Goal: Task Accomplishment & Management: Manage account settings

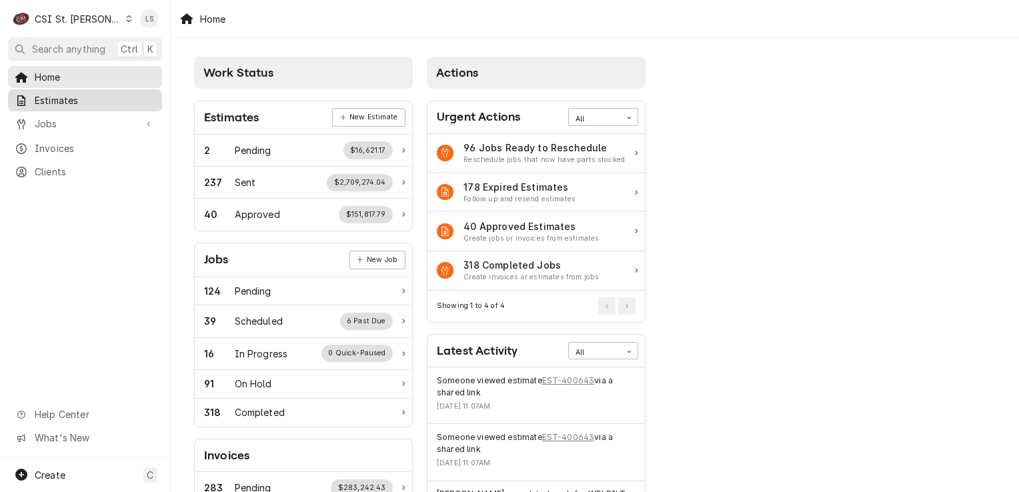
click at [90, 103] on span "Estimates" at bounding box center [95, 100] width 121 height 14
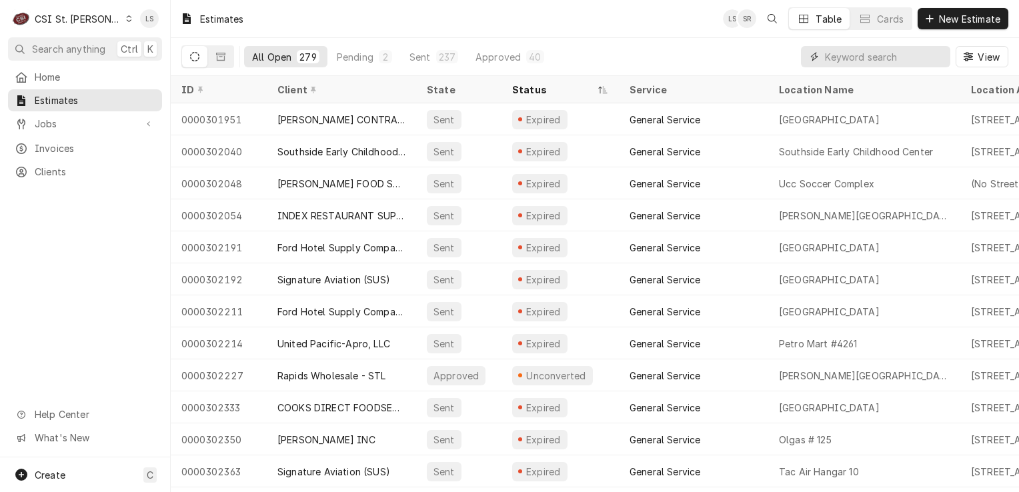
paste input "400575"
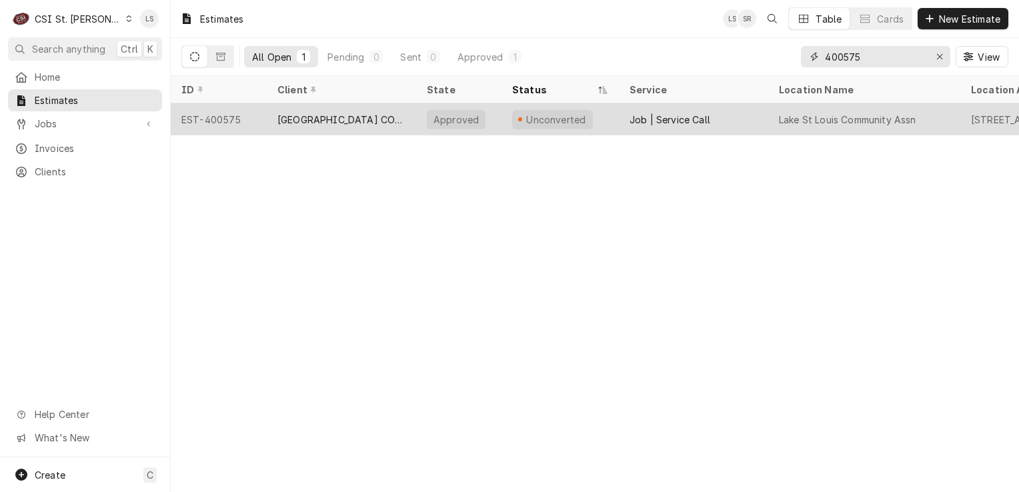
type input "400575"
click at [228, 118] on div "EST-400575" at bounding box center [219, 119] width 96 height 32
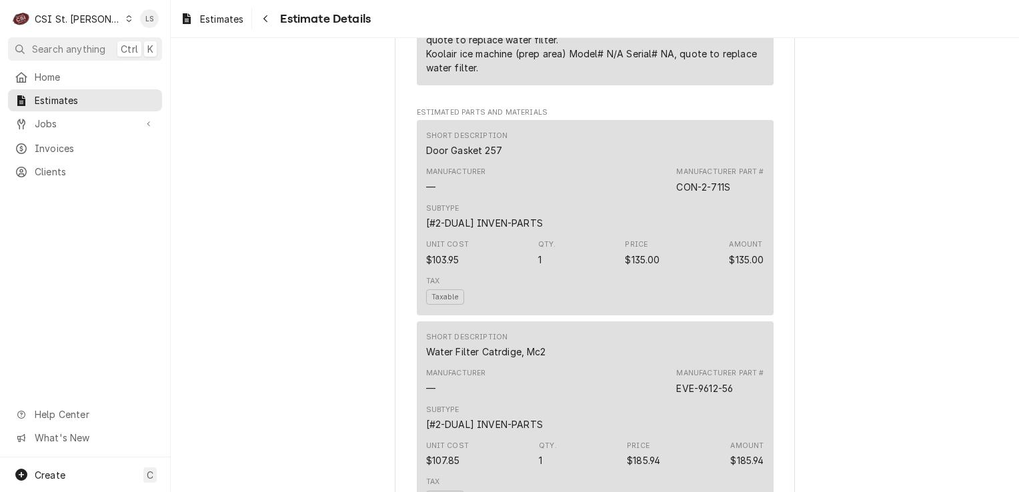
scroll to position [1600, 0]
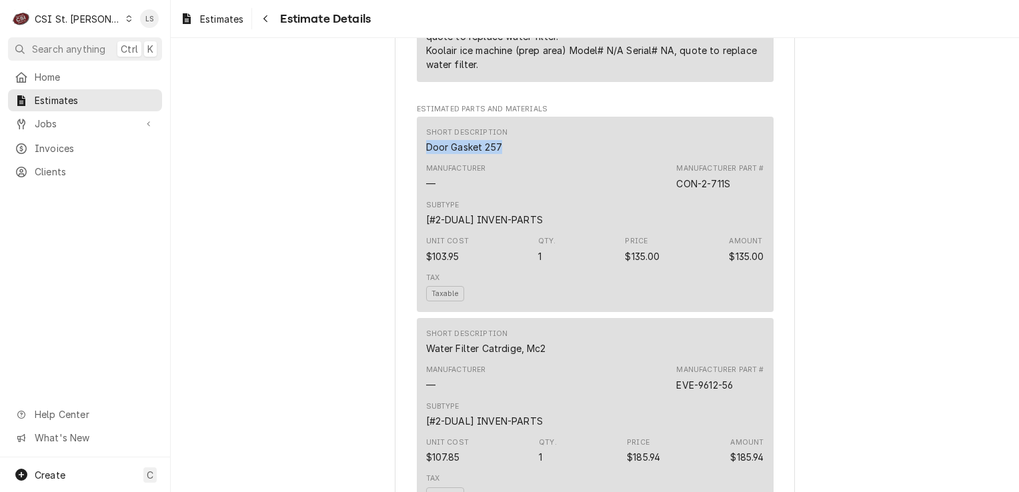
drag, startPoint x: 501, startPoint y: 189, endPoint x: 421, endPoint y: 196, distance: 80.3
click at [426, 159] on div "Short Description Door Gasket 257" at bounding box center [595, 141] width 338 height 36
drag, startPoint x: 669, startPoint y: 230, endPoint x: 656, endPoint y: 230, distance: 13.3
click at [656, 195] on div "Manufacturer — Manufacturer Part # CON-2-711S" at bounding box center [595, 177] width 338 height 36
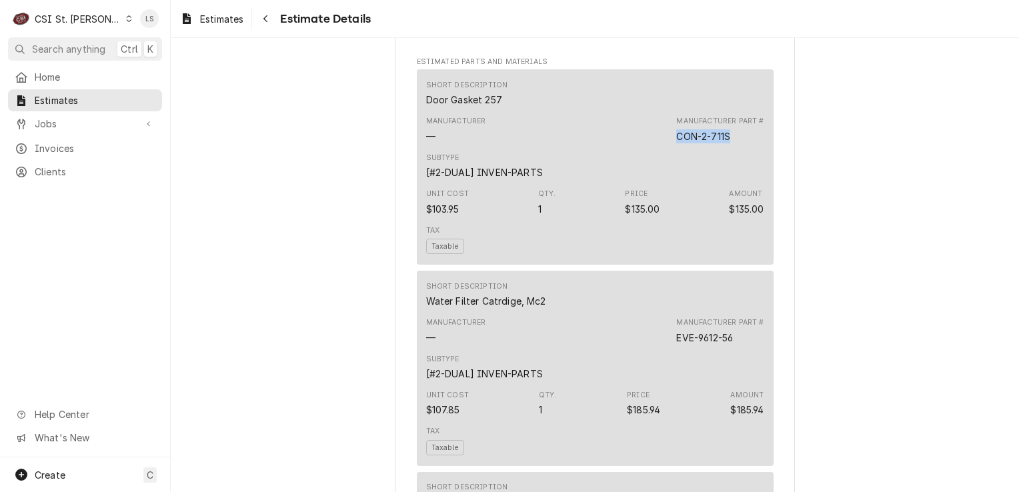
scroll to position [1734, 0]
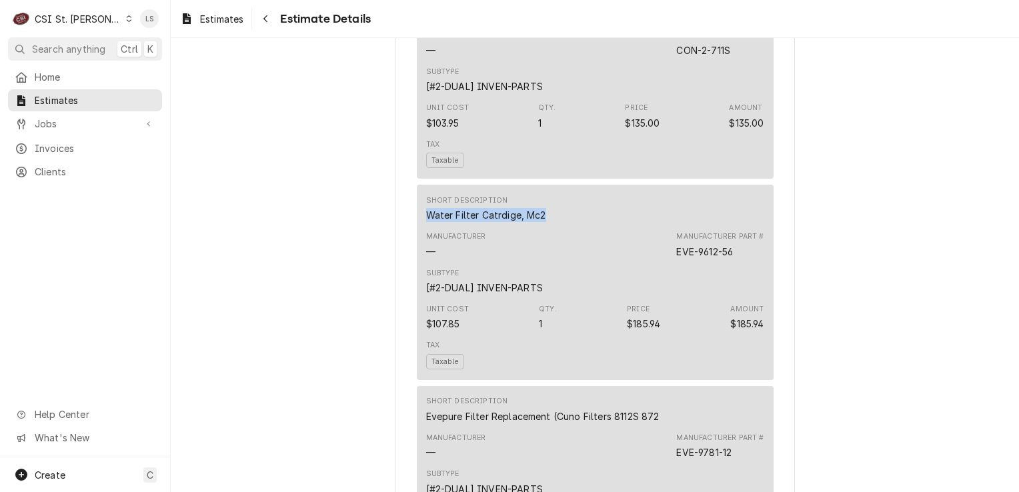
drag, startPoint x: 543, startPoint y: 259, endPoint x: 421, endPoint y: 254, distance: 121.5
click at [426, 227] on div "Short Description Water Filter Catrdige, Mc2" at bounding box center [595, 209] width 338 height 36
copy div "Water Filter Catrdige, Mc2"
drag, startPoint x: 739, startPoint y: 297, endPoint x: 660, endPoint y: 295, distance: 79.4
click at [660, 263] on div "Manufacturer — Manufacturer Part # EVE-9612-56" at bounding box center [595, 245] width 338 height 36
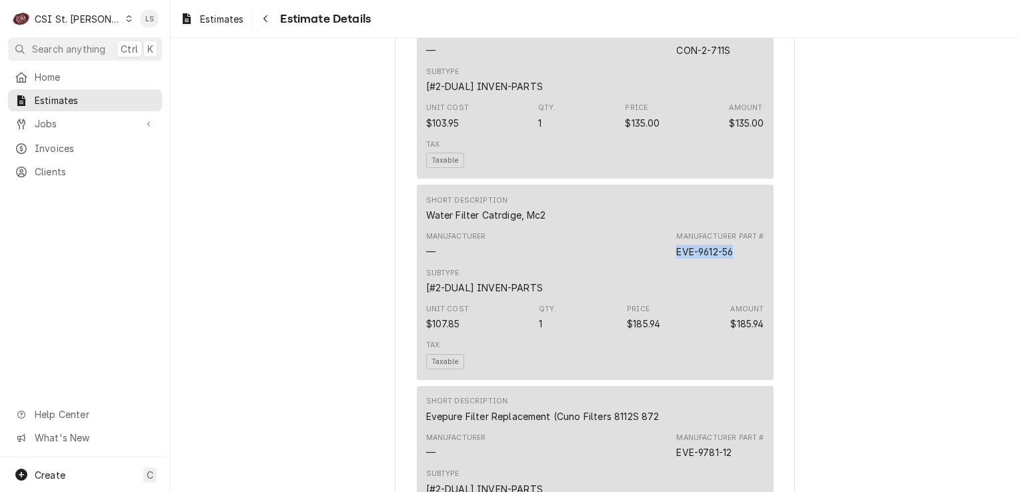
copy div "EVE-9612-56"
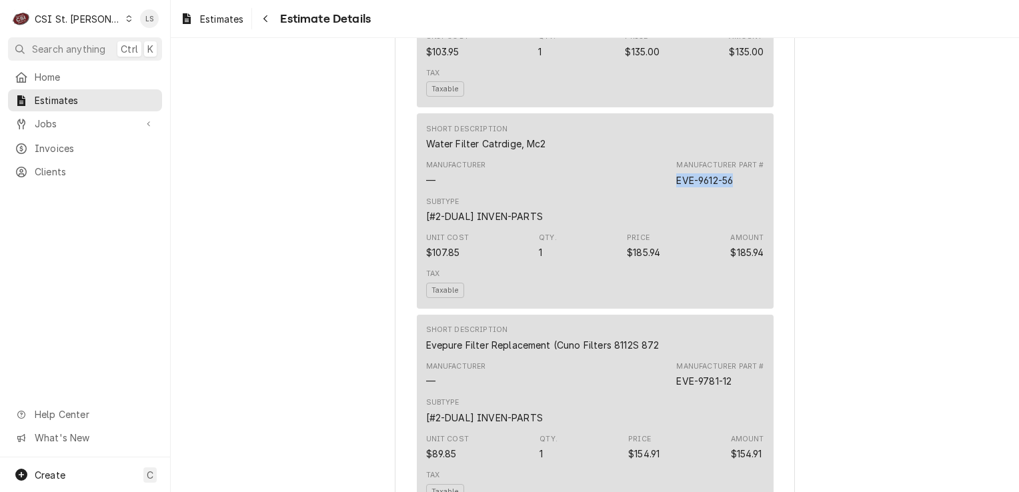
scroll to position [1934, 0]
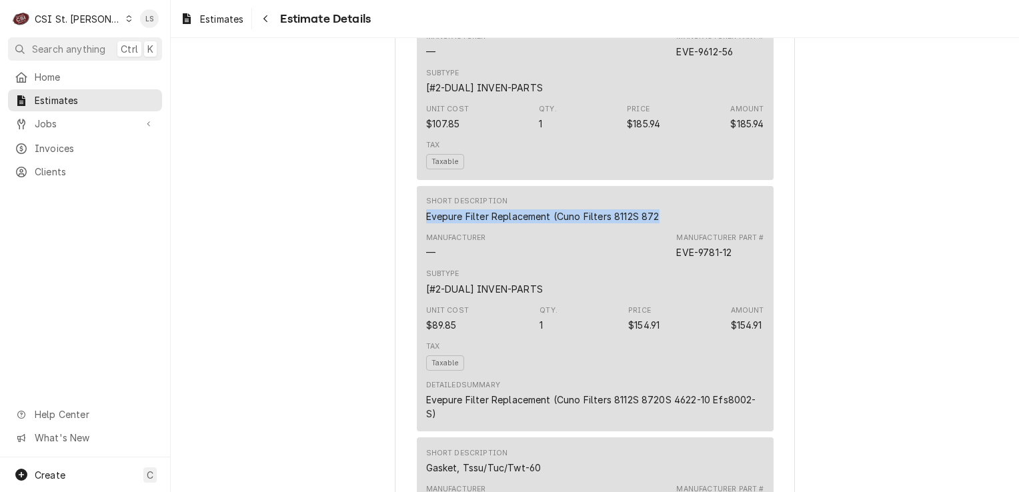
drag, startPoint x: 652, startPoint y: 257, endPoint x: 405, endPoint y: 258, distance: 247.4
click at [405, 258] on div "Sender CSI St. Louis CSI Commercial Services Inc18330 Edison Ave Chesterfield, …" at bounding box center [595, 173] width 400 height 4070
copy div "Evepure Filter Replacement (Cuno Filters 8112S 872"
drag, startPoint x: 737, startPoint y: 298, endPoint x: 674, endPoint y: 289, distance: 63.9
click at [676, 259] on div "Manufacturer Part # EVE-9781-12" at bounding box center [719, 246] width 87 height 27
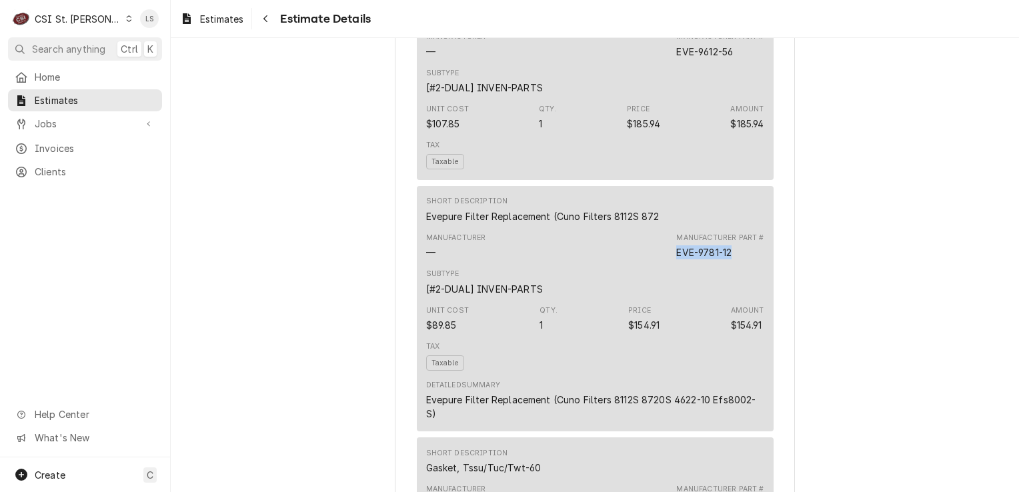
copy div "EVE-9781-12"
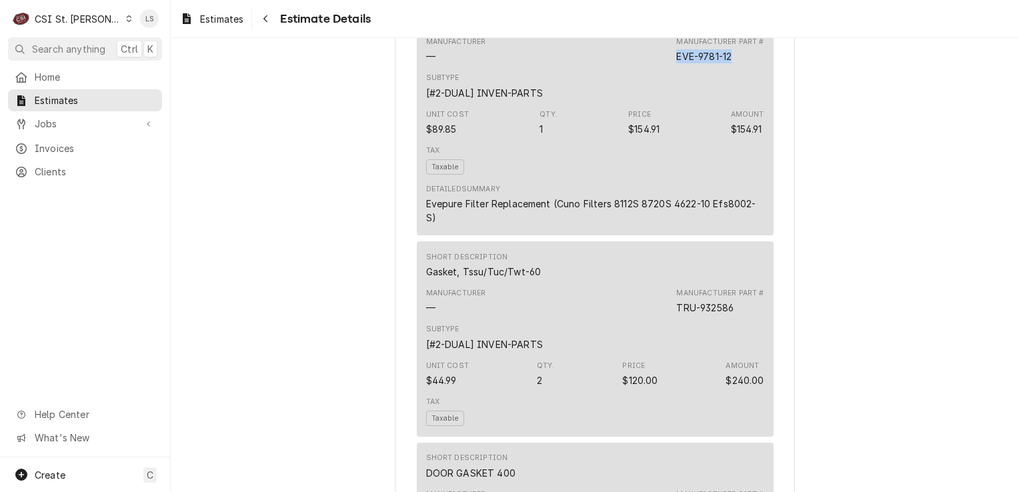
scroll to position [2134, 0]
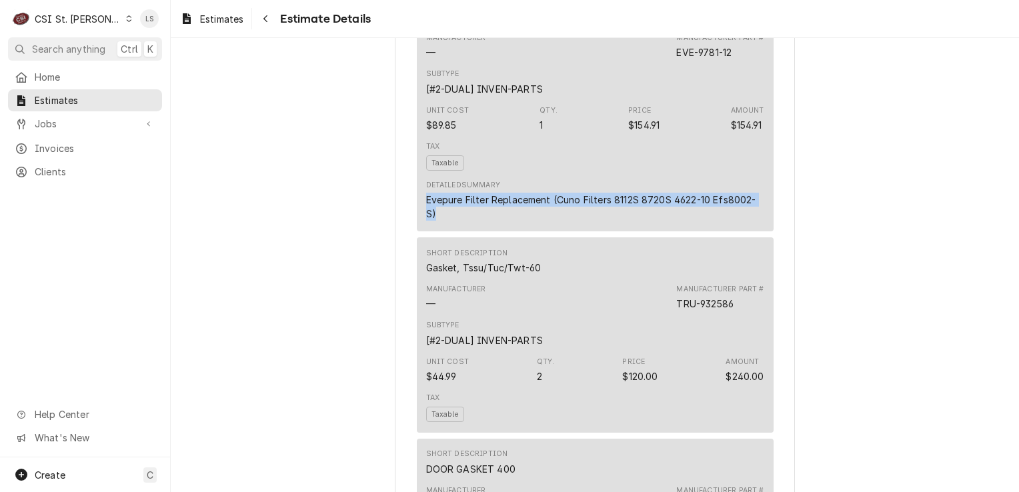
drag, startPoint x: 435, startPoint y: 253, endPoint x: 411, endPoint y: 241, distance: 26.8
click at [417, 231] on div "Short Description Evepure Filter Replacement (Cuno Filters 8112S 872 Manufactur…" at bounding box center [595, 108] width 357 height 245
copy div "Evepure Filter Replacement (Cuno Filters 8112S 8720S 4622-10 Efs8002-S)"
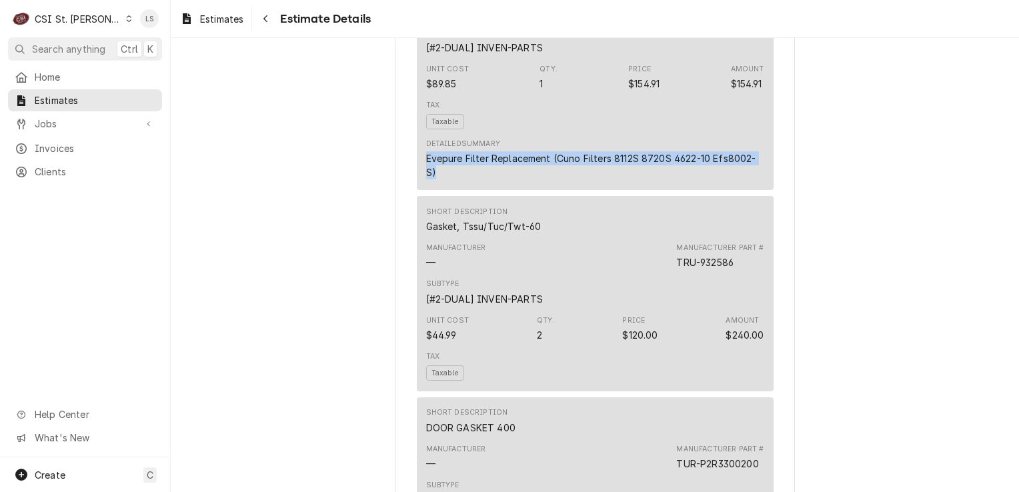
scroll to position [2200, 0]
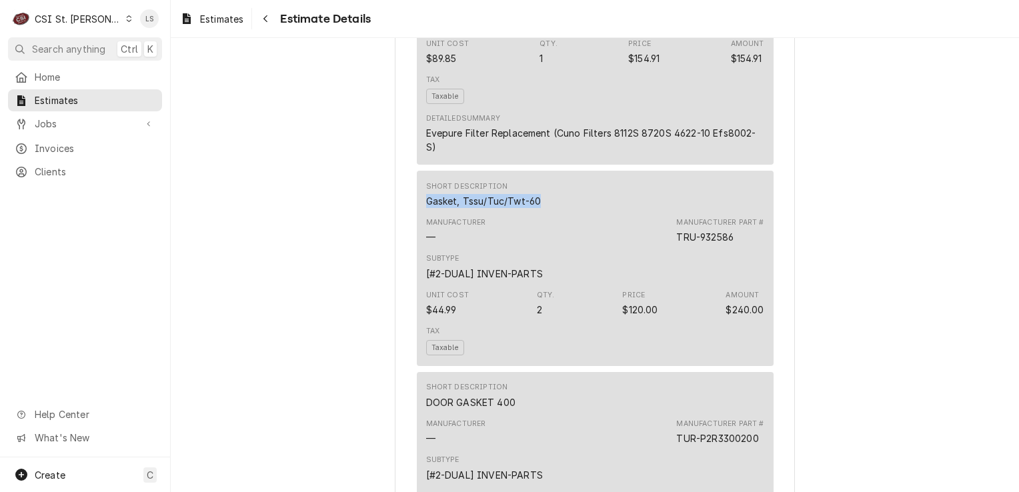
drag, startPoint x: 499, startPoint y: 244, endPoint x: 423, endPoint y: 239, distance: 76.9
click at [426, 213] on div "Short Description Gasket, Tssu/Tuc/Twt-60" at bounding box center [595, 195] width 338 height 36
copy div "Gasket, Tssu/Tuc/Twt-60"
drag, startPoint x: 733, startPoint y: 279, endPoint x: 671, endPoint y: 276, distance: 62.8
click at [671, 249] on div "Manufacturer — Manufacturer Part # TRU-932586" at bounding box center [595, 231] width 338 height 36
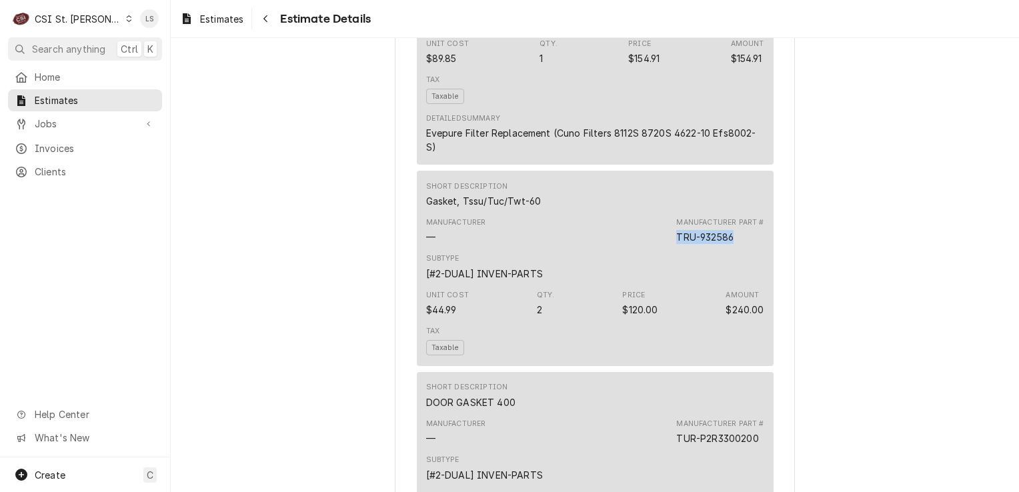
copy div "TRU-932586"
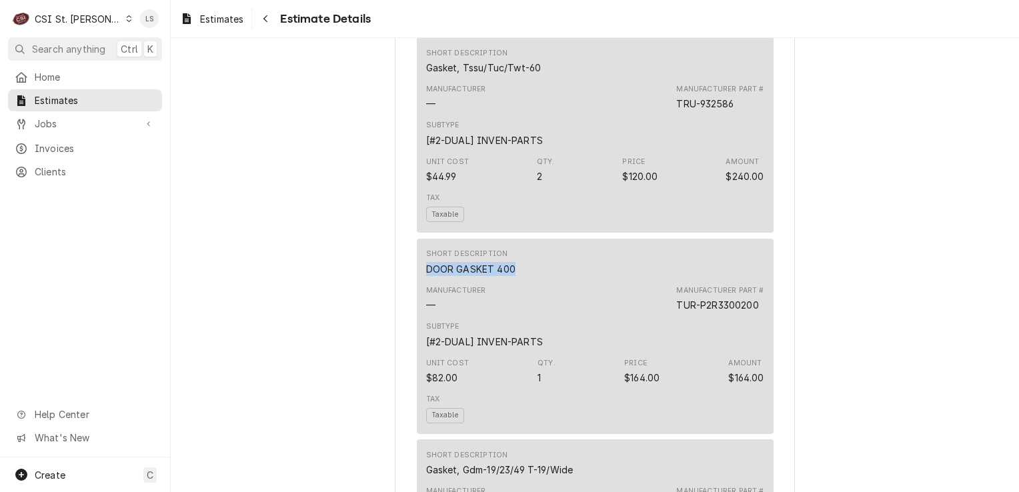
drag, startPoint x: 500, startPoint y: 307, endPoint x: 415, endPoint y: 305, distance: 85.4
click at [417, 305] on div "Short Description DOOR GASKET 400 Manufacturer — Manufacturer Part # TUR-P2R330…" at bounding box center [595, 336] width 357 height 195
copy div "DOOR GASKET 400"
drag, startPoint x: 756, startPoint y: 345, endPoint x: 660, endPoint y: 345, distance: 96.0
click at [660, 317] on div "Manufacturer — Manufacturer Part # TUR-P2R3300200" at bounding box center [595, 299] width 338 height 36
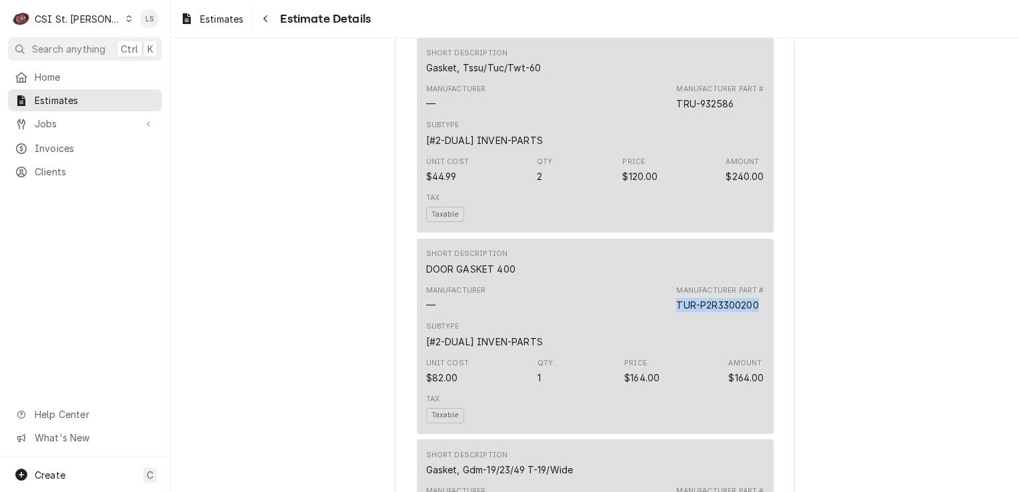
copy div "TUR-P2R3300200"
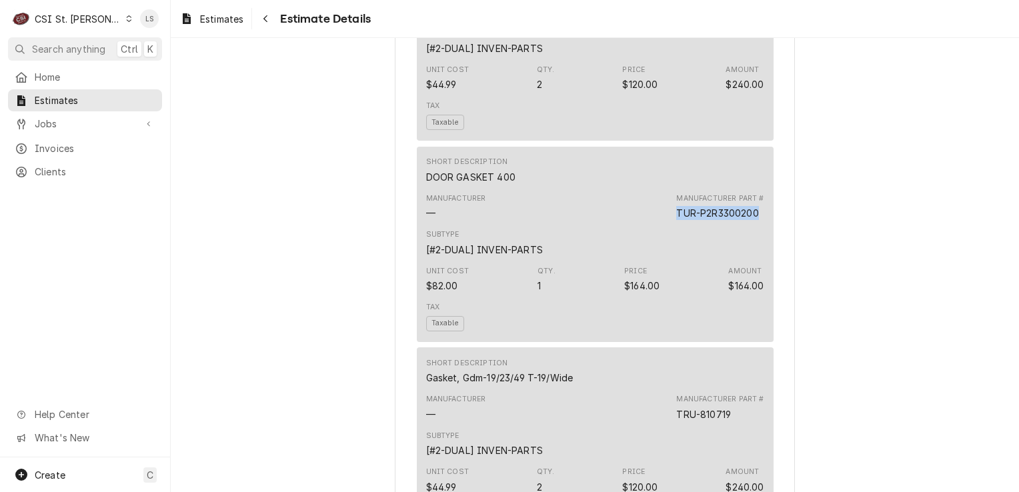
scroll to position [2600, 0]
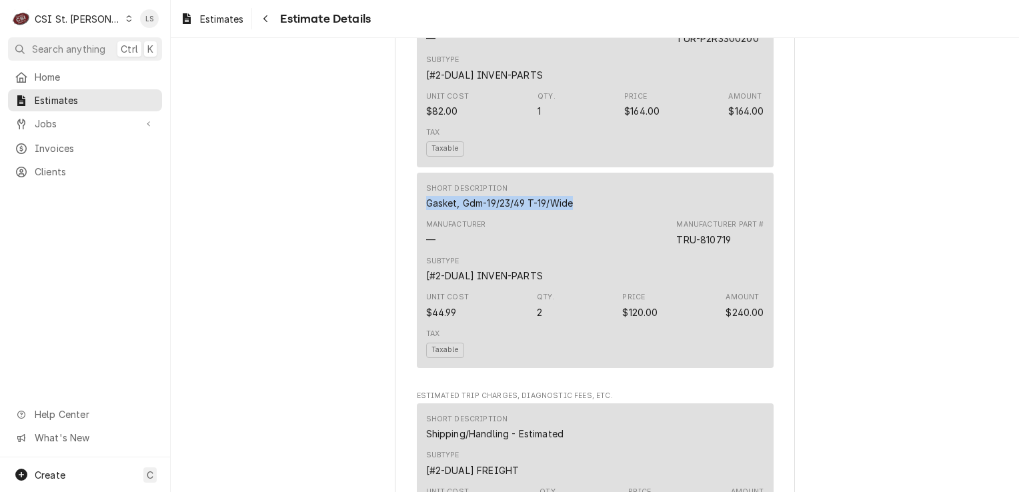
drag, startPoint x: 574, startPoint y: 247, endPoint x: 405, endPoint y: 241, distance: 169.4
copy div "Gasket, Gdm-19/23/49 T-19/Wide"
drag, startPoint x: 731, startPoint y: 285, endPoint x: 671, endPoint y: 285, distance: 60.7
click at [671, 251] on div "Manufacturer — Manufacturer Part # TRU-810719" at bounding box center [595, 233] width 338 height 36
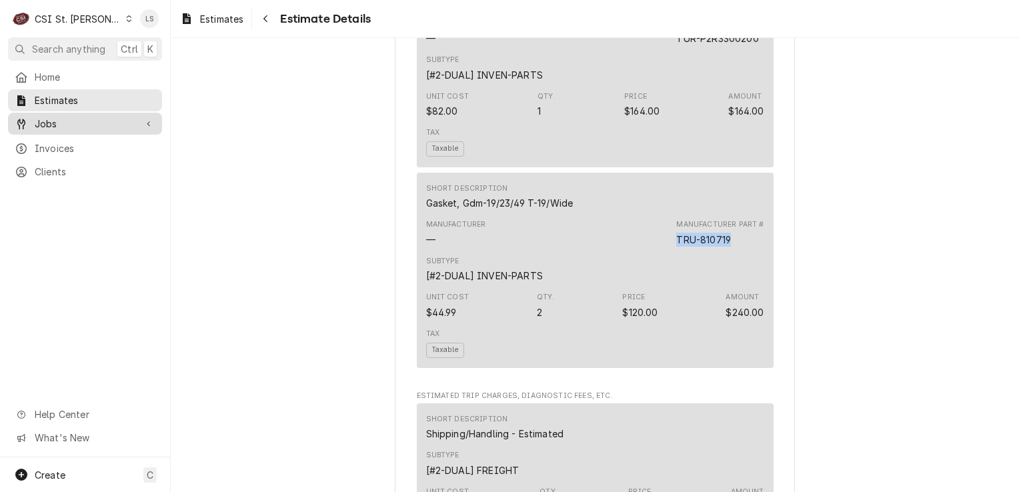
click at [37, 124] on span "Jobs" at bounding box center [85, 124] width 101 height 14
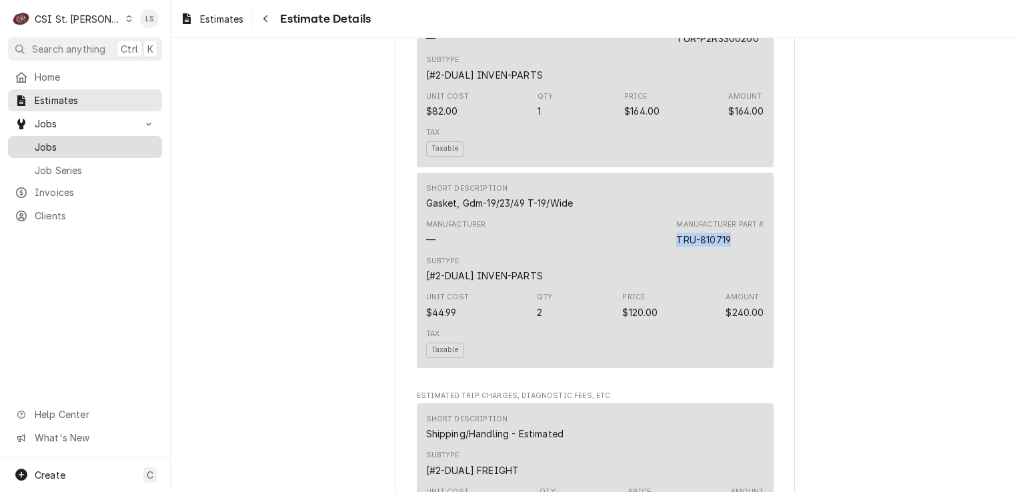
click at [45, 143] on span "Jobs" at bounding box center [95, 147] width 121 height 14
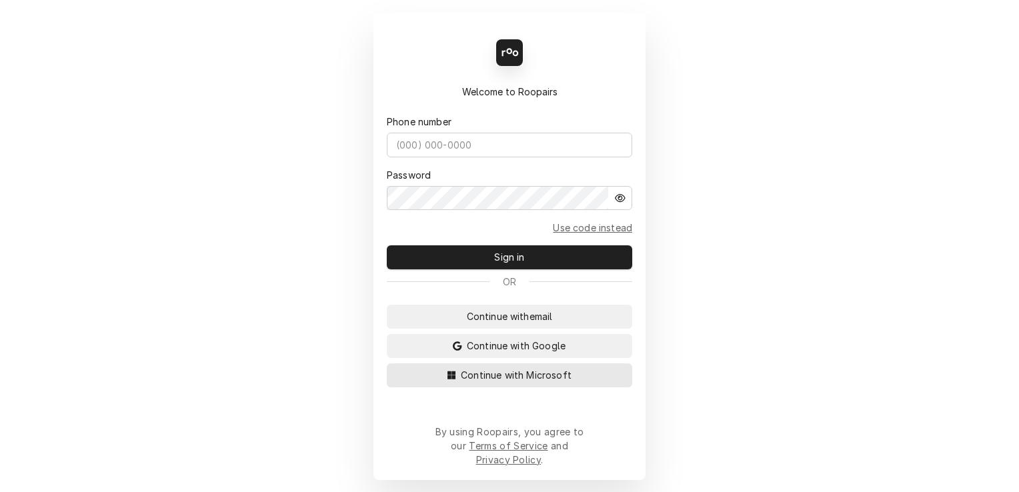
click at [539, 382] on span "Continue with Microsoft" at bounding box center [516, 375] width 116 height 14
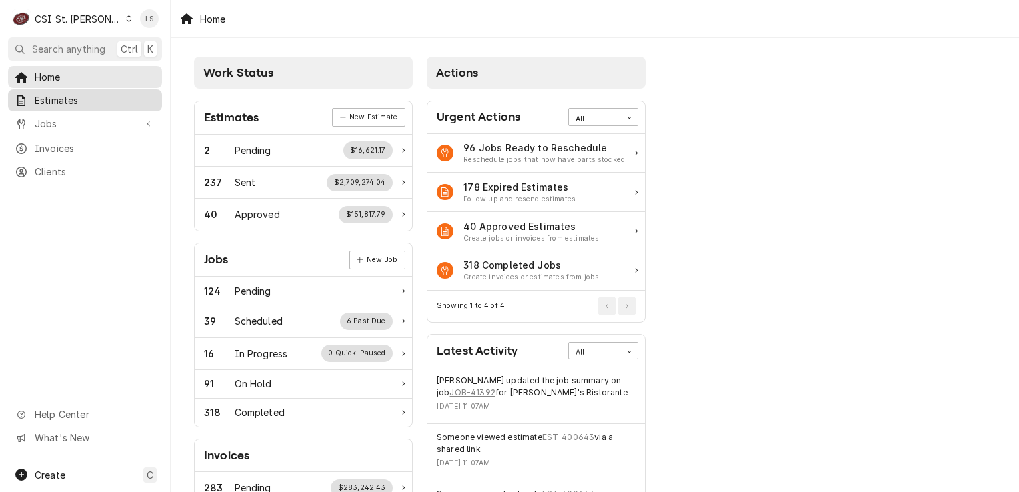
click at [41, 93] on span "Estimates" at bounding box center [95, 100] width 121 height 14
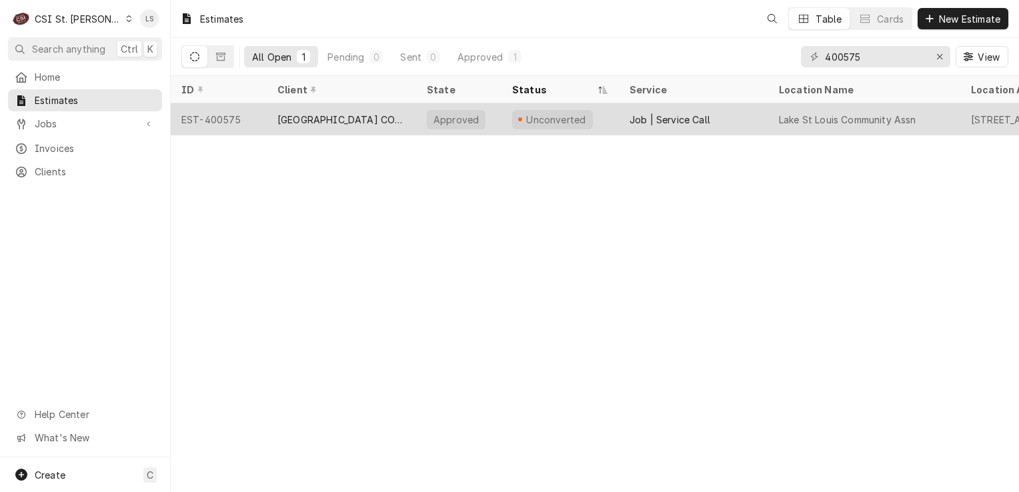
click at [226, 125] on div "EST-400575" at bounding box center [219, 119] width 96 height 32
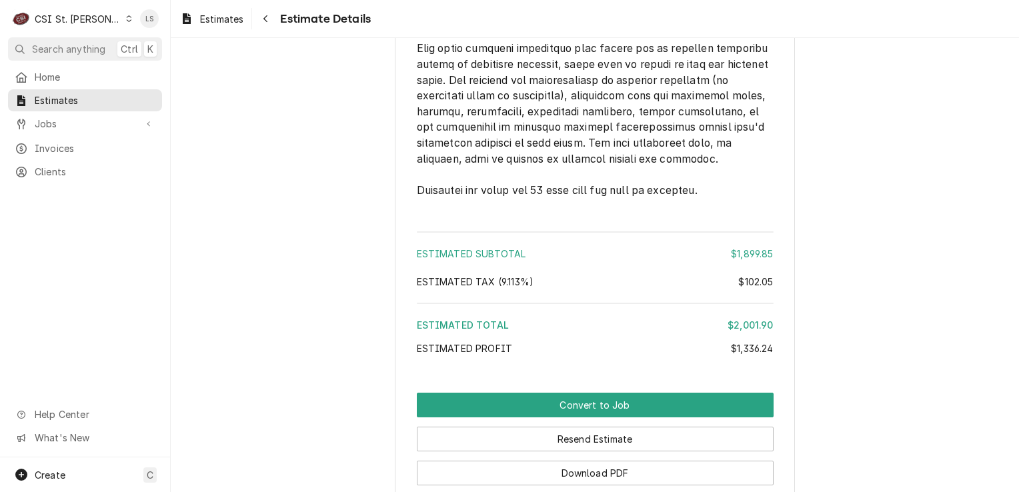
scroll to position [3759, 0]
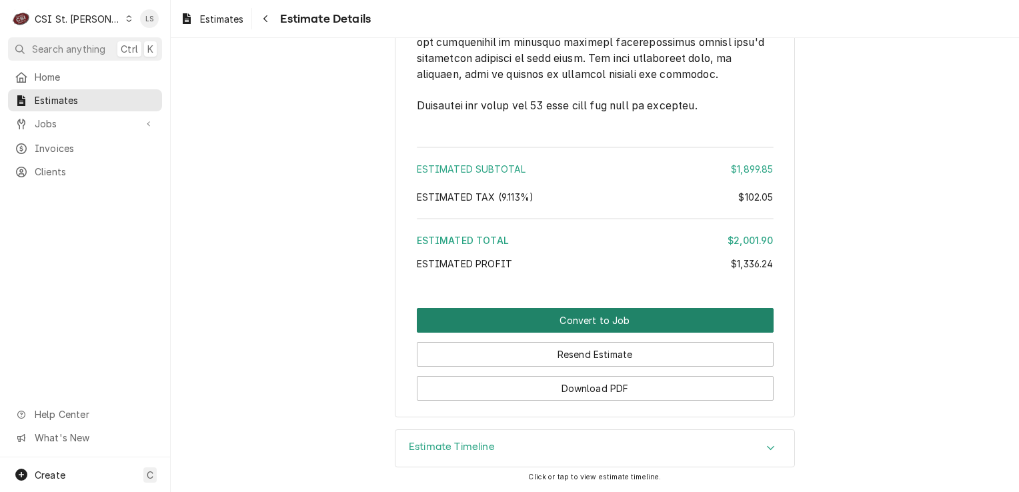
click at [642, 324] on button "Convert to Job" at bounding box center [595, 320] width 357 height 25
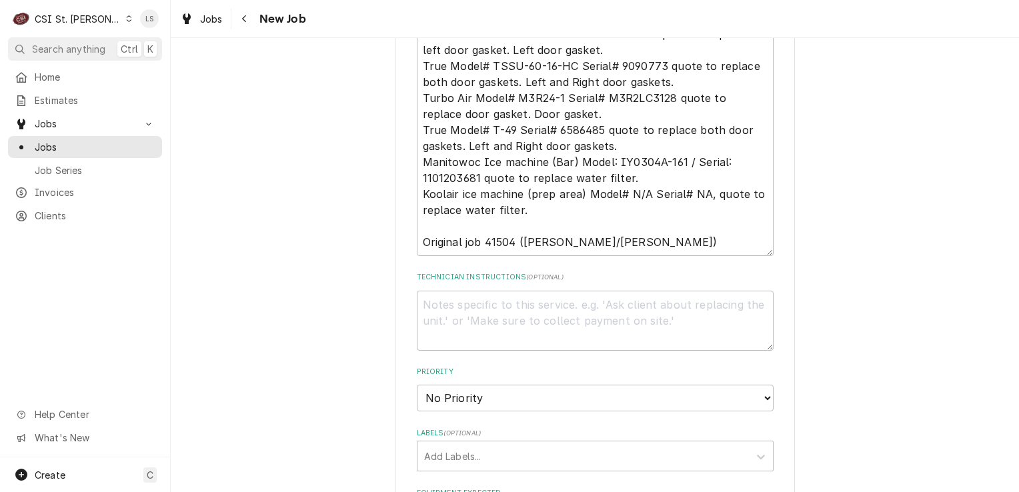
scroll to position [733, 0]
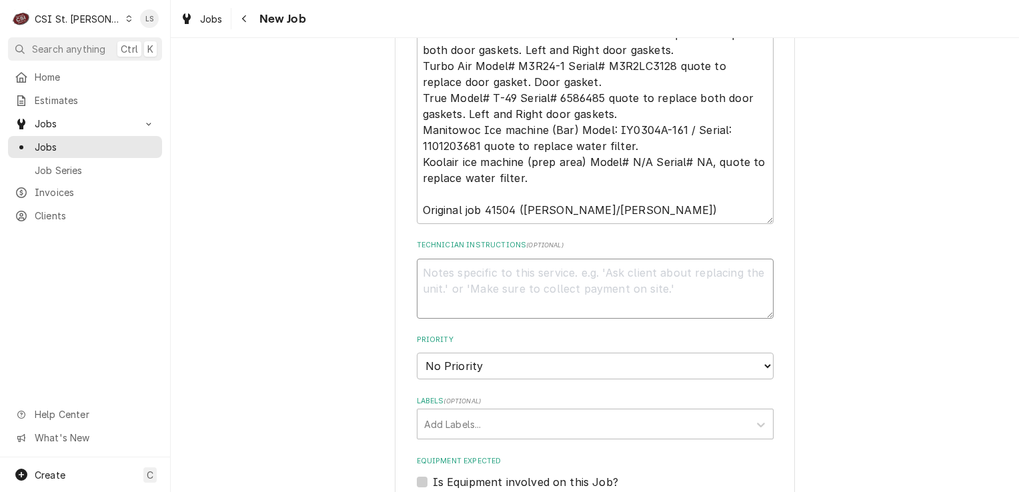
click at [480, 277] on textarea "Technician Instructions ( optional )" at bounding box center [595, 289] width 357 height 60
paste textarea "Door Gasket 257"
type textarea "x"
type textarea "Door Gasket 257"
type textarea "x"
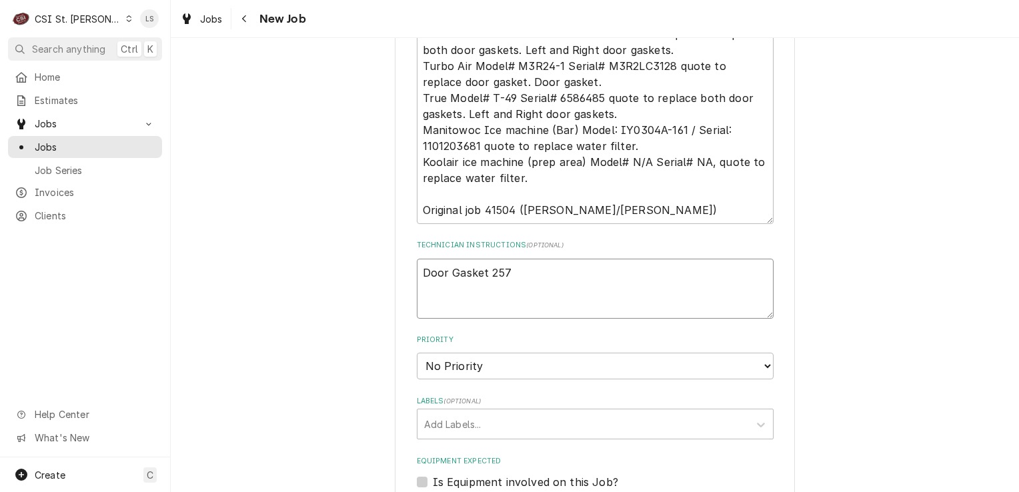
type textarea "Door Gasket 257"
type textarea "x"
type textarea "Door Gasket 257 -"
type textarea "x"
type textarea "Door Gasket 257 -"
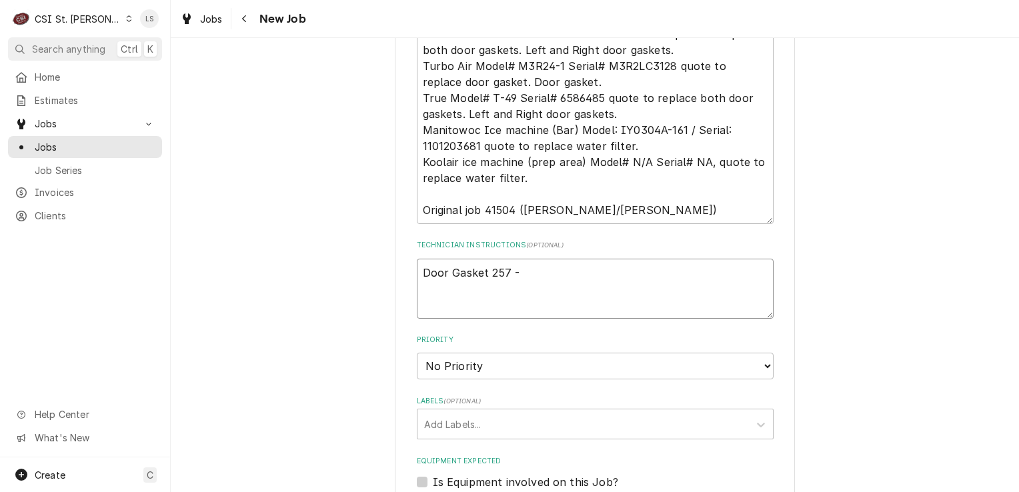
paste textarea "CON-2-711S"
type textarea "x"
type textarea "Door Gasket 257 - CON-2-711S"
type textarea "x"
type textarea "Door Gasket 257 - CON-2-711S"
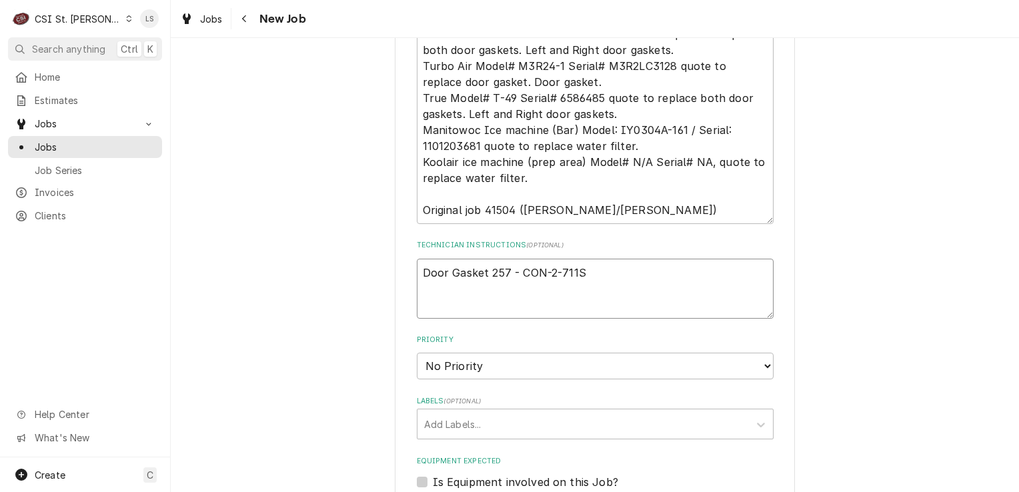
type textarea "x"
type textarea "Door Gasket 257 - CON-2-711S -"
type textarea "x"
type textarea "Door Gasket 257 - CON-2-711S -"
type textarea "x"
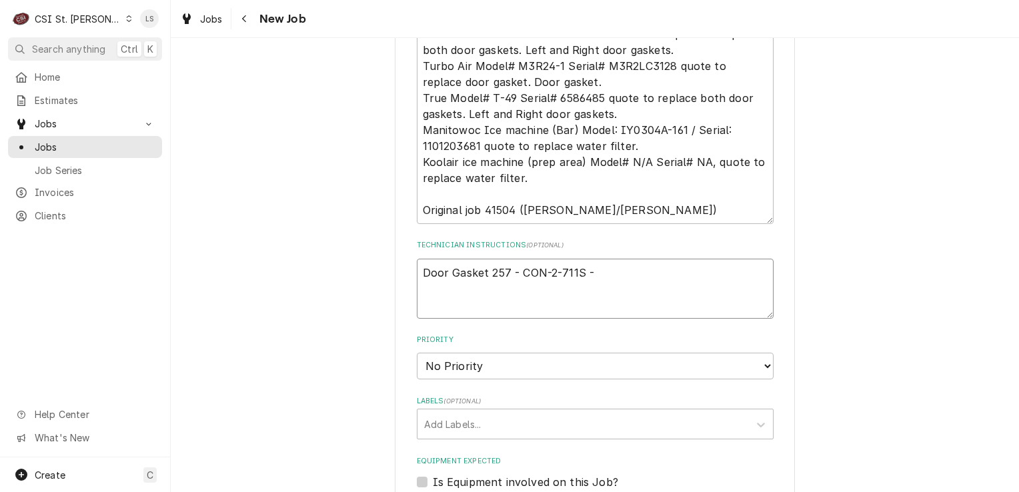
type textarea "Door Gasket 257 - CON-2-711S - q"
type textarea "x"
type textarea "Door Gasket 257 - CON-2-711S - qt"
type textarea "x"
type textarea "Door Gasket 257 - CON-2-711S - qty"
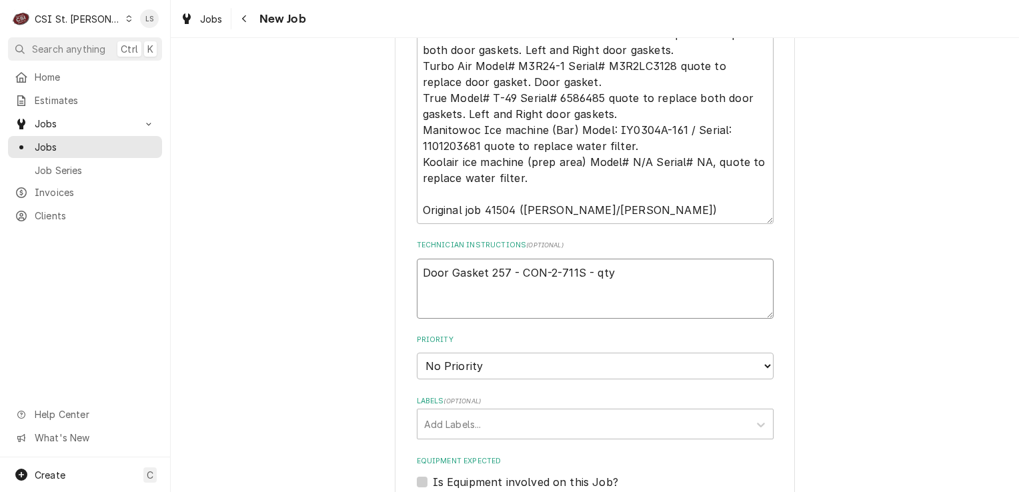
type textarea "x"
type textarea "Door Gasket 257 - CON-2-711S - qty"
type textarea "x"
type textarea "Door Gasket 257 - CON-2-711S - qty 1"
type textarea "x"
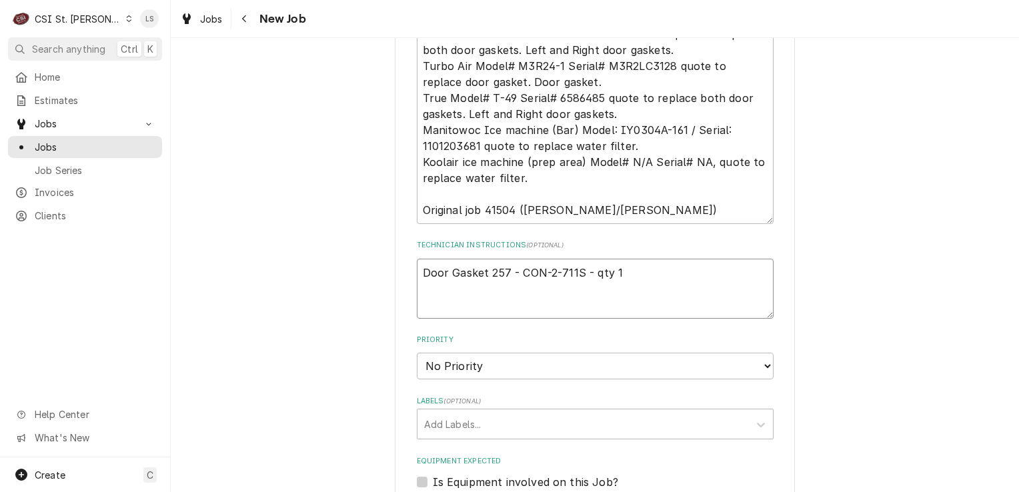
type textarea "Door Gasket 257 - CON-2-711S - qty 1"
type textarea "x"
type textarea "Door Gasket 257 - CON-2-711S - qty 1"
paste textarea "Water Filter Catrdige, Mc2"
type textarea "x"
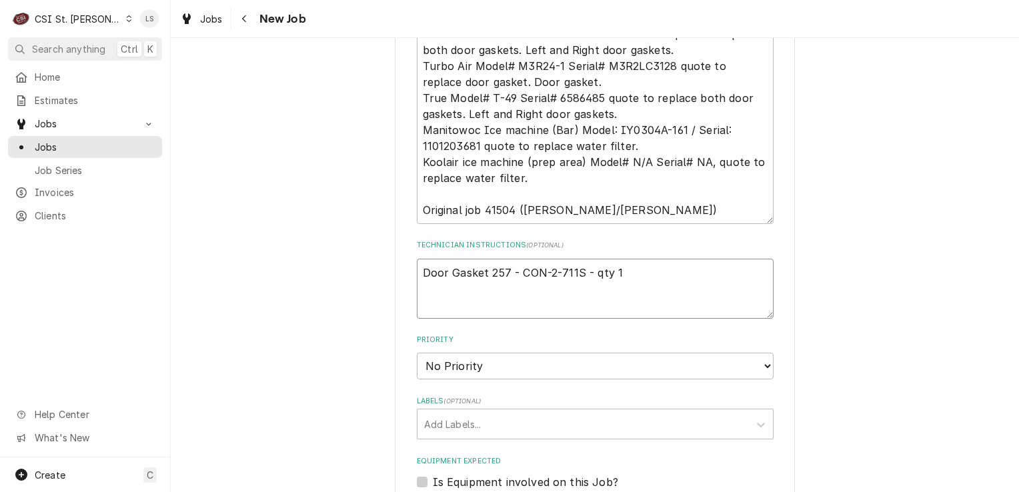
type textarea "Door Gasket 257 - CON-2-711S - qty 1 Water Filter Catrdige, Mc2"
type textarea "x"
type textarea "Door Gasket 257 - CON-2-711S - qty 1 Water Filter Catrdige, Mc2"
type textarea "x"
type textarea "Door Gasket 257 - CON-2-711S - qty 1 Water Filter Catrdige, Mc2 -"
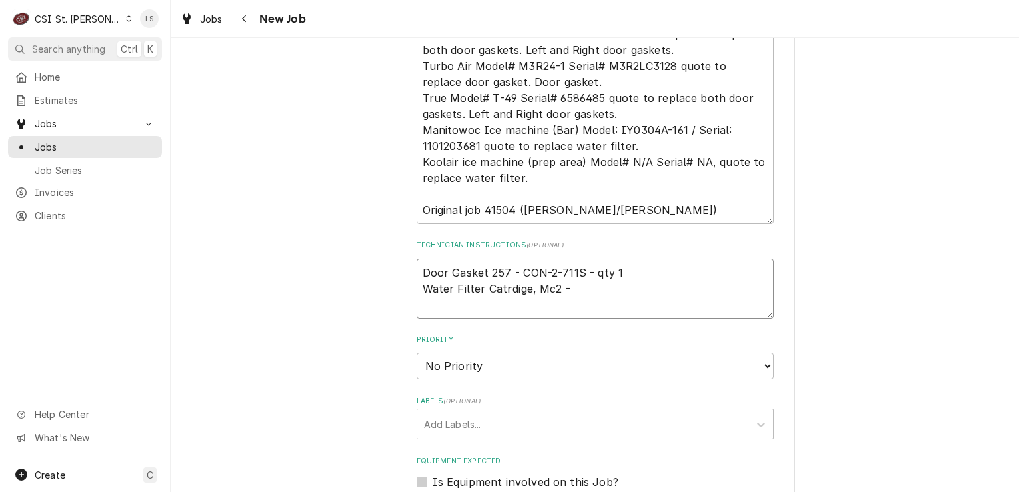
type textarea "x"
type textarea "Door Gasket 257 - CON-2-711S - qty 1 Water Filter Catrdige, Mc2 -"
type textarea "x"
type textarea "Door Gasket 257 - CON-2-711S - qty 1 Water Filter Catrdige, Mc2 -"
paste textarea "EVE-9612-56"
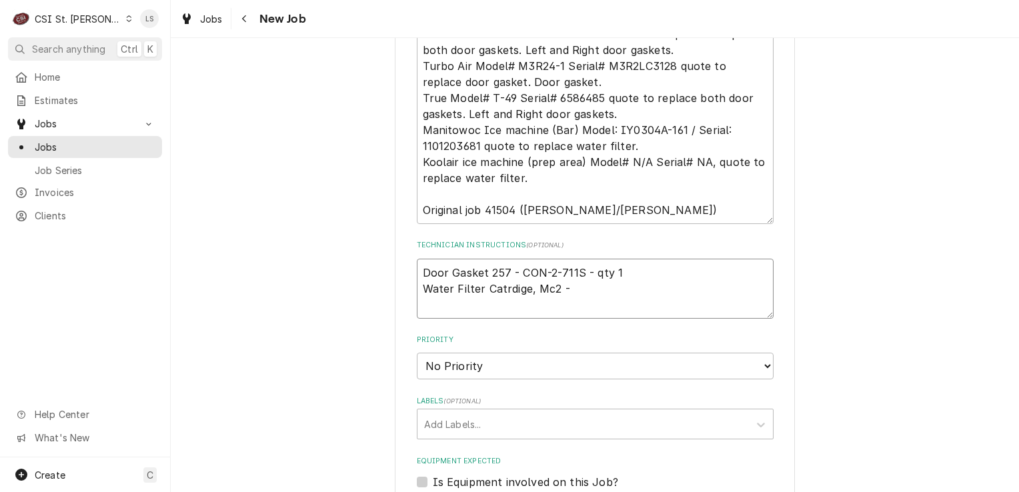
type textarea "x"
type textarea "Door Gasket 257 - CON-2-711S - qty 1 Water Filter Catrdige, Mc2 - EVE-9612-56"
type textarea "x"
type textarea "Door Gasket 257 - CON-2-711S - qty 1 Water Filter Catrdige, Mc2 - EVE-9612-56"
type textarea "x"
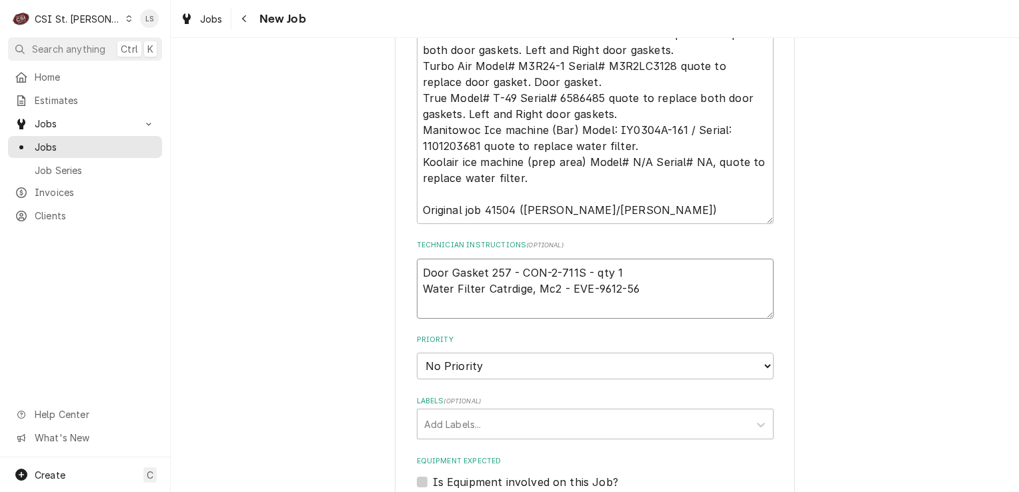
type textarea "Door Gasket 257 - CON-2-711S - qty 1 Water Filter Catrdige, Mc2 - EVE-9612-56 -"
type textarea "x"
type textarea "Door Gasket 257 - CON-2-711S - qty 1 Water Filter Catrdige, Mc2 - EVE-9612-56 -"
type textarea "x"
type textarea "Door Gasket 257 - CON-2-711S - qty 1 Water Filter Catrdige, Mc2 - EVE-9612-56 -…"
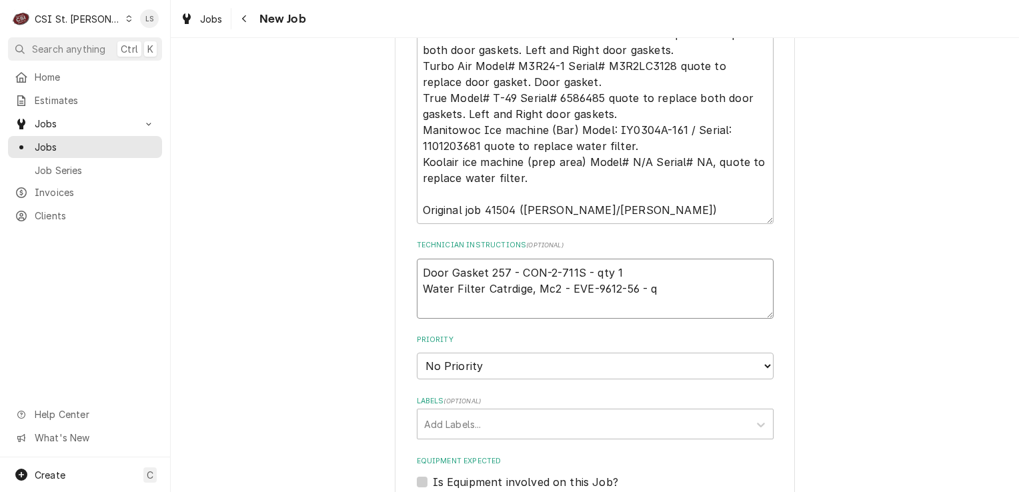
type textarea "x"
type textarea "Door Gasket 257 - CON-2-711S - qty 1 Water Filter Catrdige, Mc2 - EVE-9612-56 -…"
type textarea "x"
type textarea "Door Gasket 257 - CON-2-711S - qty 1 Water Filter Catrdige, Mc2 - EVE-9612-56 -…"
type textarea "x"
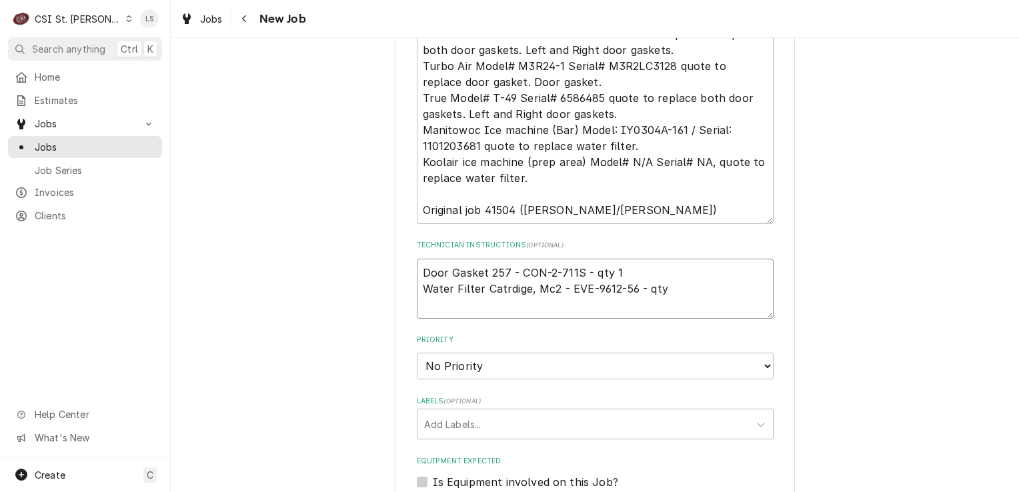
type textarea "Door Gasket 257 - CON-2-711S - qty 1 Water Filter Catrdige, Mc2 - EVE-9612-56 -…"
type textarea "x"
type textarea "Door Gasket 257 - CON-2-711S - qty 1 Water Filter Catrdige, Mc2 - EVE-9612-56 -…"
type textarea "x"
type textarea "Door Gasket 257 - CON-2-711S - qty 1 Water Filter Catrdige, Mc2 - EVE-9612-56 -…"
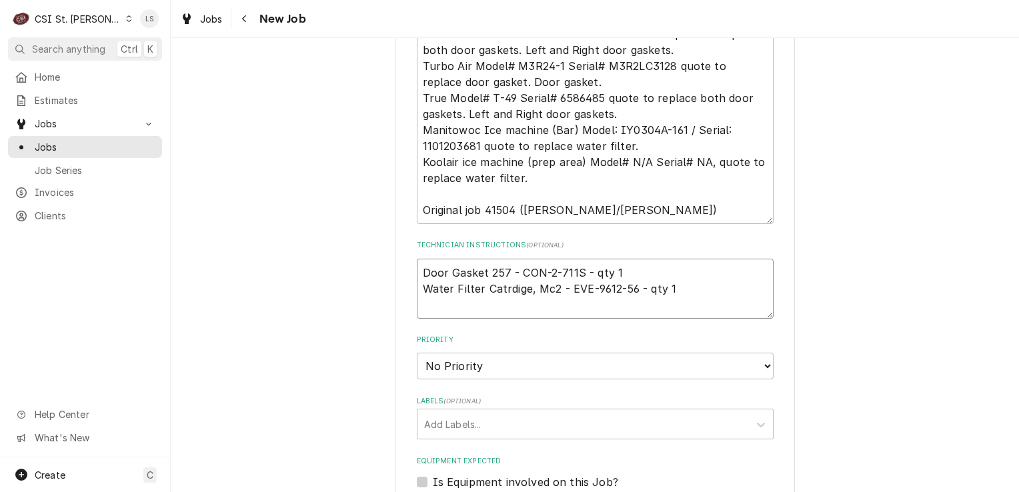
type textarea "x"
type textarea "Door Gasket 257 - CON-2-711S - qty 1 Water Filter Catrdige, Mc2 - EVE-9612-56 -…"
paste textarea "Evepure Filter Replacement (Cuno Filters 8112S 872"
type textarea "x"
type textarea "Door Gasket 257 - CON-2-711S - qty 1 Water Filter Catrdige, Mc2 - EVE-9612-56 -…"
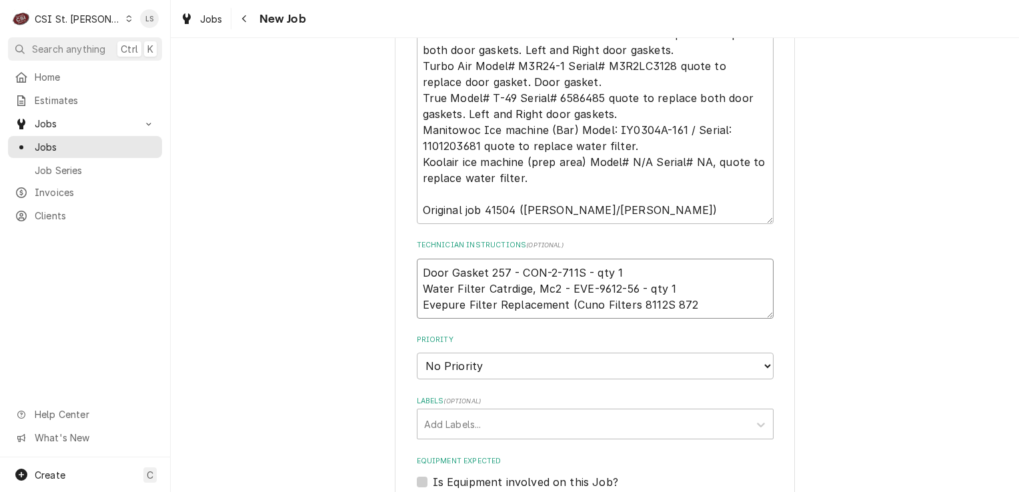
type textarea "x"
type textarea "Door Gasket 257 - CON-2-711S - qty 1 Water Filter Catrdige, Mc2 - EVE-9612-56 -…"
type textarea "x"
type textarea "Door Gasket 257 - CON-2-711S - qty 1 Water Filter Catrdige, Mc2 - EVE-9612-56 -…"
type textarea "x"
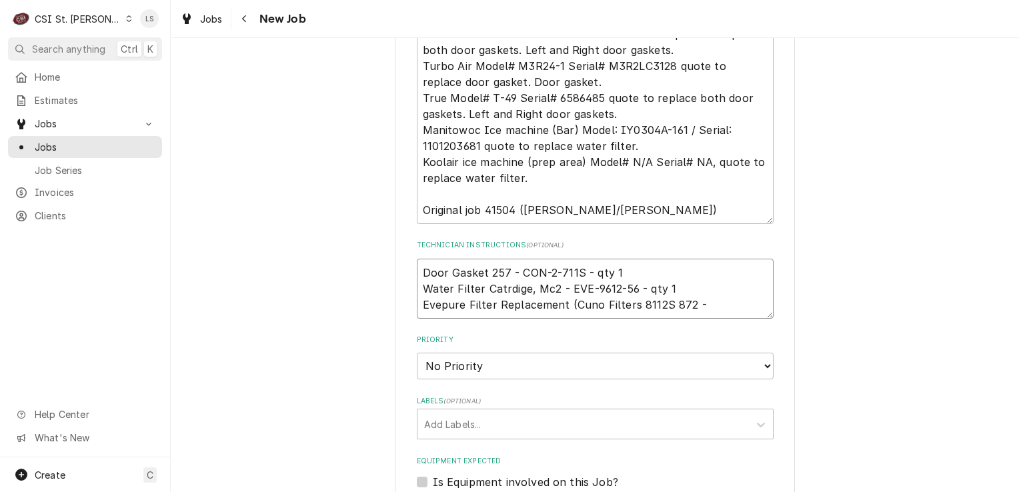
type textarea "Door Gasket 257 - CON-2-711S - qty 1 Water Filter Catrdige, Mc2 - EVE-9612-56 -…"
type textarea "x"
type textarea "Door Gasket 257 - CON-2-711S - qty 1 Water Filter Catrdige, Mc2 - EVE-9612-56 -…"
paste textarea "EVE-9781-12"
type textarea "x"
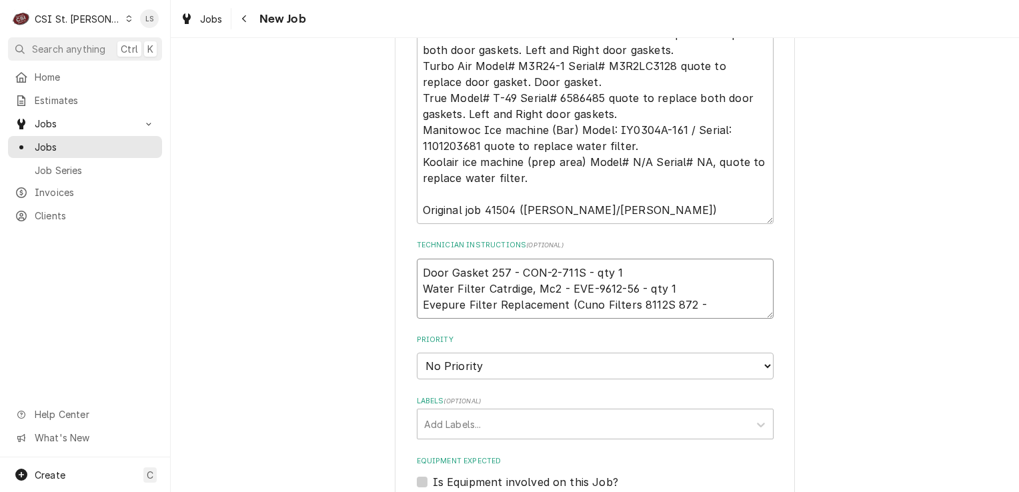
type textarea "Door Gasket 257 - CON-2-711S - qty 1 Water Filter Catrdige, Mc2 - EVE-9612-56 -…"
type textarea "x"
type textarea "Door Gasket 257 - CON-2-711S - qty 1 Water Filter Catrdige, Mc2 - EVE-9612-56 -…"
type textarea "x"
type textarea "Door Gasket 257 - CON-2-711S - qty 1 Water Filter Catrdige, Mc2 - EVE-9612-56 -…"
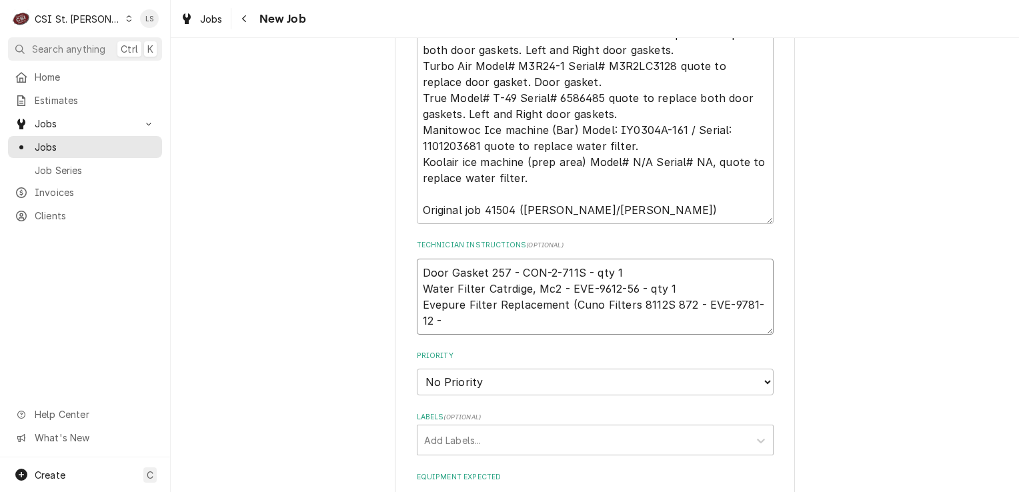
type textarea "x"
type textarea "Door Gasket 257 - CON-2-711S - qty 1 Water Filter Catrdige, Mc2 - EVE-9612-56 -…"
type textarea "x"
type textarea "Door Gasket 257 - CON-2-711S - qty 1 Water Filter Catrdige, Mc2 - EVE-9612-56 -…"
type textarea "x"
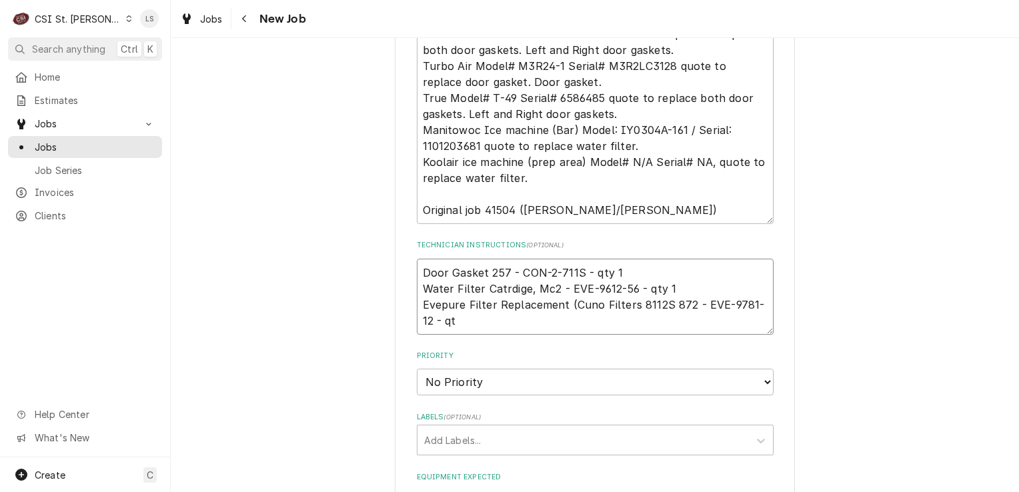
type textarea "Door Gasket 257 - CON-2-711S - qty 1 Water Filter Catrdige, Mc2 - EVE-9612-56 -…"
type textarea "x"
type textarea "Door Gasket 257 - CON-2-711S - qty 1 Water Filter Catrdige, Mc2 - EVE-9612-56 -…"
type textarea "x"
type textarea "Door Gasket 257 - CON-2-711S - qty 1 Water Filter Catrdige, Mc2 - EVE-9612-56 -…"
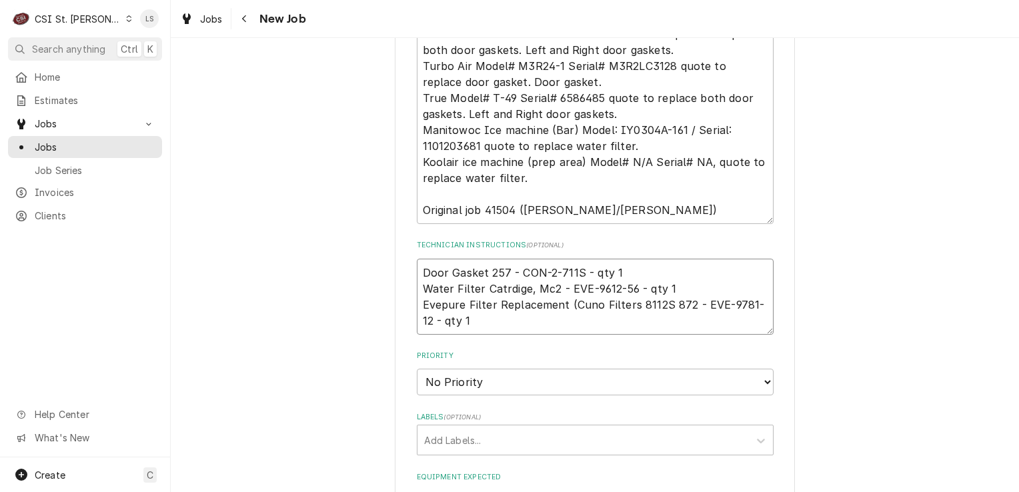
type textarea "x"
type textarea "Door Gasket 257 - CON-2-711S - qty 1 Water Filter Catrdige, Mc2 - EVE-9612-56 -…"
type textarea "x"
type textarea "Door Gasket 257 - CON-2-711S - qty 1 Water Filter Catrdige, Mc2 - EVE-9612-56 -…"
click at [682, 303] on textarea "Door Gasket 257 - CON-2-711S - qty 1 Water Filter Catrdige, Mc2 - EVE-9612-56 -…" at bounding box center [595, 305] width 357 height 92
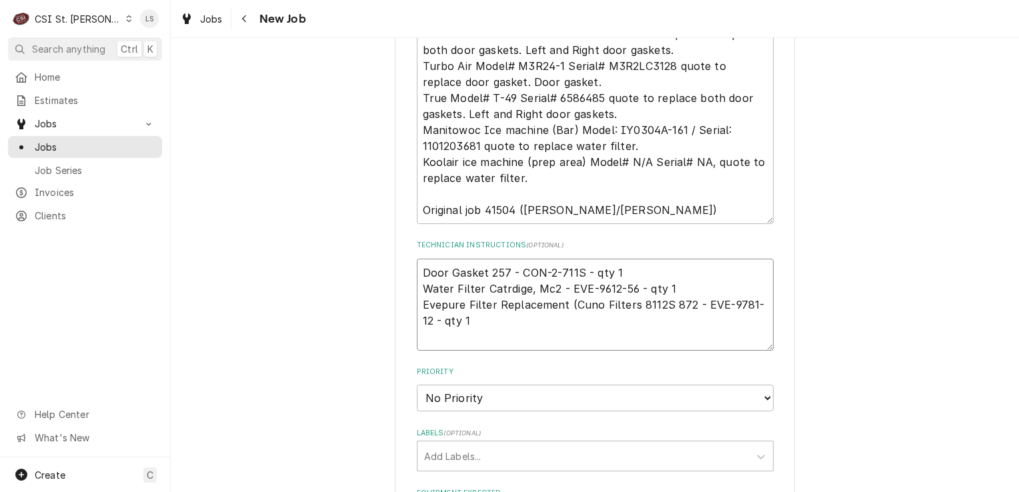
type textarea "x"
type textarea "Door Gasket 257 - CON-2-711S - qty 1 Water Filter Catrdige, Mc2 - EVE-9612-56 -…"
type textarea "x"
type textarea "Door Gasket 257 - CON-2-711S - qty 1 Water Filter Catrdige, Mc2 - EVE-9612-56 -…"
type textarea "x"
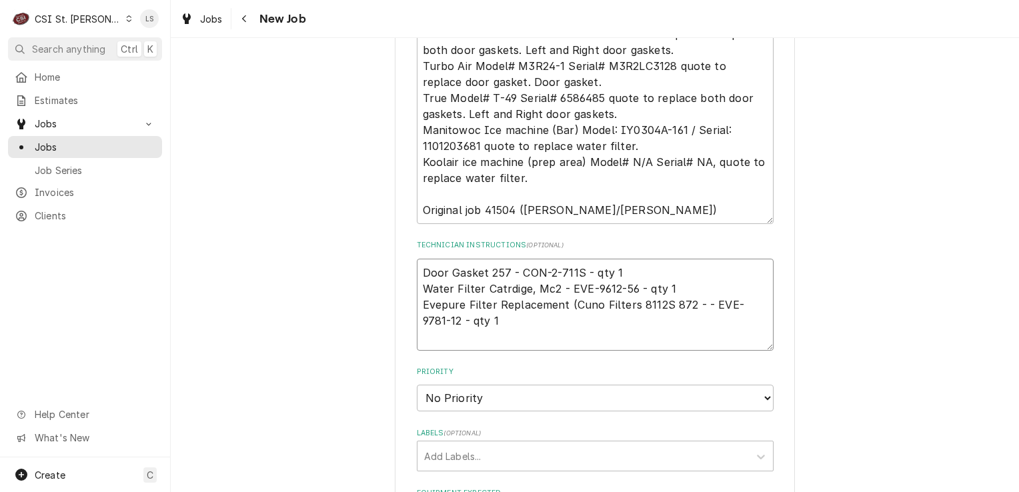
type textarea "Door Gasket 257 - CON-2-711S - qty 1 Water Filter Catrdige, Mc2 - EVE-9612-56 -…"
paste textarea "Evepure Filter Replacement (Cuno Filters 8112S 8720S 4622-10 Efs8002-S)"
type textarea "x"
type textarea "Door Gasket 257 - CON-2-711S - qty 1 Water Filter Catrdige, Mc2 - EVE-9612-56 -…"
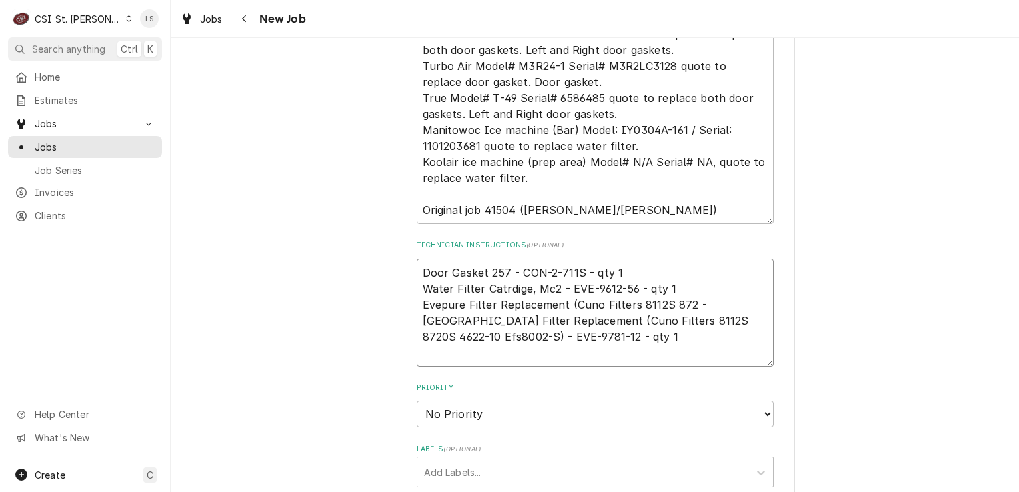
type textarea "x"
click at [455, 356] on textarea "Door Gasket 257 - CON-2-711S - qty 1 Water Filter Catrdige, Mc2 - EVE-9612-56 -…" at bounding box center [595, 313] width 357 height 108
type textarea "Door Gasket 257 - CON-2-711S - qty 1 Water Filter Catrdige, Mc2 - EVE-9612-56 -…"
paste textarea "Gasket, Tssu/Tuc/Twt-60"
type textarea "x"
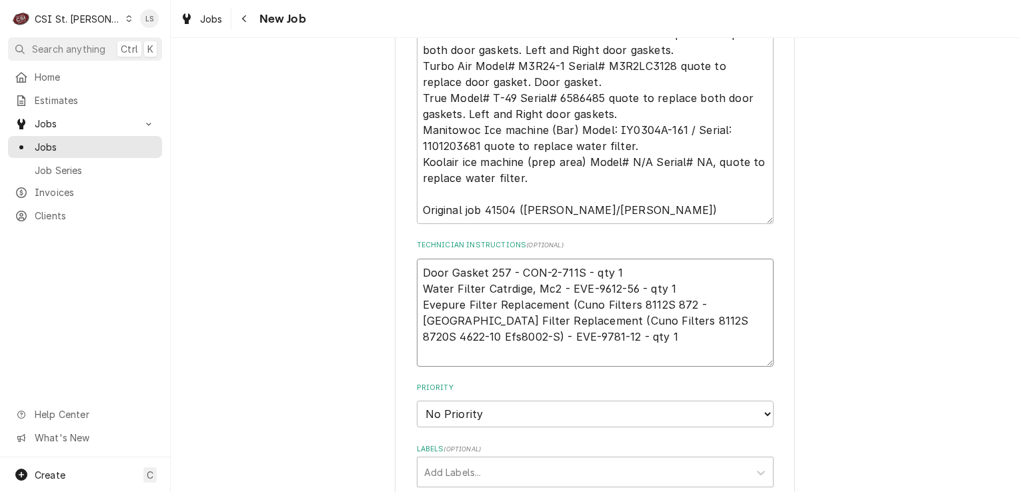
type textarea "Door Gasket 257 - CON-2-711S - qty 1 Water Filter Catrdige, Mc2 - EVE-9612-56 -…"
type textarea "x"
type textarea "Door Gasket 257 - CON-2-711S - qty 1 Water Filter Catrdige, Mc2 - EVE-9612-56 -…"
type textarea "x"
type textarea "Door Gasket 257 - CON-2-711S - qty 1 Water Filter Catrdige, Mc2 - EVE-9612-56 -…"
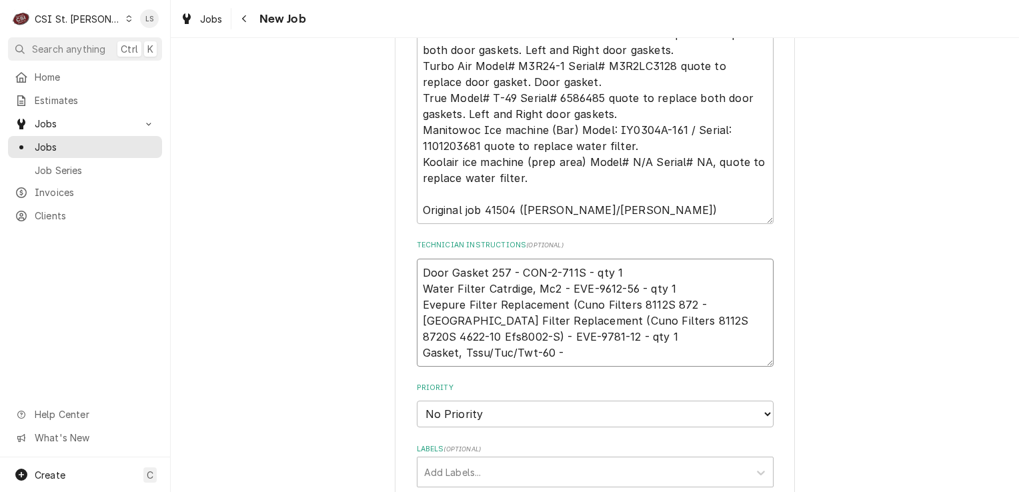
type textarea "x"
type textarea "Door Gasket 257 - CON-2-711S - qty 1 Water Filter Catrdige, Mc2 - EVE-9612-56 -…"
type textarea "x"
type textarea "Door Gasket 257 - CON-2-711S - qty 1 Water Filter Catrdige, Mc2 - EVE-9612-56 -…"
paste textarea "TRU-932586"
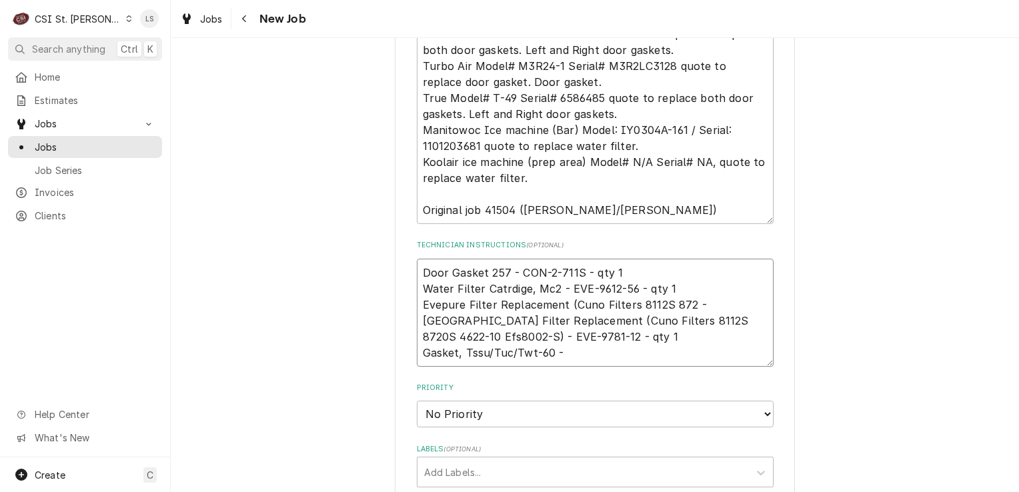
type textarea "x"
type textarea "Door Gasket 257 - CON-2-711S - qty 1 Water Filter Catrdige, Mc2 - EVE-9612-56 -…"
type textarea "x"
type textarea "Door Gasket 257 - CON-2-711S - qty 1 Water Filter Catrdige, Mc2 - EVE-9612-56 -…"
type textarea "x"
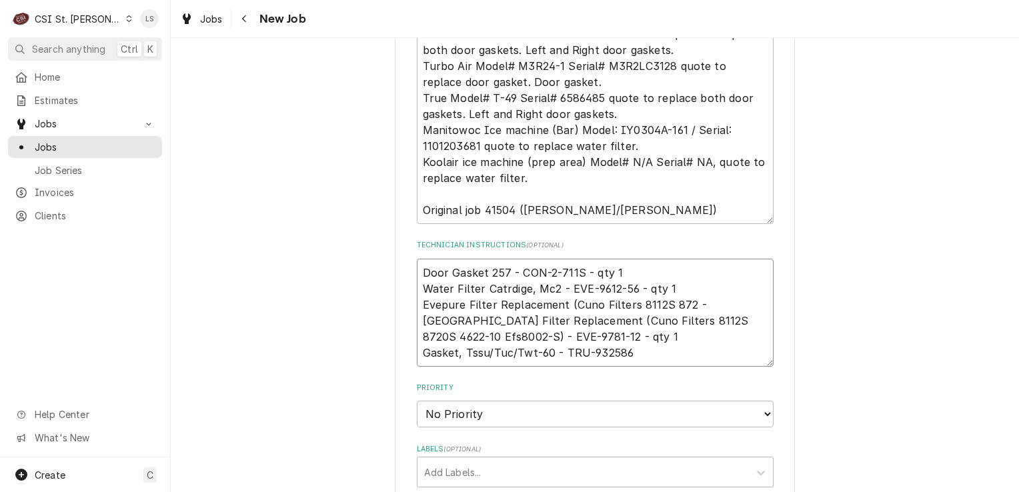
type textarea "Door Gasket 257 - CON-2-711S - qty 1 Water Filter Catrdige, Mc2 - EVE-9612-56 -…"
type textarea "x"
type textarea "Door Gasket 257 - CON-2-711S - qty 1 Water Filter Catrdige, Mc2 - EVE-9612-56 -…"
type textarea "x"
type textarea "Door Gasket 257 - CON-2-711S - qty 1 Water Filter Catrdige, Mc2 - EVE-9612-56 -…"
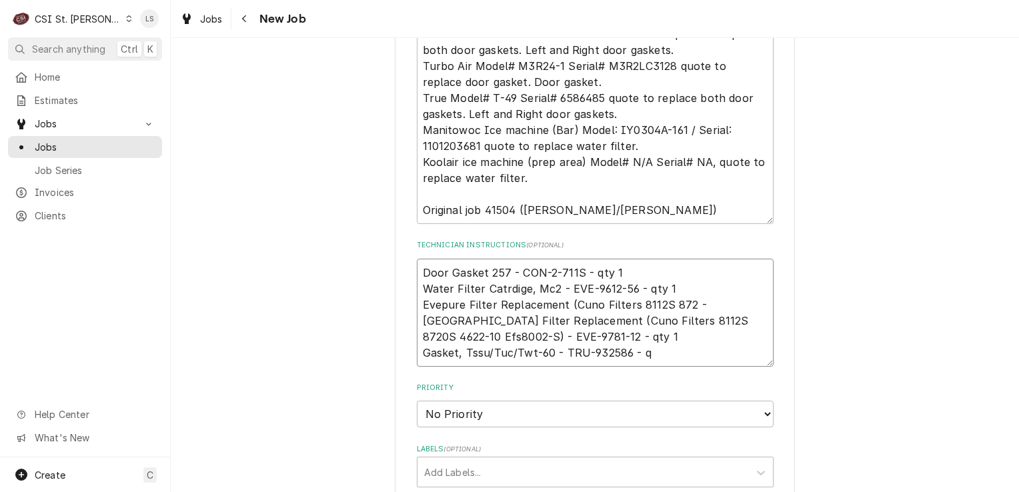
type textarea "x"
type textarea "Door Gasket 257 - CON-2-711S - qty 1 Water Filter Catrdige, Mc2 - EVE-9612-56 -…"
type textarea "x"
type textarea "Door Gasket 257 - CON-2-711S - qty 1 Water Filter Catrdige, Mc2 - EVE-9612-56 -…"
type textarea "x"
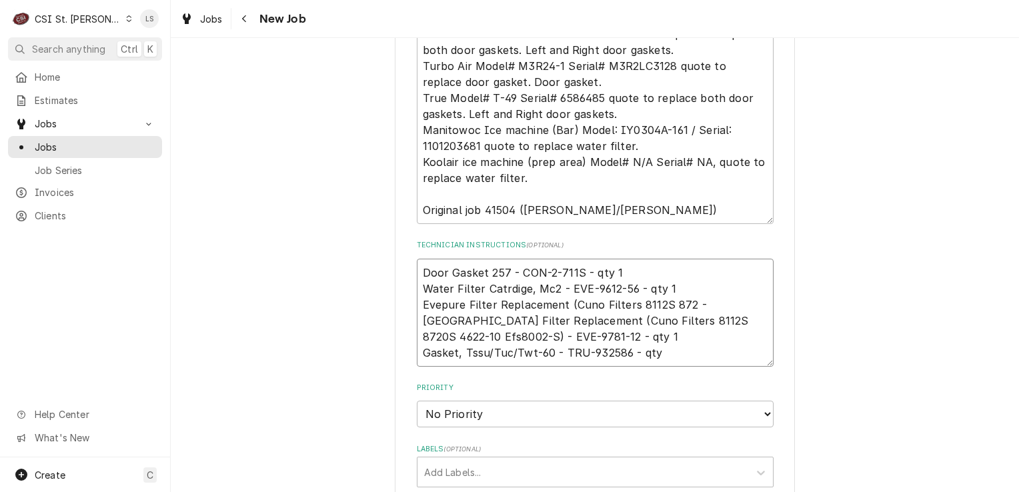
type textarea "Door Gasket 257 - CON-2-711S - qty 1 Water Filter Catrdige, Mc2 - EVE-9612-56 -…"
type textarea "x"
type textarea "Door Gasket 257 - CON-2-711S - qty 1 Water Filter Catrdige, Mc2 - EVE-9612-56 -…"
type textarea "x"
type textarea "Door Gasket 257 - CON-2-711S - qty 1 Water Filter Catrdige, Mc2 - EVE-9612-56 -…"
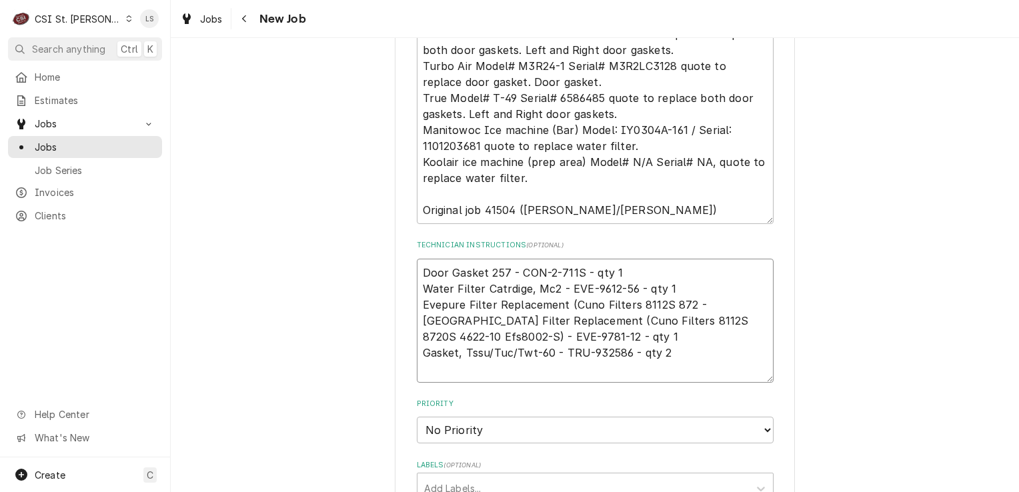
paste textarea "DOOR GASKET 400"
type textarea "x"
type textarea "Door Gasket 257 - CON-2-711S - qty 1 Water Filter Catrdige, Mc2 - EVE-9612-56 -…"
type textarea "x"
type textarea "Door Gasket 257 - CON-2-711S - qty 1 Water Filter Catrdige, Mc2 - EVE-9612-56 -…"
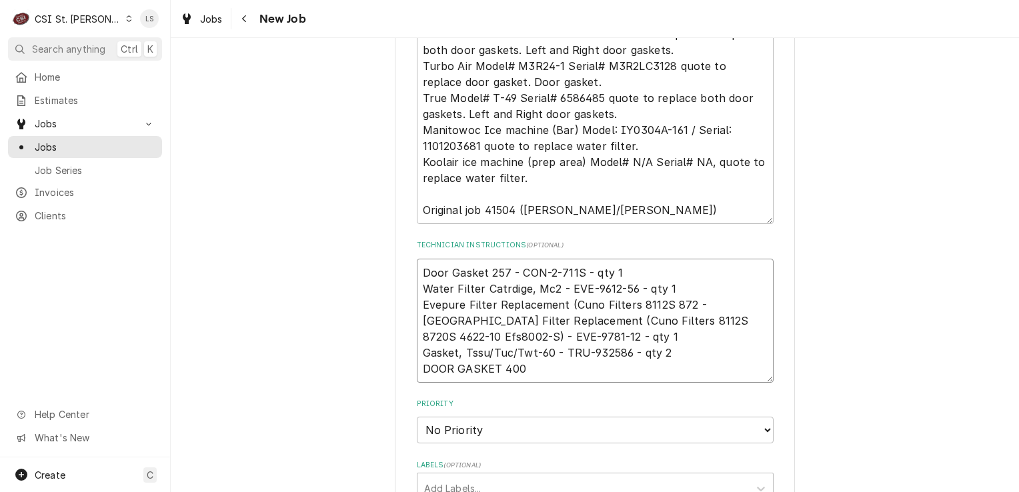
type textarea "x"
type textarea "Door Gasket 257 - CON-2-711S - qty 1 Water Filter Catrdige, Mc2 - EVE-9612-56 -…"
type textarea "x"
type textarea "Door Gasket 257 - CON-2-711S - qty 1 Water Filter Catrdige, Mc2 - EVE-9612-56 -…"
type textarea "x"
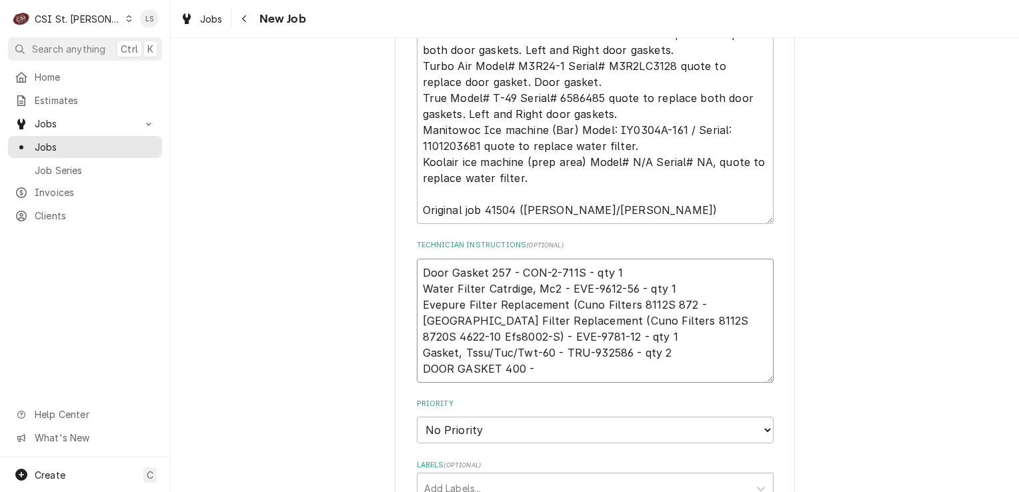
type textarea "Door Gasket 257 - CON-2-711S - qty 1 Water Filter Catrdige, Mc2 - EVE-9612-56 -…"
paste textarea "TUR-P2R3300200"
type textarea "x"
type textarea "Door Gasket 257 - CON-2-711S - qty 1 Water Filter Catrdige, Mc2 - EVE-9612-56 -…"
type textarea "x"
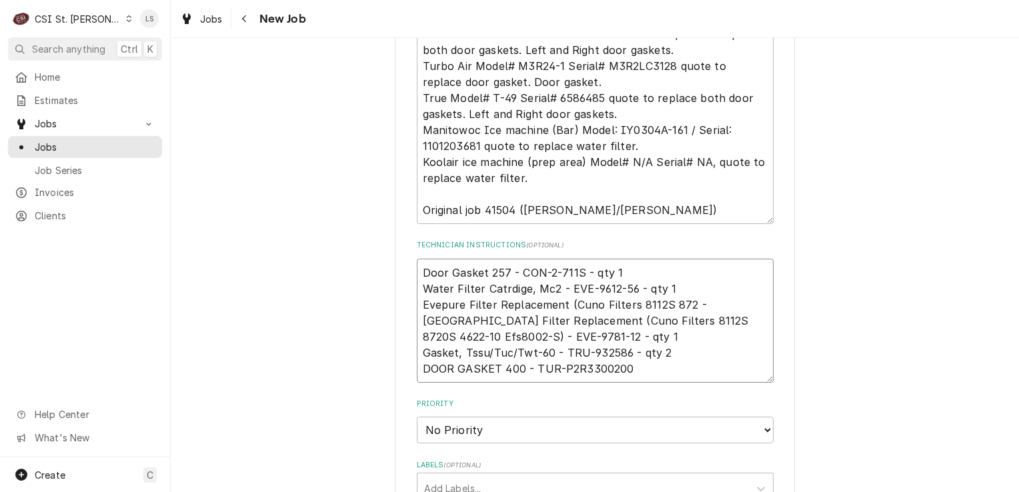
type textarea "Door Gasket 257 - CON-2-711S - qty 1 Water Filter Catrdige, Mc2 - EVE-9612-56 -…"
type textarea "x"
type textarea "Door Gasket 257 - CON-2-711S - qty 1 Water Filter Catrdige, Mc2 - EVE-9612-56 -…"
type textarea "x"
type textarea "Door Gasket 257 - CON-2-711S - qty 1 Water Filter Catrdige, Mc2 - EVE-9612-56 -…"
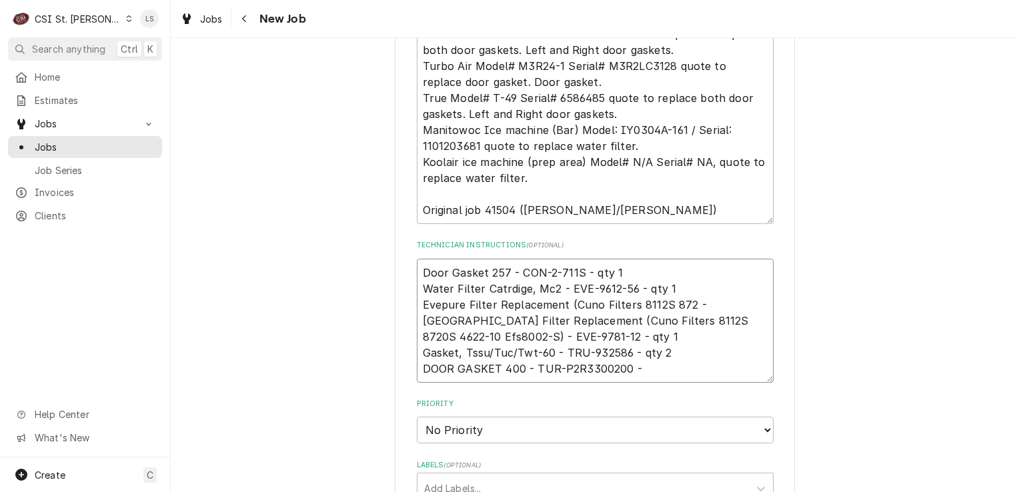
type textarea "x"
type textarea "Door Gasket 257 - CON-2-711S - qty 1 Water Filter Catrdige, Mc2 - EVE-9612-56 -…"
type textarea "x"
type textarea "Door Gasket 257 - CON-2-711S - qty 1 Water Filter Catrdige, Mc2 - EVE-9612-56 -…"
type textarea "x"
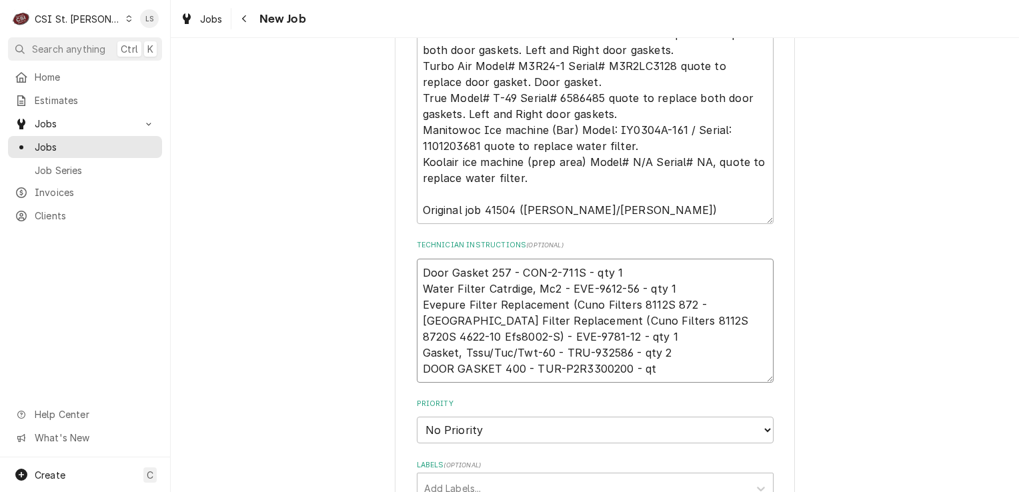
type textarea "Door Gasket 257 - CON-2-711S - qty 1 Water Filter Catrdige, Mc2 - EVE-9612-56 -…"
type textarea "x"
type textarea "Door Gasket 257 - CON-2-711S - qty 1 Water Filter Catrdige, Mc2 - EVE-9612-56 -…"
type textarea "x"
type textarea "Door Gasket 257 - CON-2-711S - qty 1 Water Filter Catrdige, Mc2 - EVE-9612-56 -…"
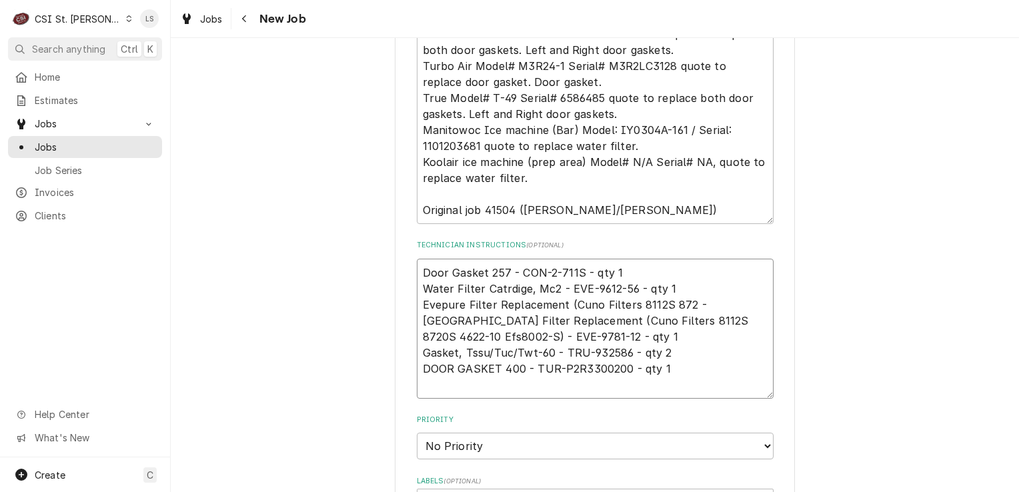
type textarea "x"
type textarea "Door Gasket 257 - CON-2-711S - qty 1 Water Filter Catrdige, Mc2 - EVE-9612-56 -…"
paste textarea "Gasket, Gdm-19/23/49 T-19/Wide"
type textarea "x"
type textarea "Door Gasket 257 - CON-2-711S - qty 1 Water Filter Catrdige, Mc2 - EVE-9612-56 -…"
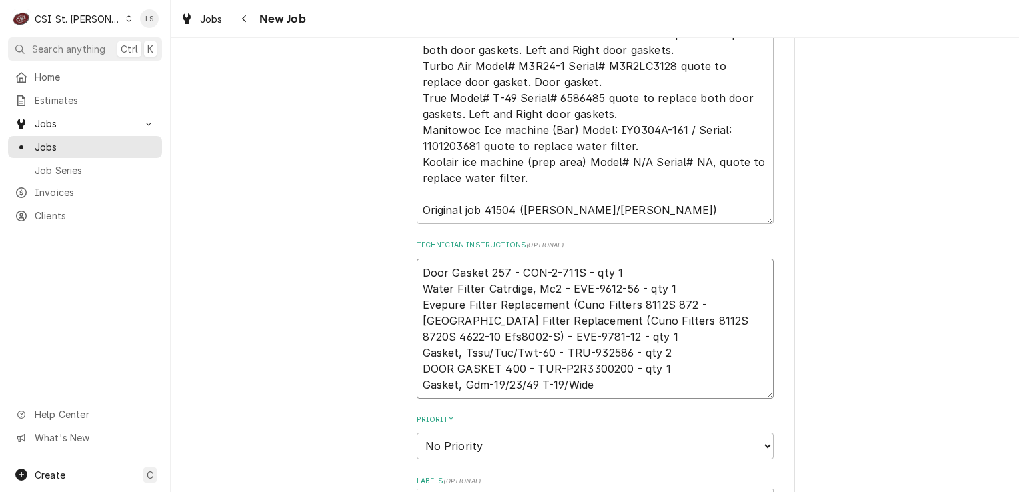
type textarea "x"
type textarea "Door Gasket 257 - CON-2-711S - qty 1 Water Filter Catrdige, Mc2 - EVE-9612-56 -…"
type textarea "x"
type textarea "Door Gasket 257 - CON-2-711S - qty 1 Water Filter Catrdige, Mc2 - EVE-9612-56 -…"
type textarea "x"
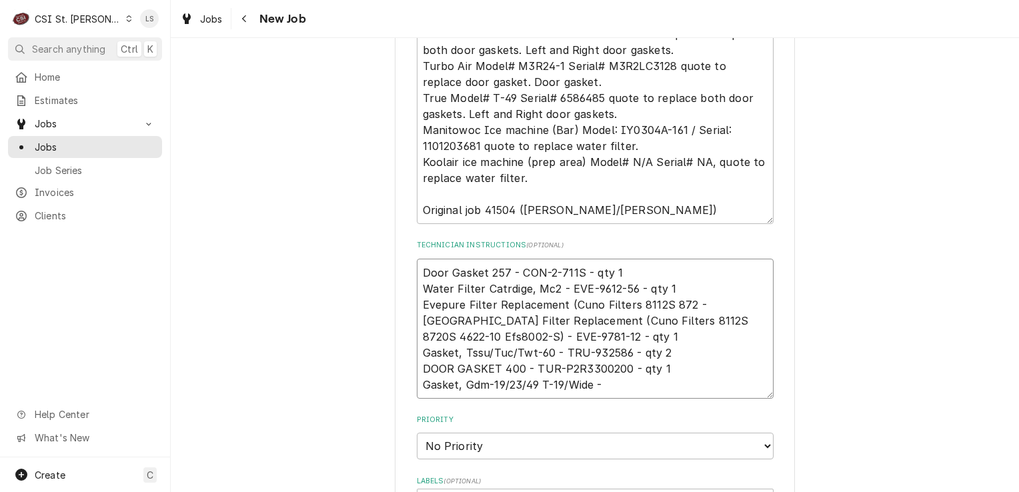
type textarea "Door Gasket 257 - CON-2-711S - qty 1 Water Filter Catrdige, Mc2 - EVE-9612-56 -…"
type textarea "x"
type textarea "Door Gasket 257 - CON-2-711S - qty 1 Water Filter Catrdige, Mc2 - EVE-9612-56 -…"
paste textarea "TRU-810719"
type textarea "x"
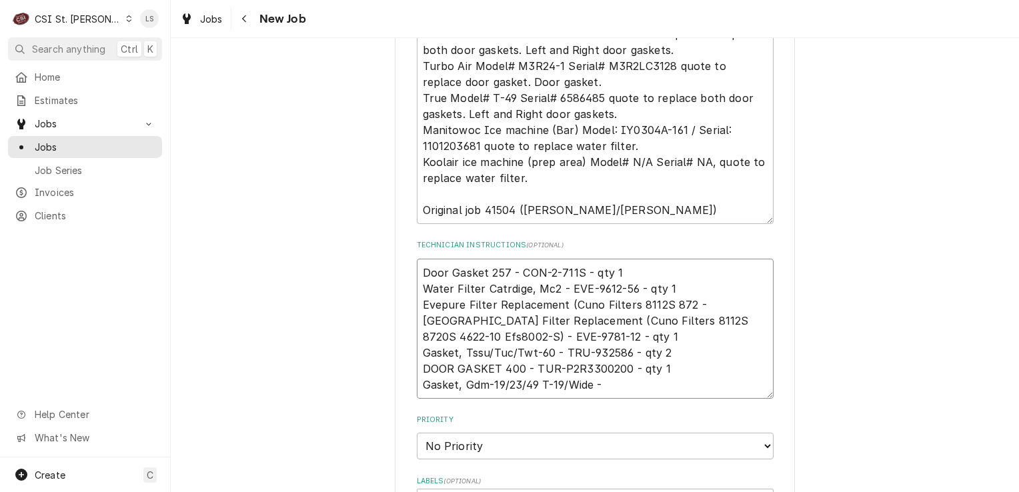
type textarea "Door Gasket 257 - CON-2-711S - qty 1 Water Filter Catrdige, Mc2 - EVE-9612-56 -…"
type textarea "x"
type textarea "Door Gasket 257 - CON-2-711S - qty 1 Water Filter Catrdige, Mc2 - EVE-9612-56 -…"
type textarea "x"
type textarea "Door Gasket 257 - CON-2-711S - qty 1 Water Filter Catrdige, Mc2 - EVE-9612-56 -…"
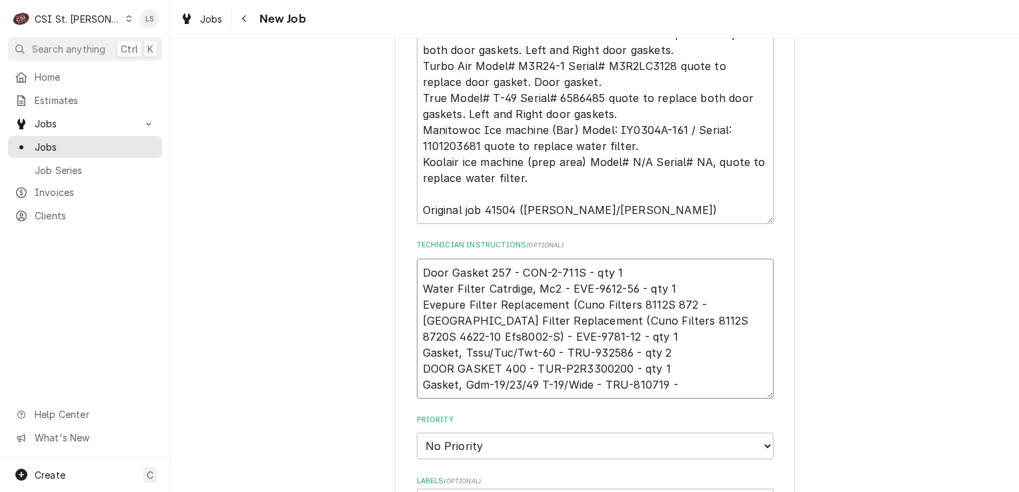
type textarea "x"
type textarea "Door Gasket 257 - CON-2-711S - qty 1 Water Filter Catrdige, Mc2 - EVE-9612-56 -…"
type textarea "x"
type textarea "Door Gasket 257 - CON-2-711S - qty 1 Water Filter Catrdige, Mc2 - EVE-9612-56 -…"
type textarea "x"
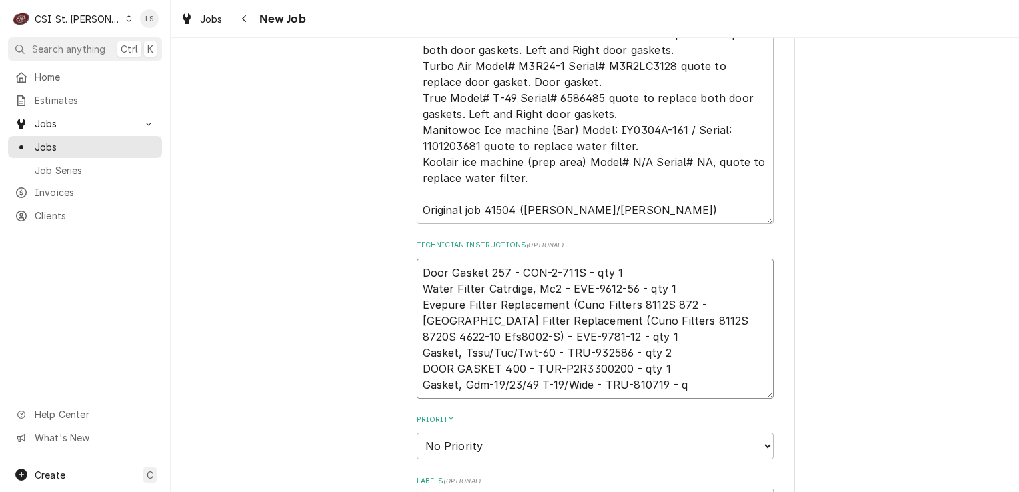
type textarea "Door Gasket 257 - CON-2-711S - qty 1 Water Filter Catrdige, Mc2 - EVE-9612-56 -…"
type textarea "x"
type textarea "Door Gasket 257 - CON-2-711S - qty 1 Water Filter Catrdige, Mc2 - EVE-9612-56 -…"
type textarea "x"
type textarea "Door Gasket 257 - CON-2-711S - qty 1 Water Filter Catrdige, Mc2 - EVE-9612-56 -…"
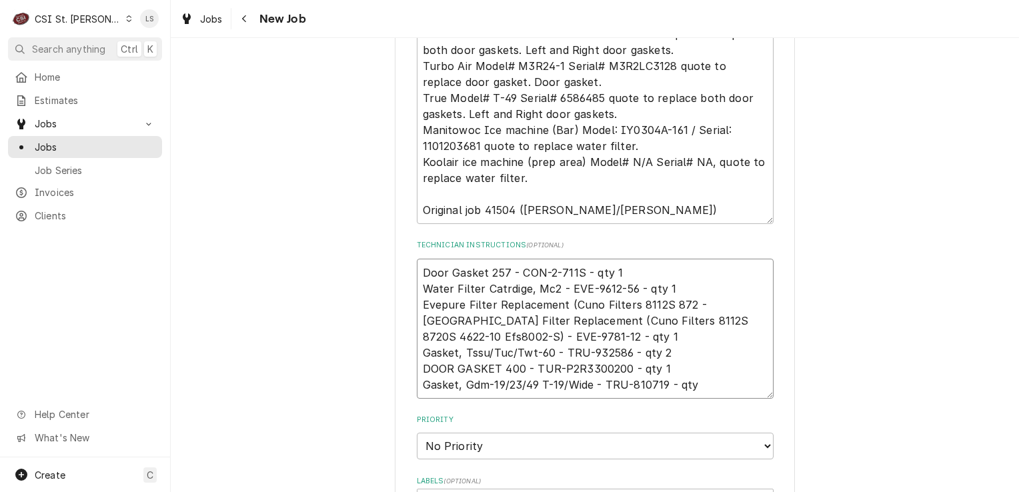
type textarea "x"
type textarea "Door Gasket 257 - CON-2-711S - qty 1 Water Filter Catrdige, Mc2 - EVE-9612-56 -…"
type textarea "x"
type textarea "Door Gasket 257 - CON-2-711S - qty 1 Water Filter Catrdige, Mc2 - EVE-9612-56 -…"
type textarea "x"
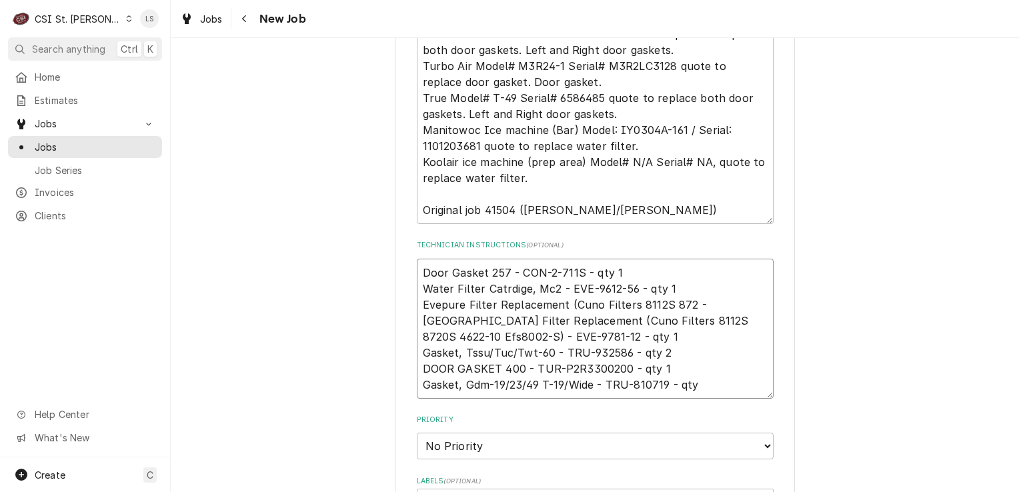
type textarea "Door Gasket 257 - CON-2-711S - qty 1 Water Filter Catrdige, Mc2 - EVE-9612-56 -…"
type textarea "x"
type textarea "Door Gasket 257 - CON-2-711S - qty 1 Water Filter Catrdige, Mc2 - EVE-9612-56 -…"
click at [417, 268] on textarea "Door Gasket 257 - CON-2-711S - qty 1 Water Filter Catrdige, Mc2 - EVE-9612-56 -…" at bounding box center [595, 329] width 357 height 140
type textarea "x"
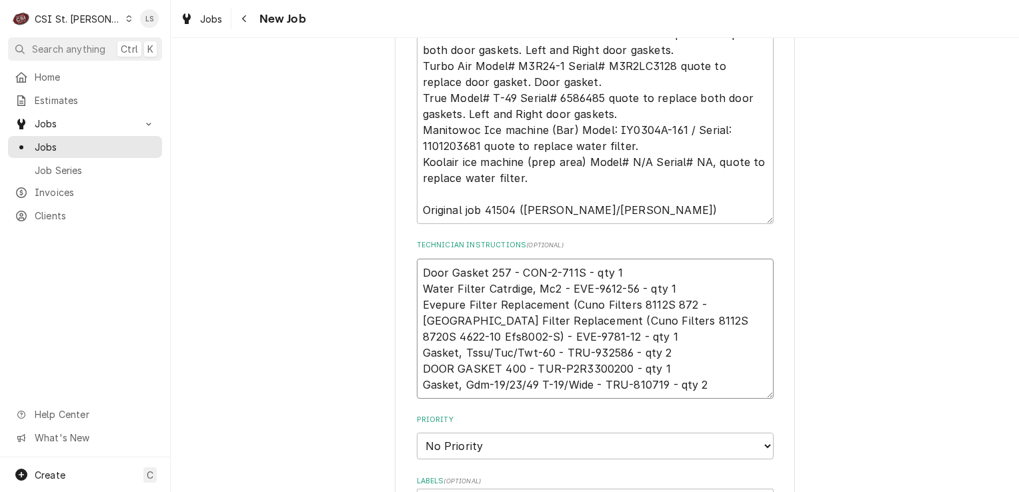
type textarea "Door Gasket 257 - CON-2-711S - qty 1 Water Filter Catrdige, Mc2 - EVE-9612-56 -…"
type textarea "x"
type textarea "Door Gasket 257 - CON-2-711S - qty 1 Water Filter Catrdige, Mc2 - EVE-9612-56 -…"
click at [417, 268] on textarea "Door Gasket 257 - CON-2-711S - qty 1 Water Filter Catrdige, Mc2 - EVE-9612-56 -…" at bounding box center [595, 345] width 357 height 172
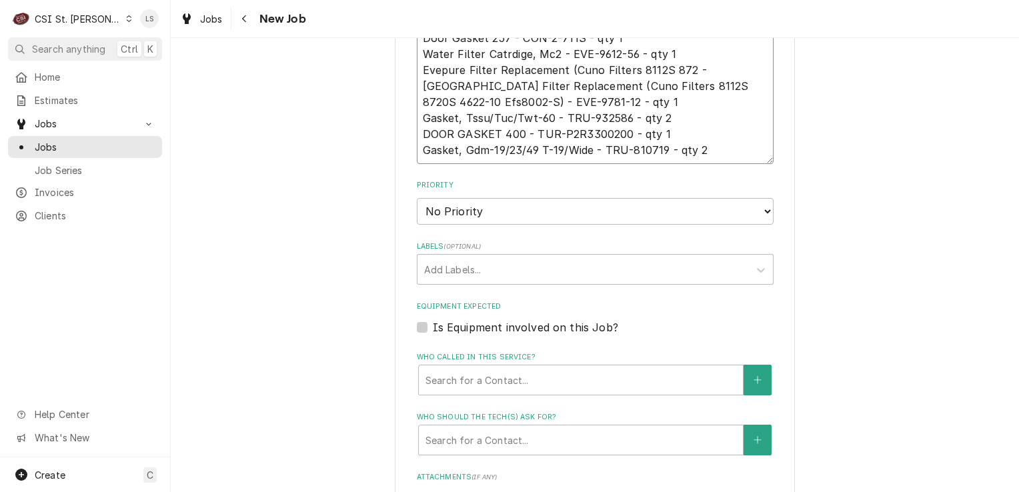
scroll to position [1067, 0]
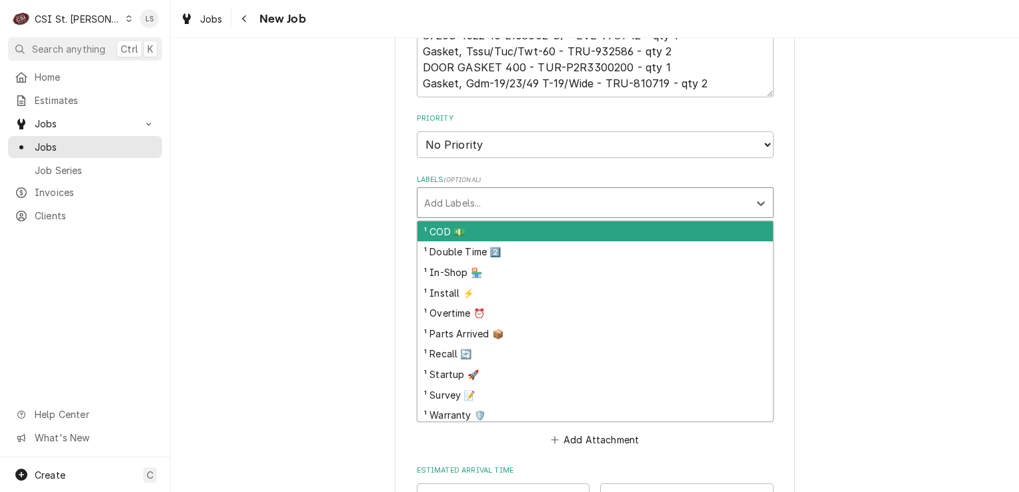
click at [445, 207] on div "Labels" at bounding box center [583, 203] width 318 height 24
click at [430, 144] on select "No Priority Urgent High Medium Low" at bounding box center [595, 144] width 357 height 27
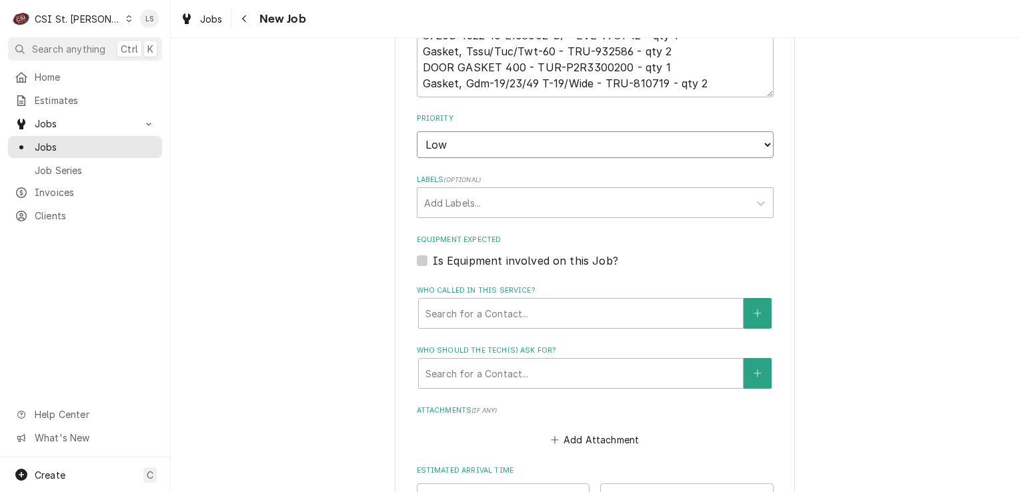
click at [417, 131] on select "No Priority Urgent High Medium Low" at bounding box center [595, 144] width 357 height 27
click at [437, 191] on div "Labels" at bounding box center [583, 203] width 318 height 24
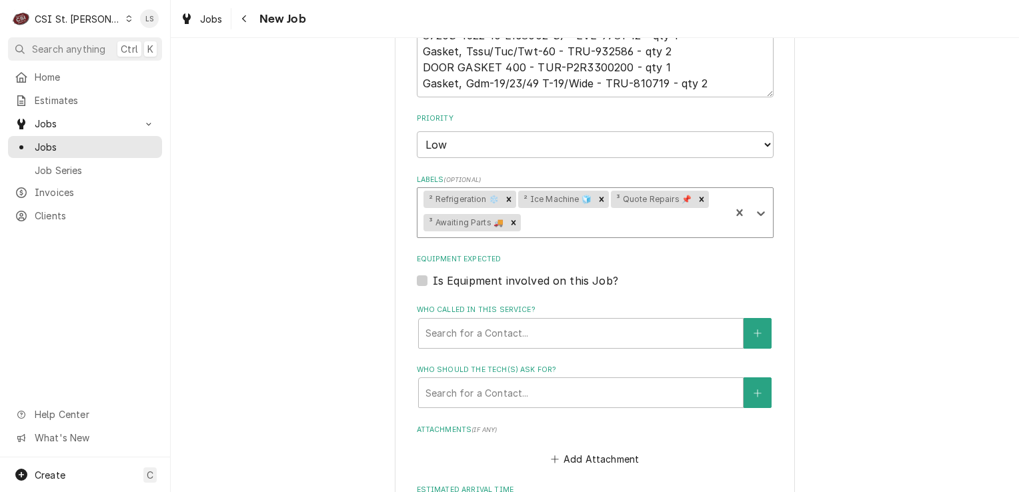
scroll to position [1200, 0]
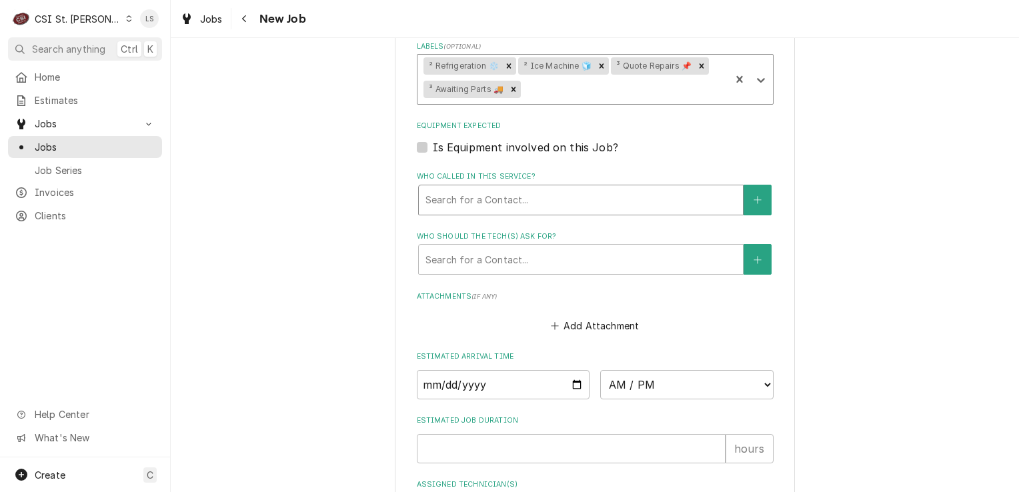
click at [445, 205] on div "Who called in this service?" at bounding box center [580, 200] width 311 height 24
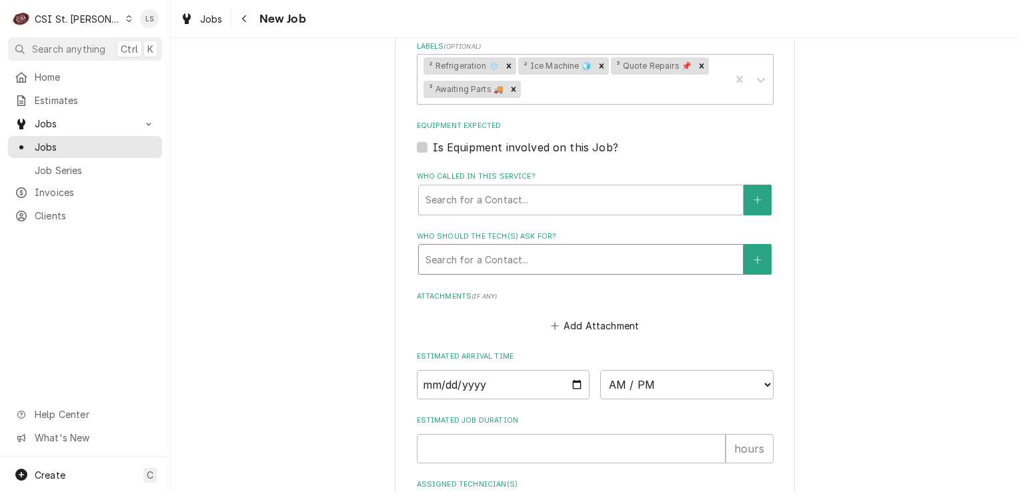
click at [425, 258] on div "Search for a Contact..." at bounding box center [581, 259] width 324 height 29
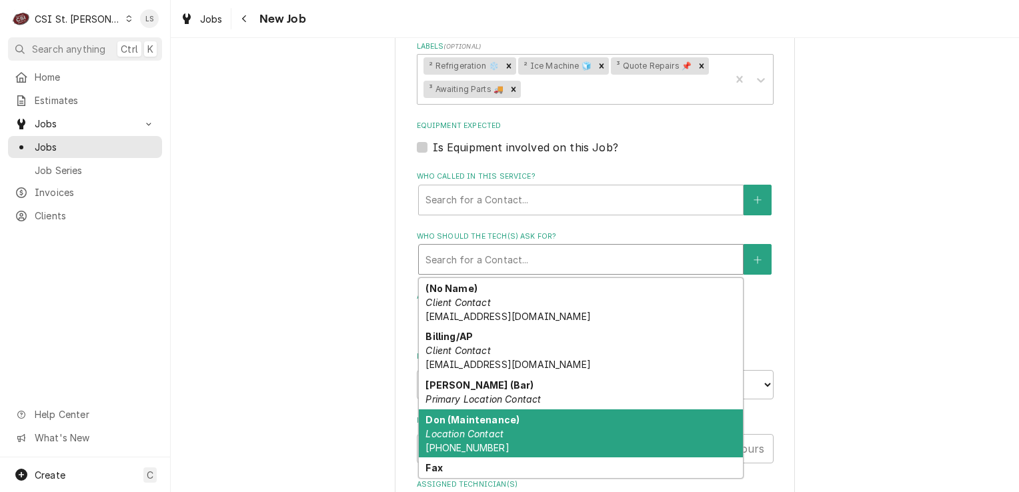
click at [468, 430] on em "Location Contact" at bounding box center [464, 433] width 78 height 11
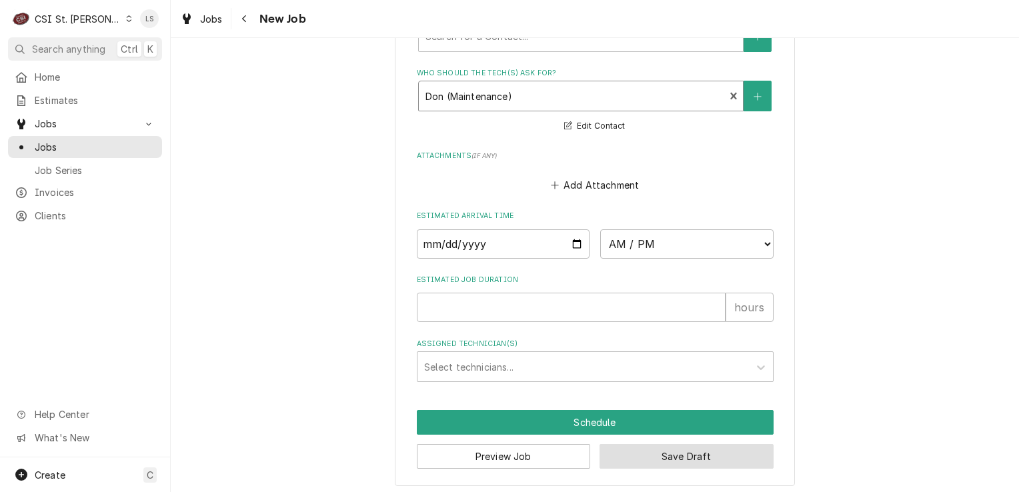
click at [656, 446] on button "Save Draft" at bounding box center [686, 456] width 174 height 25
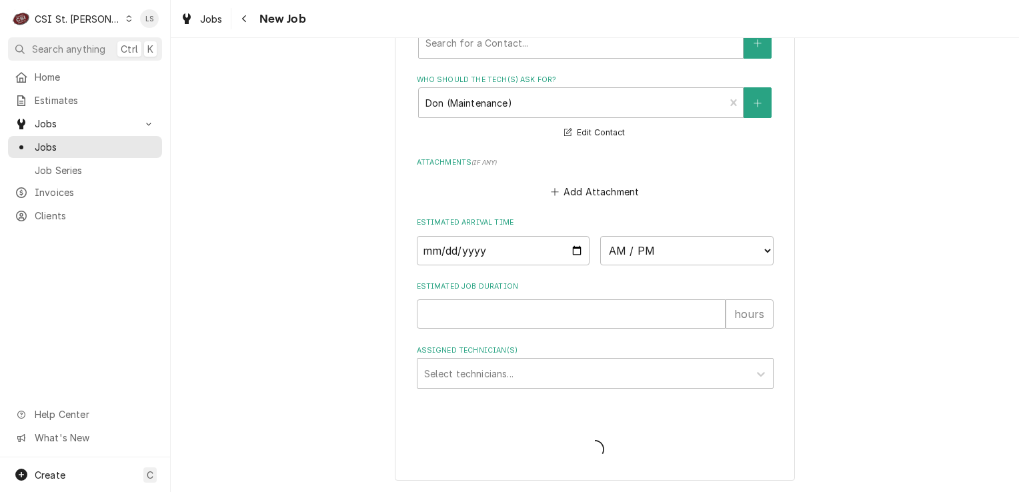
scroll to position [1352, 0]
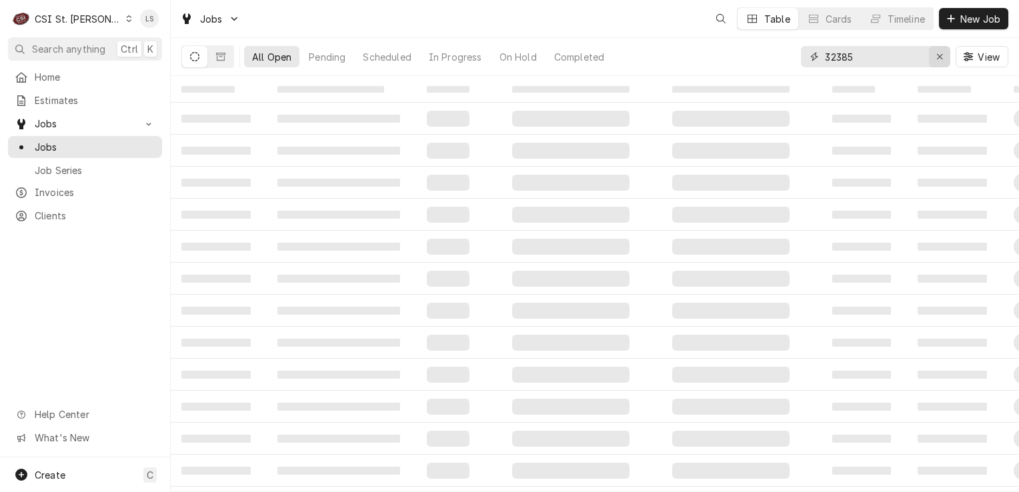
click at [931, 61] on button "Erase input" at bounding box center [939, 56] width 21 height 21
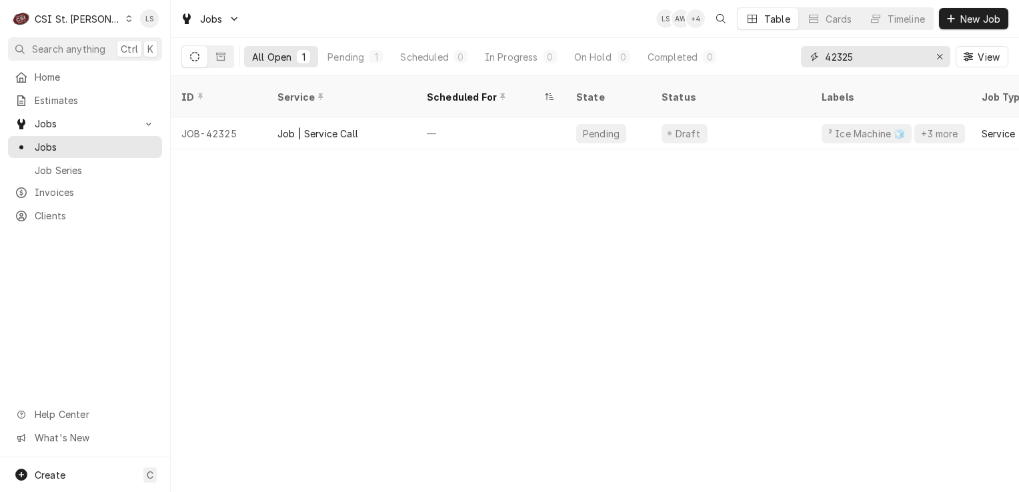
type input "42325"
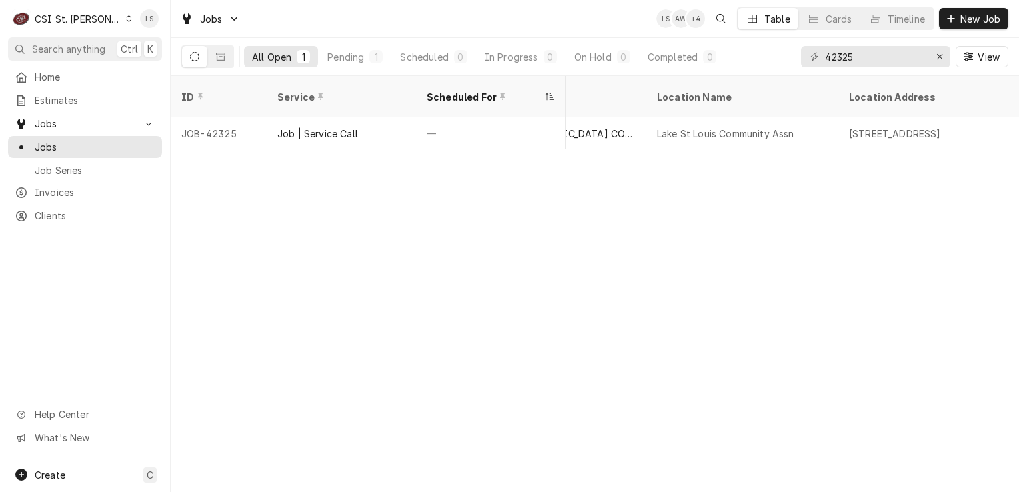
scroll to position [0, 838]
drag, startPoint x: 104, startPoint y: 10, endPoint x: 109, endPoint y: 16, distance: 8.0
click at [104, 10] on div "C CSI St. Louis" at bounding box center [72, 18] width 129 height 27
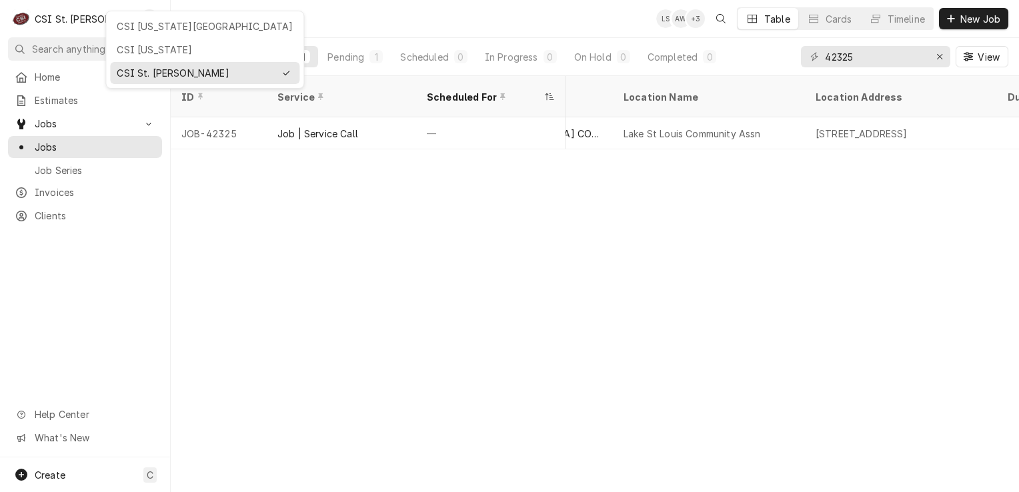
drag, startPoint x: 144, startPoint y: 28, endPoint x: 156, endPoint y: 31, distance: 12.3
click at [145, 28] on div "CSI [US_STATE][GEOGRAPHIC_DATA]" at bounding box center [205, 26] width 176 height 14
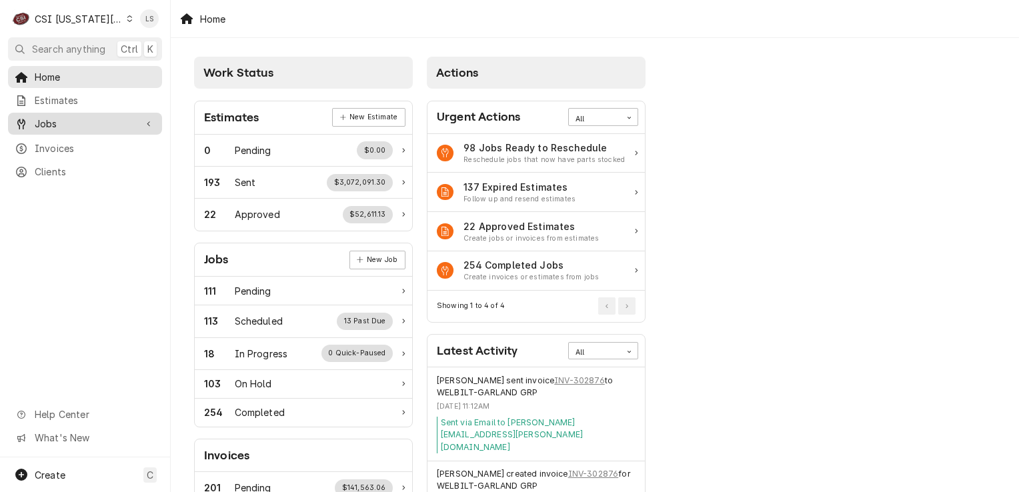
click at [97, 123] on span "Jobs" at bounding box center [85, 124] width 101 height 14
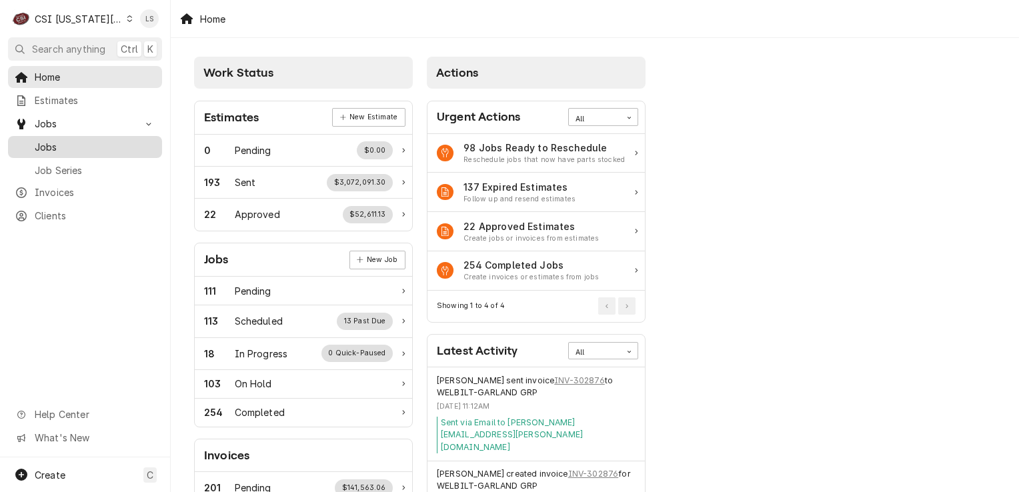
click at [81, 143] on span "Jobs" at bounding box center [95, 147] width 121 height 14
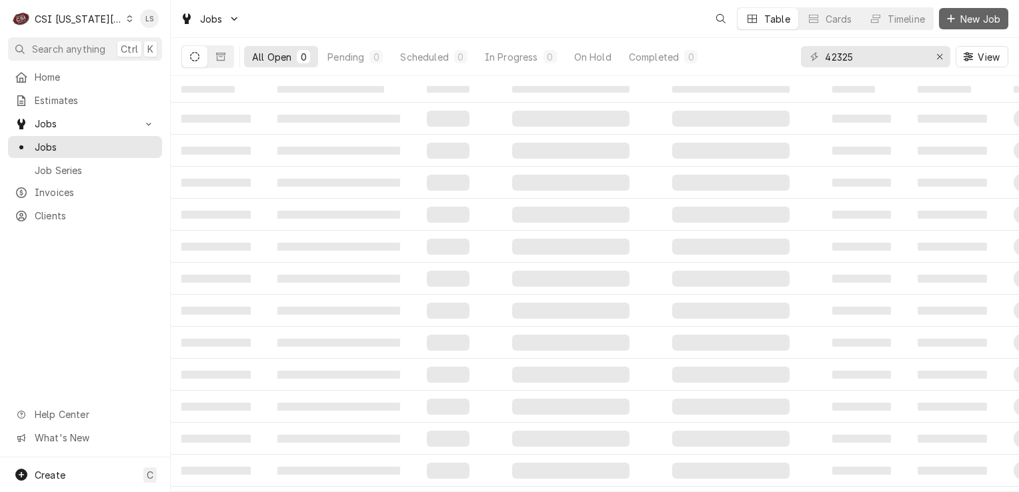
click at [976, 27] on button "New Job" at bounding box center [973, 18] width 69 height 21
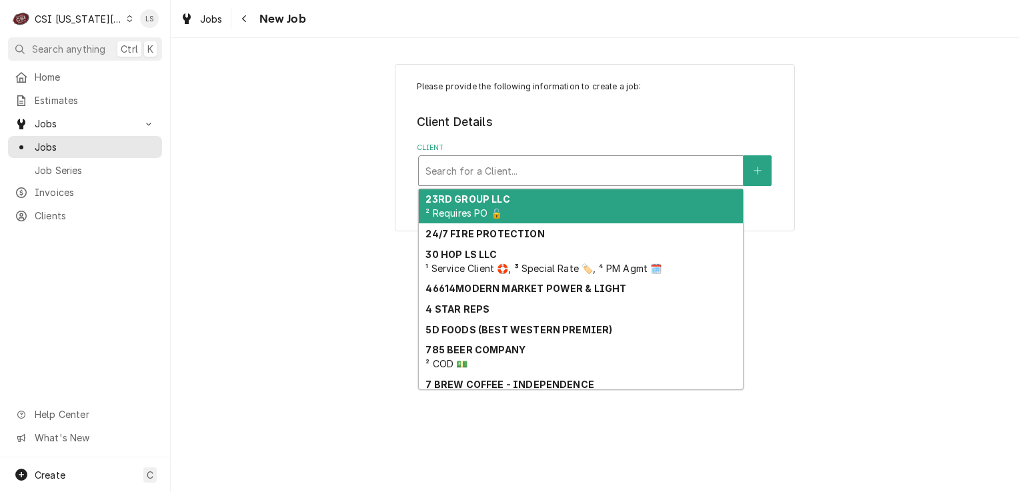
click at [492, 169] on div "Client" at bounding box center [580, 171] width 311 height 24
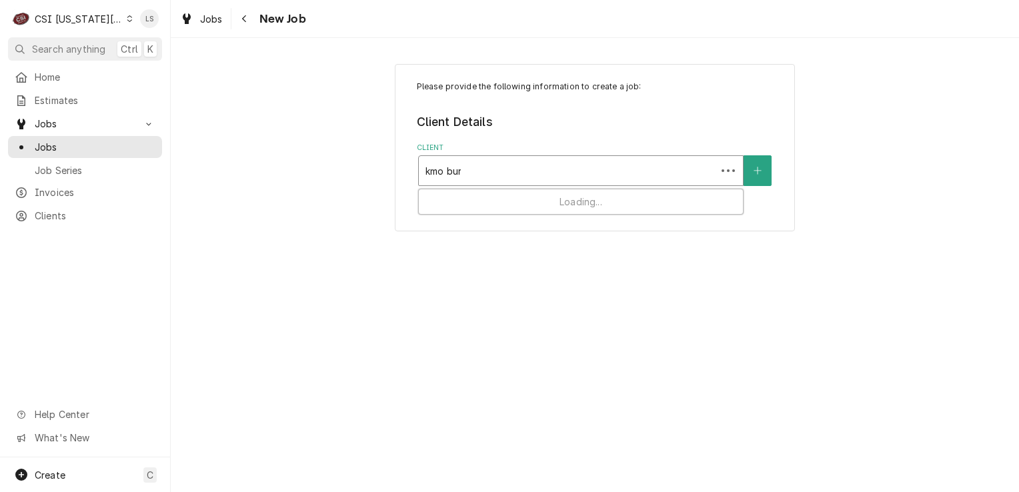
type input "kmo burg"
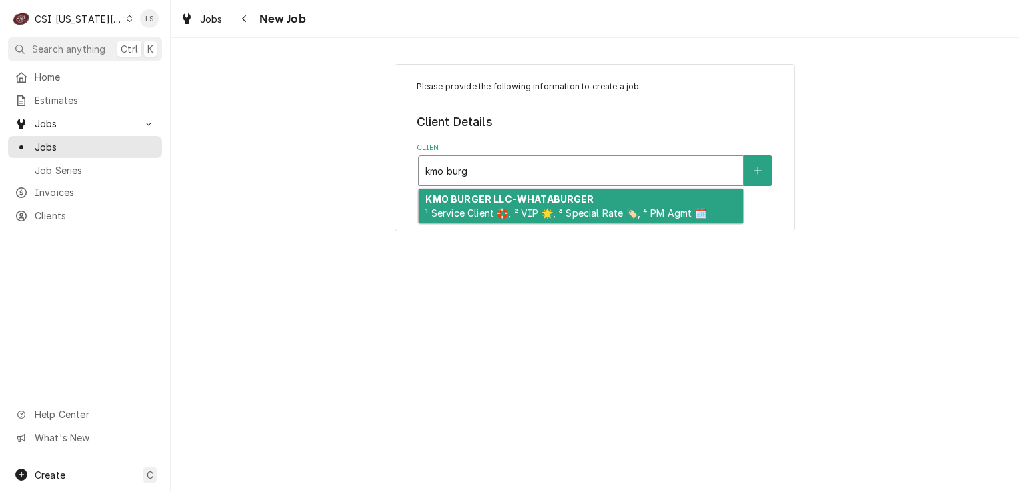
click at [497, 195] on strong "KMO BURGER LLC-WHATABURGER" at bounding box center [509, 198] width 168 height 11
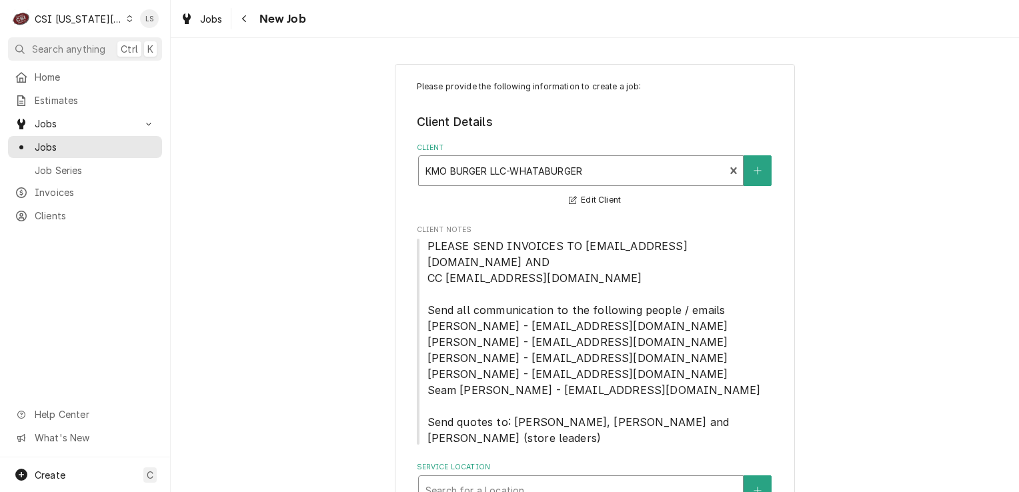
click at [569, 479] on div "Service Location" at bounding box center [580, 491] width 311 height 24
type input "1698"
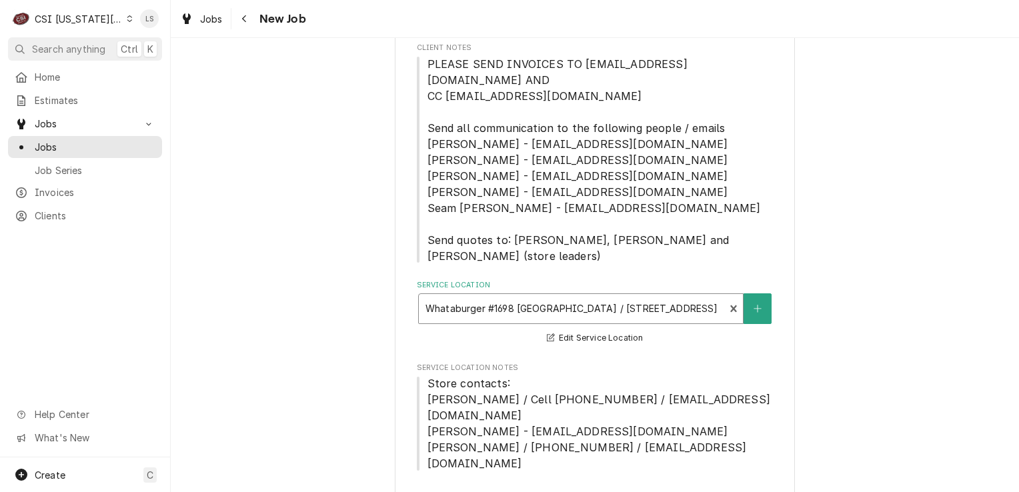
scroll to position [400, 0]
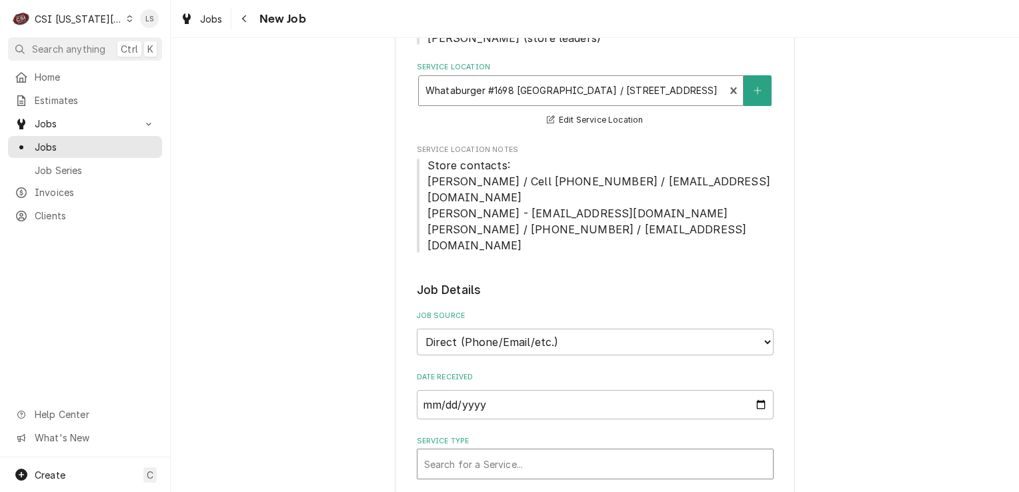
click at [492, 452] on div "Service Type" at bounding box center [595, 464] width 342 height 24
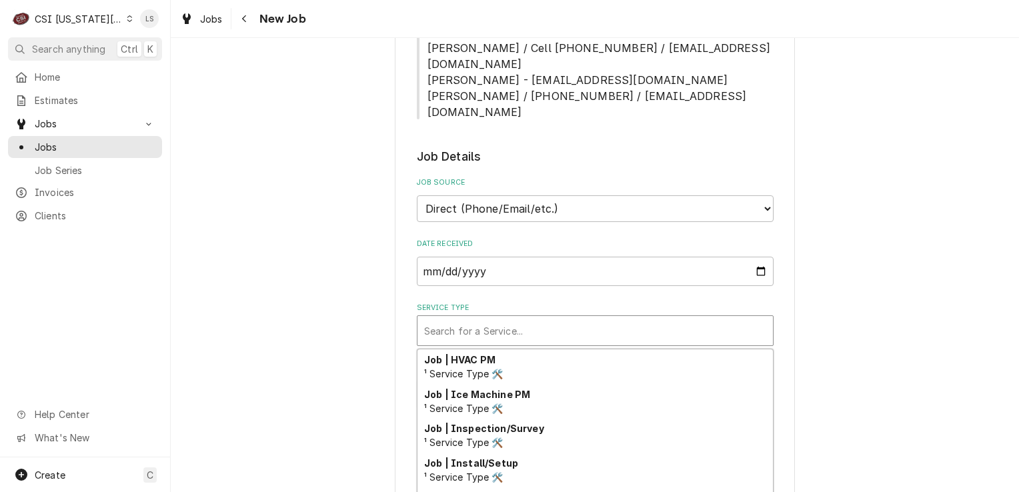
scroll to position [832, 0]
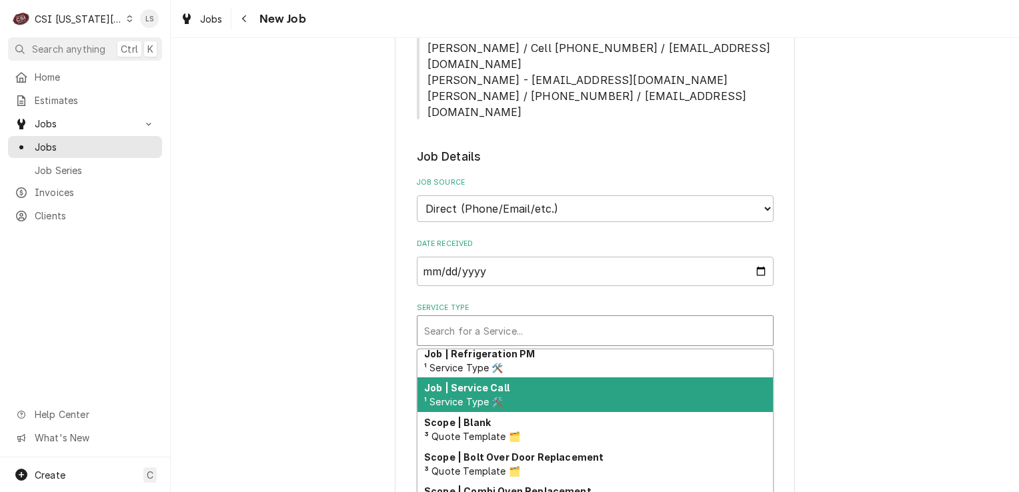
click at [484, 396] on span "¹ Service Type 🛠️" at bounding box center [463, 401] width 79 height 11
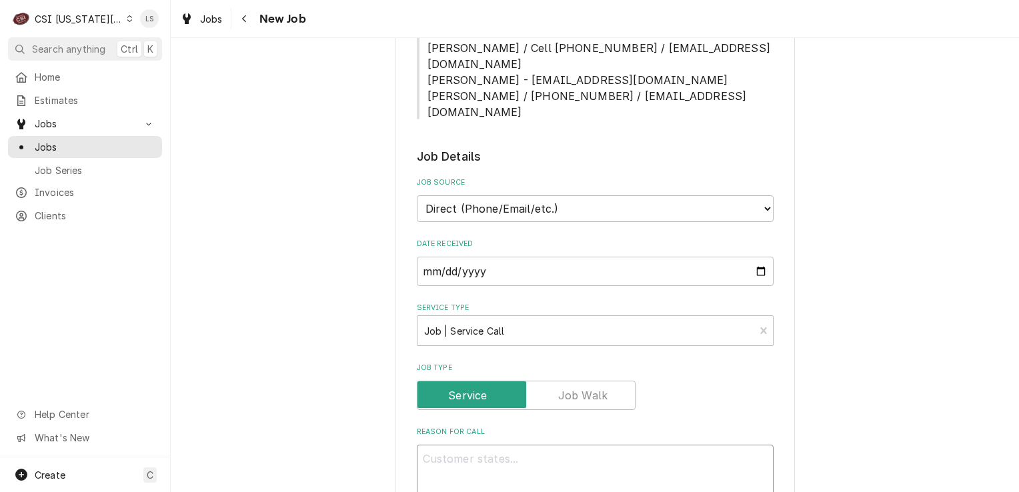
click at [499, 445] on textarea "Reason For Call" at bounding box center [595, 475] width 357 height 60
type textarea "x"
type textarea "D"
type textarea "x"
type textarea "Dr"
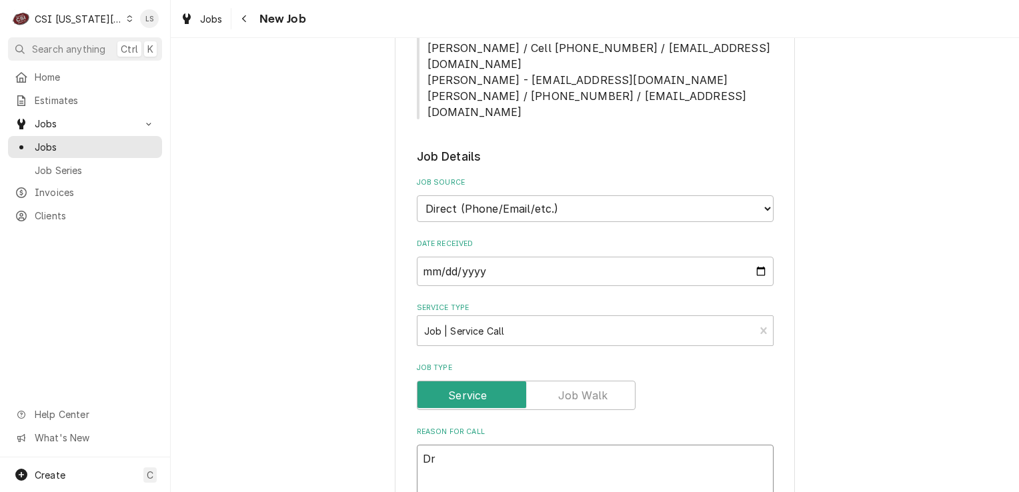
type textarea "x"
type textarea "Driv"
type textarea "x"
type textarea "Drive"
type textarea "x"
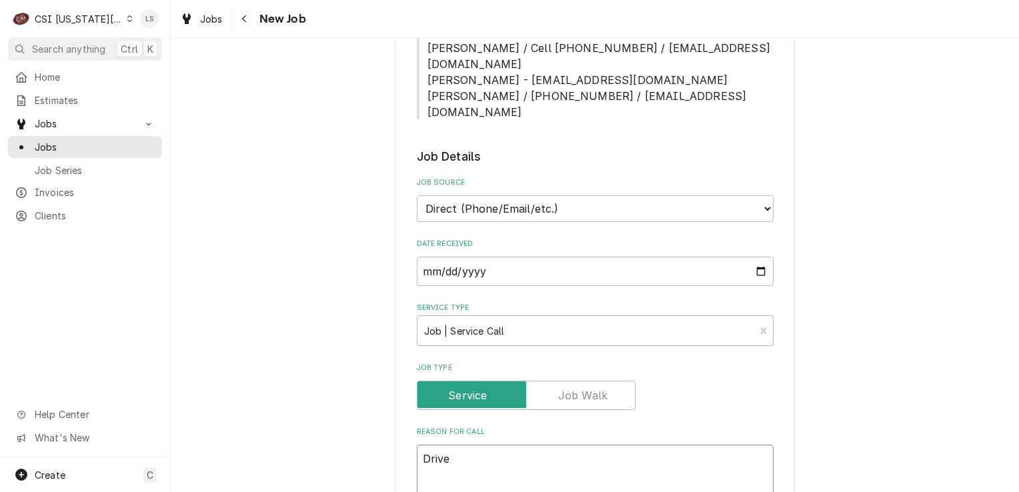
type textarea "Drive"
type textarea "x"
type textarea "Drive th"
type textarea "x"
type textarea "Drive thr"
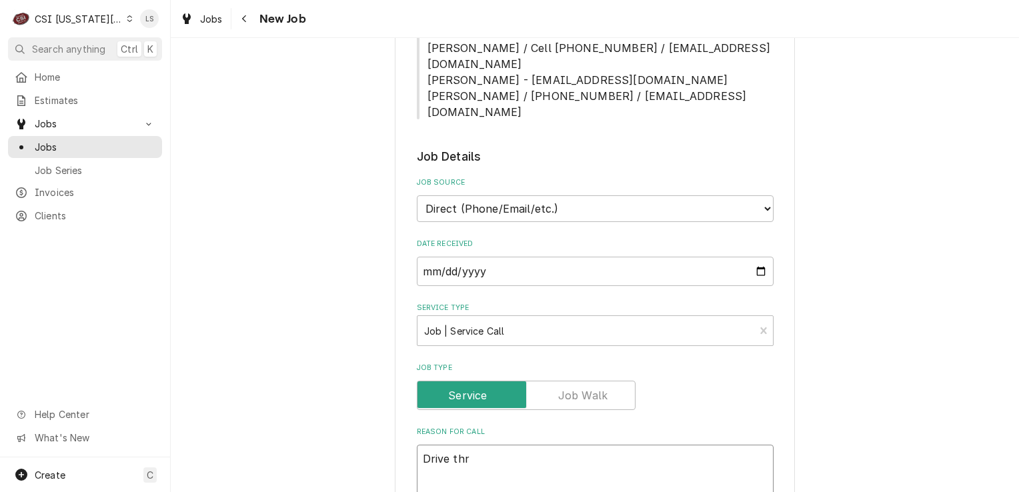
type textarea "x"
type textarea "Drive thru"
type textarea "x"
type textarea "Drive thru g"
type textarea "x"
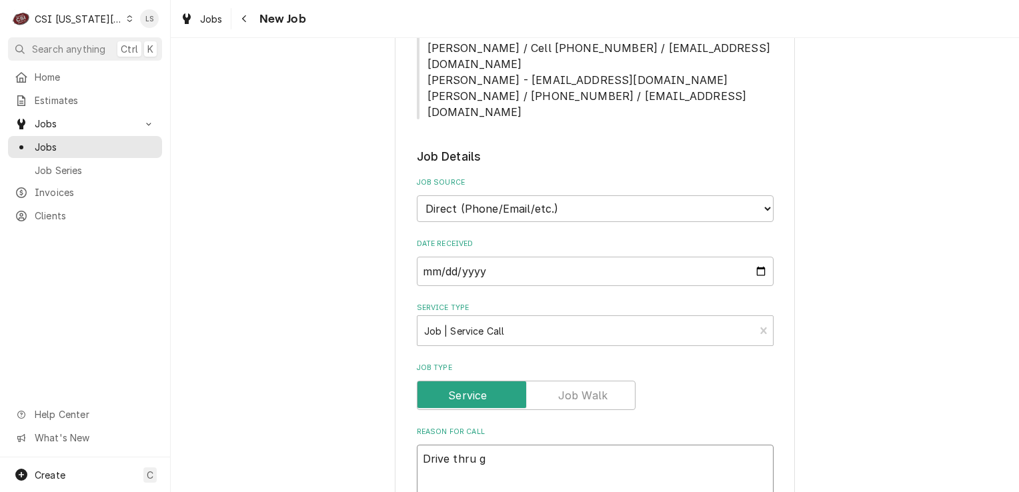
type textarea "Drive thru gr"
type textarea "x"
type textarea "Drive thru gri"
type textarea "x"
type textarea "Drive thru gril"
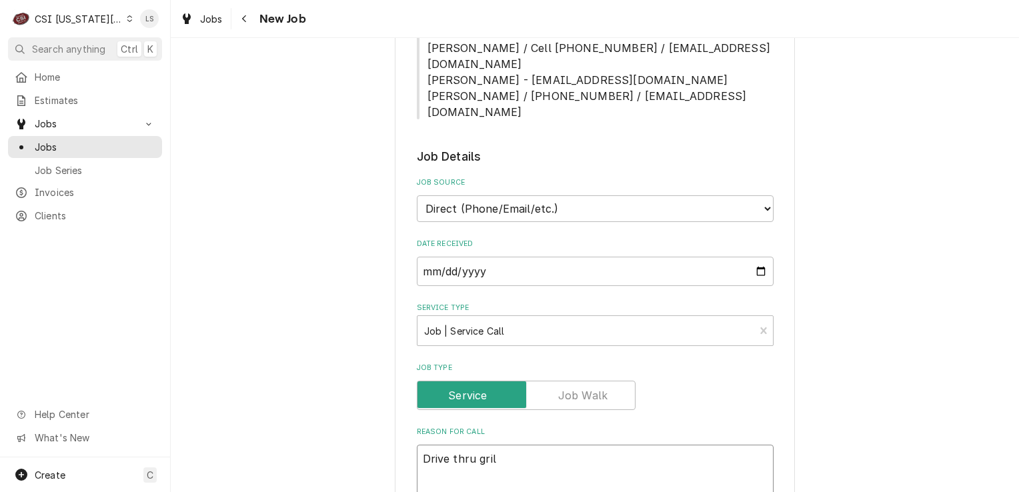
type textarea "x"
type textarea "Drive thru grill"
type textarea "x"
type textarea "Drive thru grill"
type textarea "x"
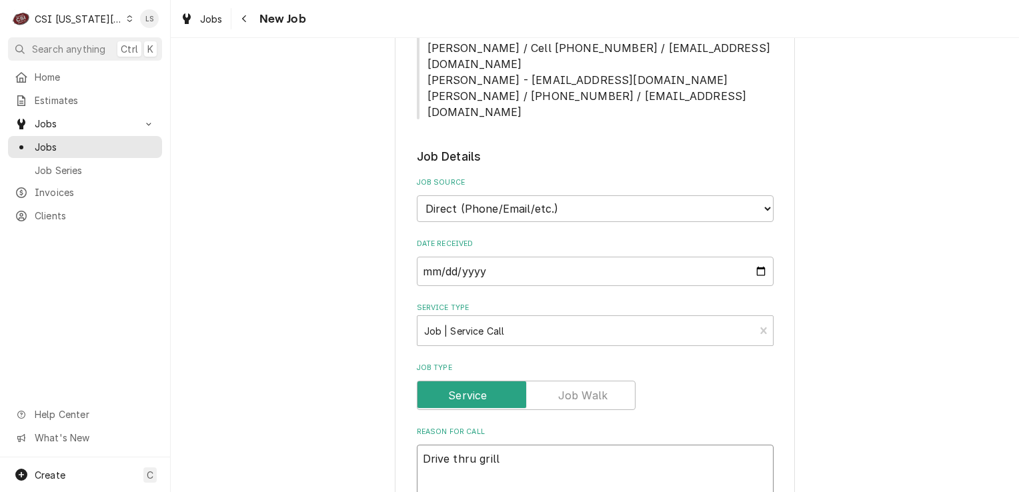
type textarea "Drive thru grill -"
type textarea "x"
type textarea "Drive thru grill -"
type textarea "x"
type textarea "Drive thru grill -"
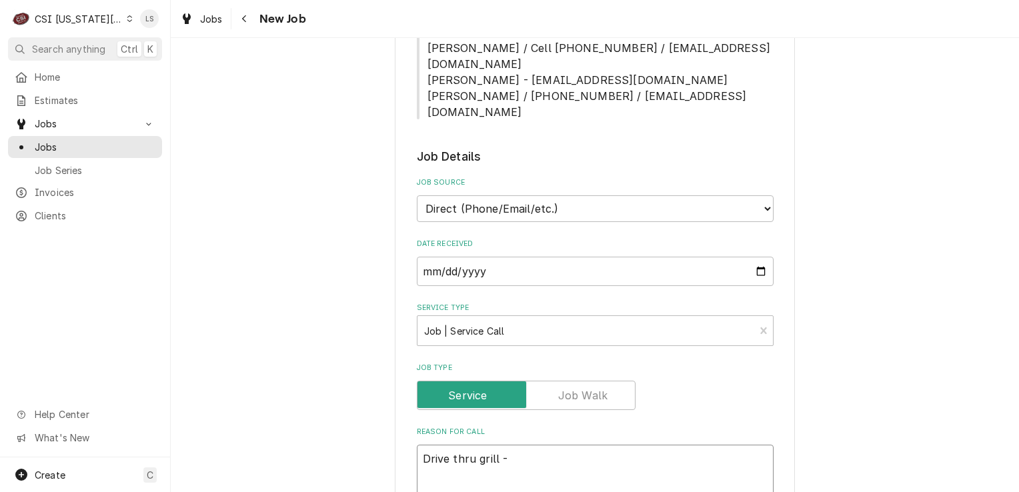
paste textarea "Now it is not heating on one side"
type textarea "x"
type textarea "Drive thru grill - Now it is not heating on one side"
type textarea "x"
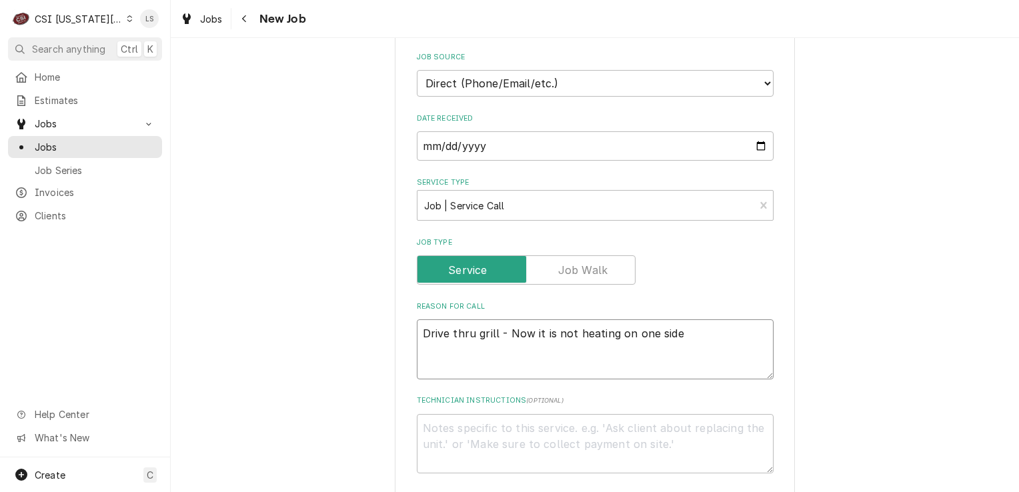
scroll to position [867, 0]
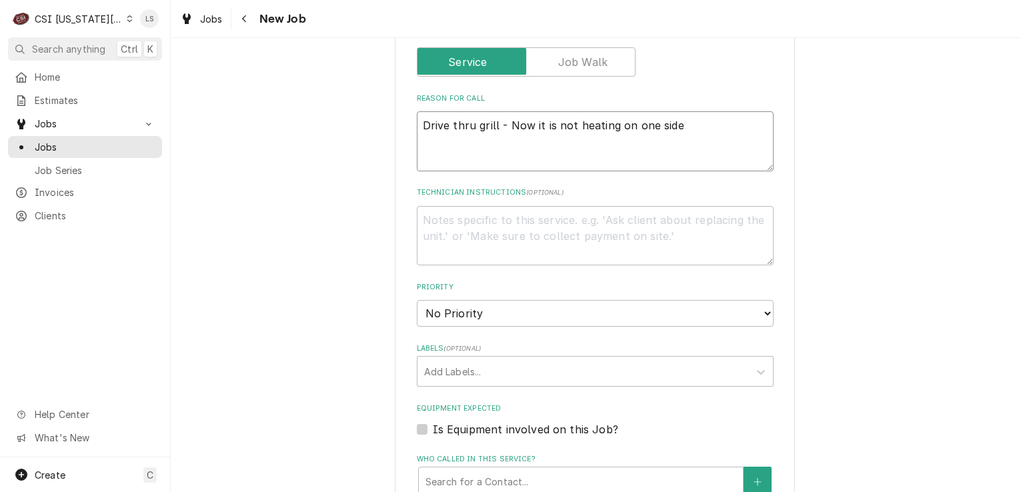
type textarea "Drive thru grill - Now it is not heating on one side"
click at [473, 215] on textarea "Technician Instructions ( optional )" at bounding box center [595, 236] width 357 height 60
type textarea "x"
type textarea "P"
type textarea "x"
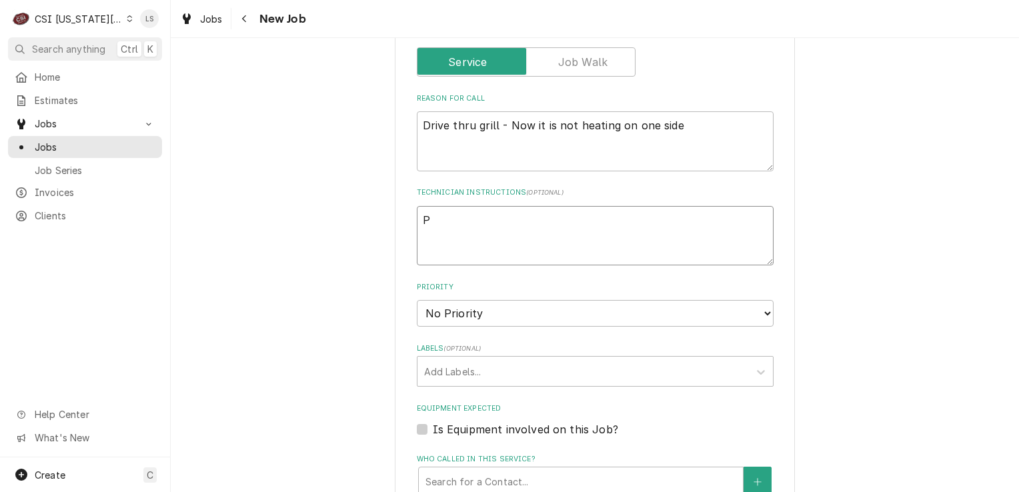
type textarea "Po"
type textarea "x"
type textarea "Pos"
type textarea "x"
type textarea "Possi"
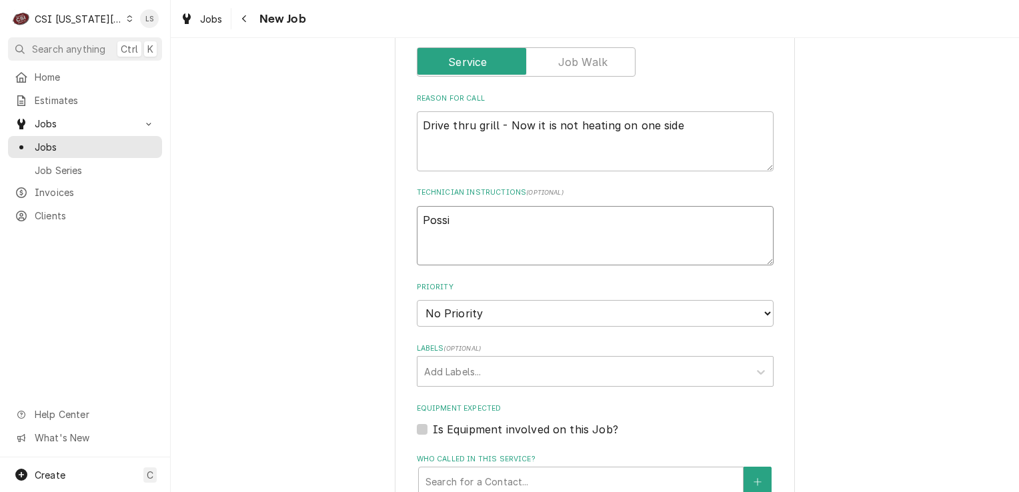
type textarea "x"
type textarea "Possib"
type textarea "x"
type textarea "Possible"
type textarea "x"
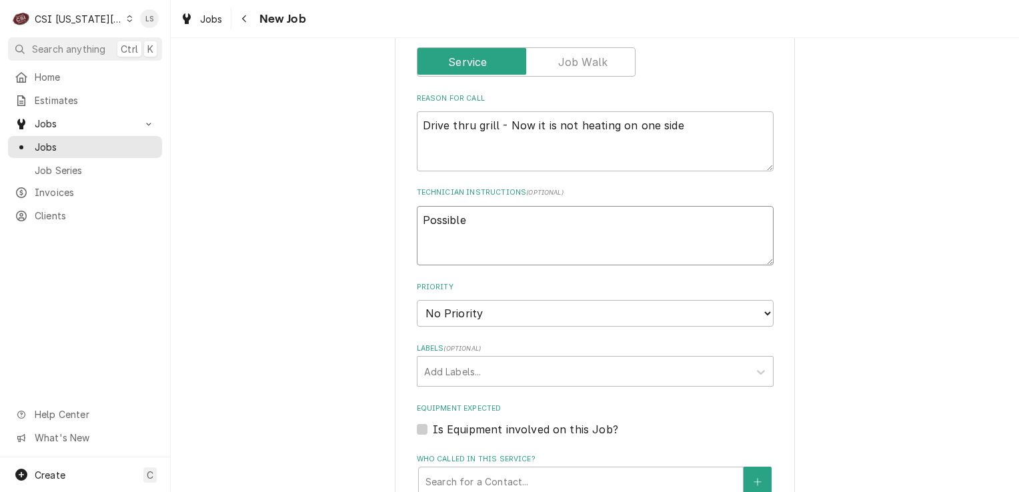
type textarea "Possible"
type textarea "x"
type textarea "Possible r"
type textarea "x"
type textarea "Possible re"
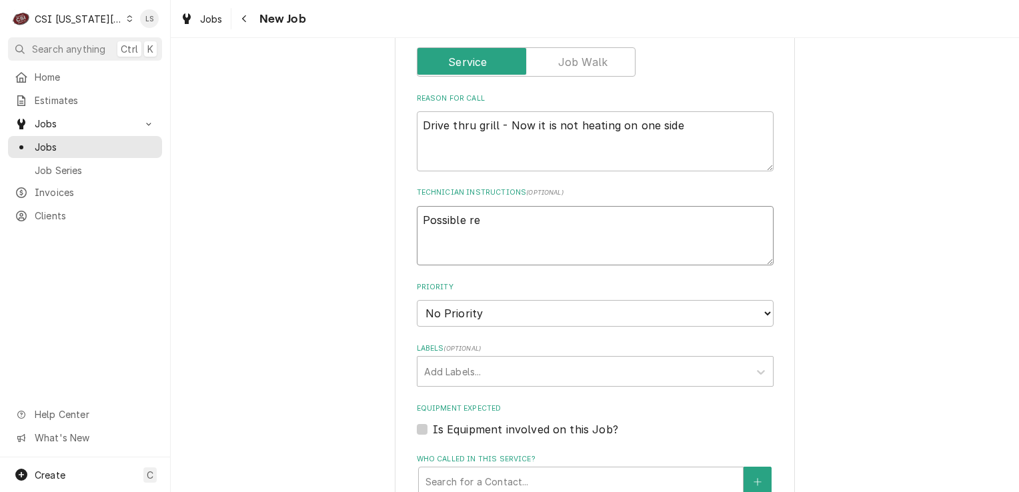
type textarea "x"
type textarea "Possible rec"
type textarea "x"
type textarea "Possible recal"
type textarea "x"
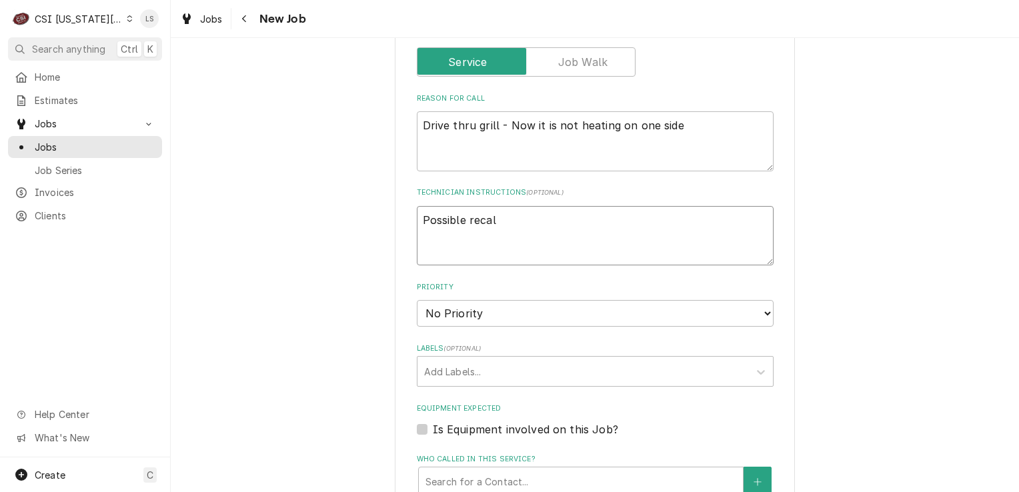
type textarea "Possible recall"
type textarea "x"
type textarea "Possible recall"
type textarea "x"
type textarea "Possible recall -"
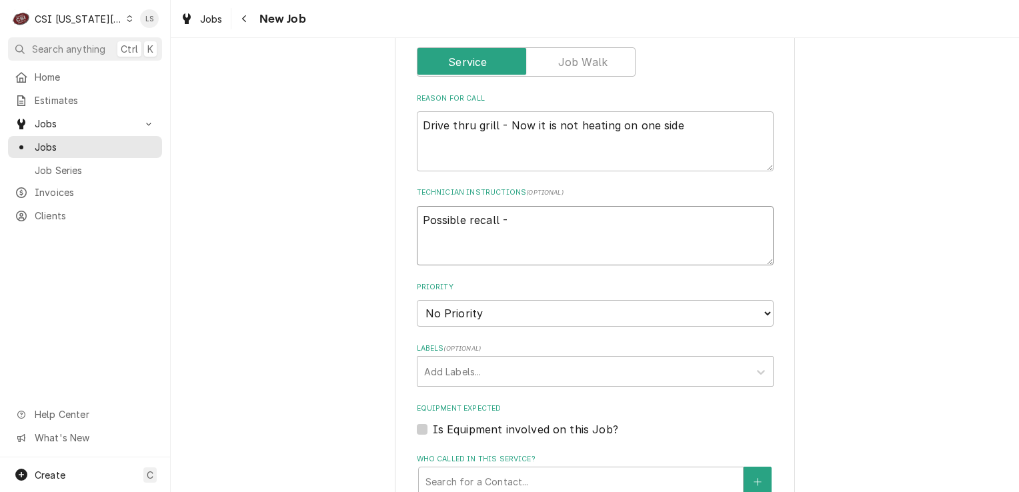
type textarea "x"
type textarea "Possible recall -"
type textarea "x"
type textarea "Possible recall - j"
type textarea "x"
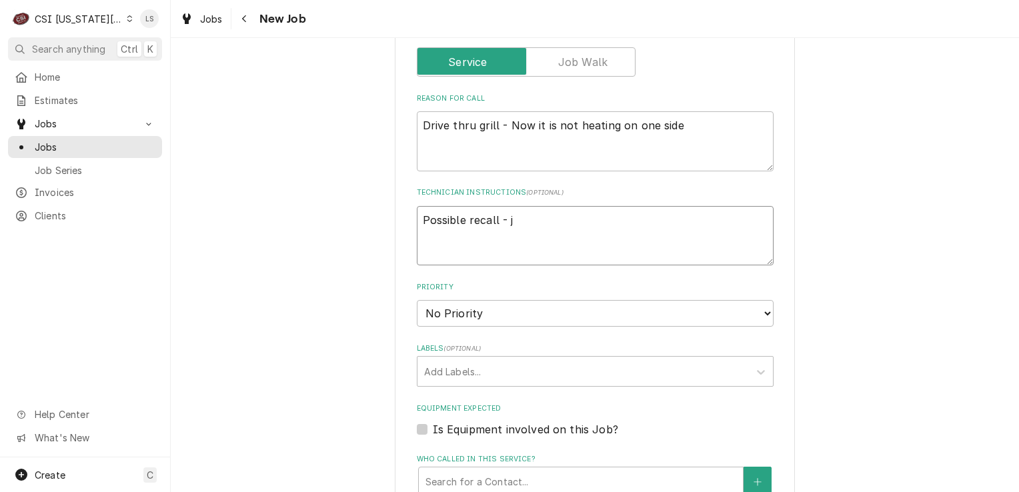
type textarea "Possible recall - jo"
type textarea "x"
type textarea "Possible recall - job"
type textarea "x"
type textarea "Possible recall - job"
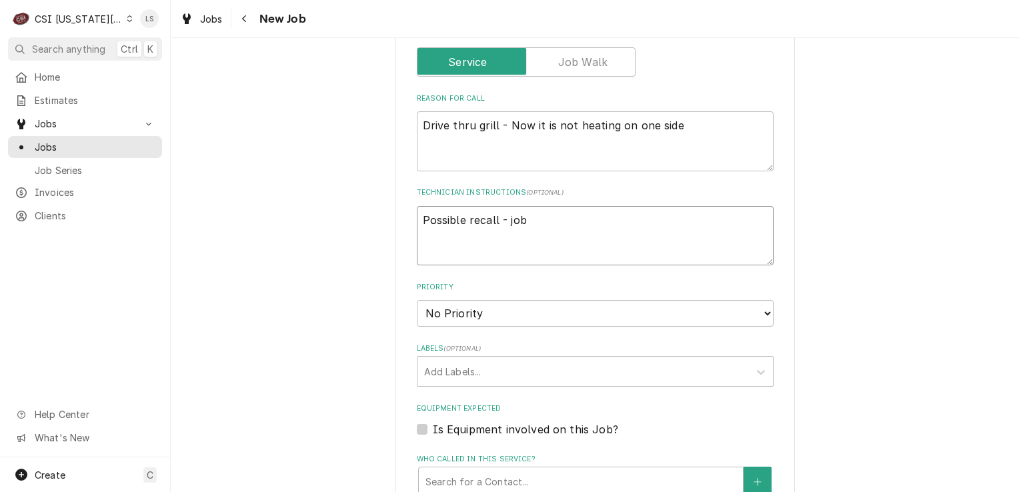
type textarea "x"
type textarea "Possible recall - job #"
type textarea "x"
type textarea "Possible recall - job #"
type textarea "x"
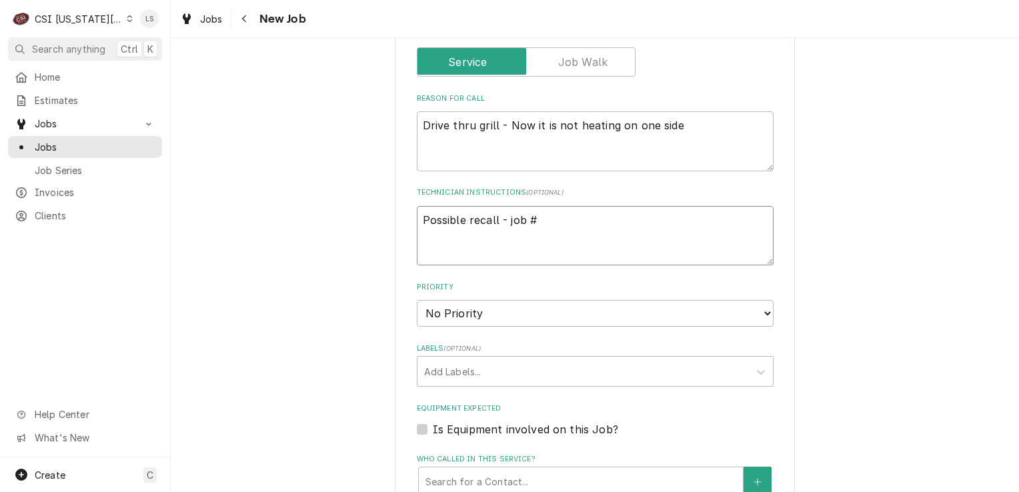
type textarea "Possible recall - job #3"
type textarea "x"
type textarea "Possible recall - job #30"
type textarea "x"
type textarea "Possible recall - job #308"
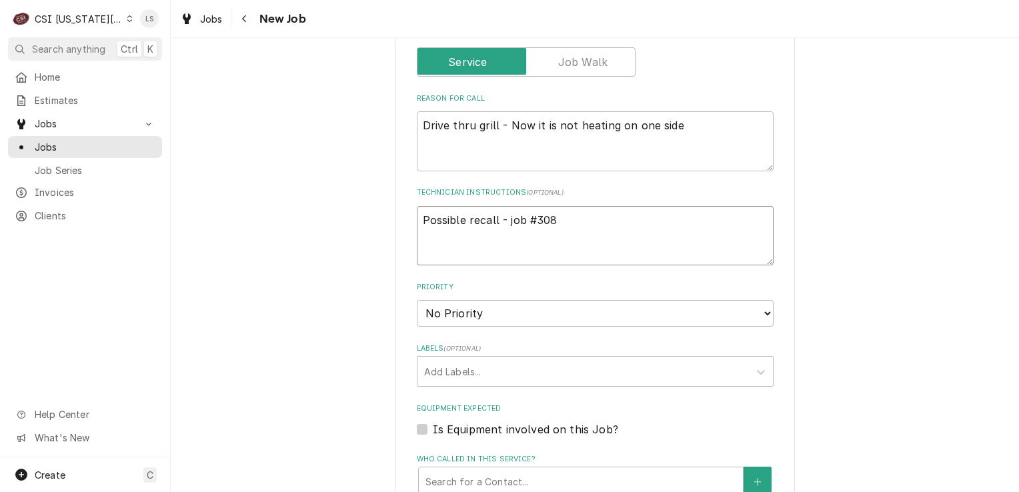
type textarea "x"
type textarea "Possible recall - job #3080"
type textarea "x"
type textarea "Possible recall - job #30804"
type textarea "x"
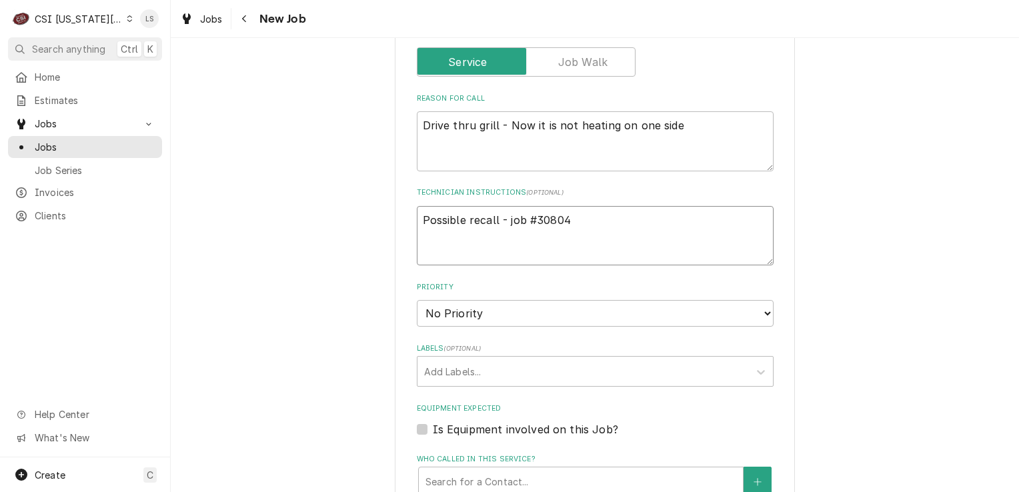
type textarea "Possible recall - job #30804"
drag, startPoint x: 498, startPoint y: 259, endPoint x: 483, endPoint y: 276, distance: 23.1
click at [498, 300] on select "No Priority Urgent High Medium Low" at bounding box center [595, 313] width 357 height 27
select select "2"
click at [417, 300] on select "No Priority Urgent High Medium Low" at bounding box center [595, 313] width 357 height 27
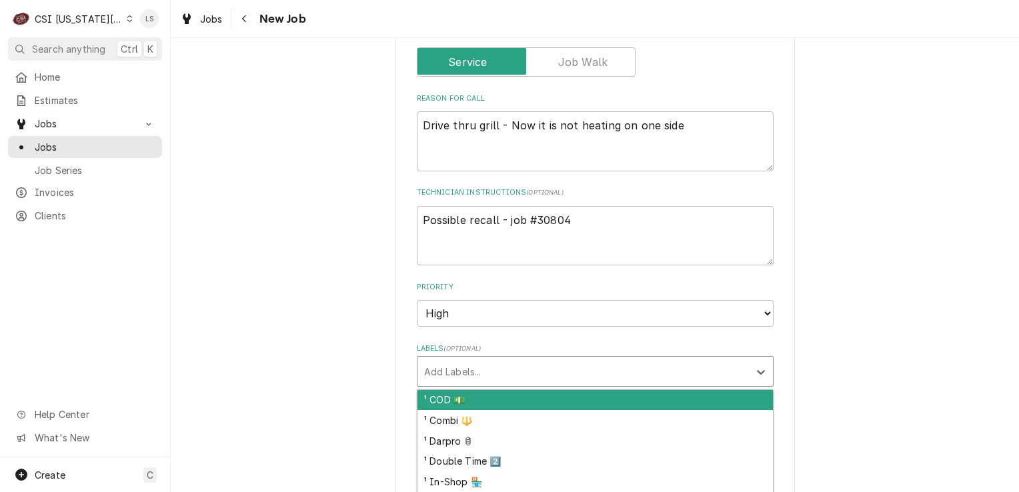
click at [439, 359] on div "Labels" at bounding box center [583, 371] width 318 height 24
type textarea "x"
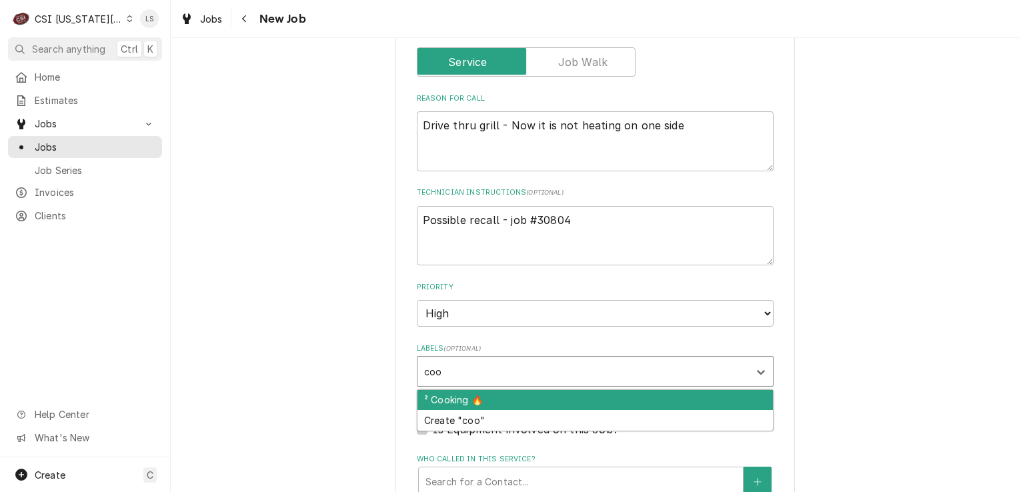
type input "cook"
type textarea "x"
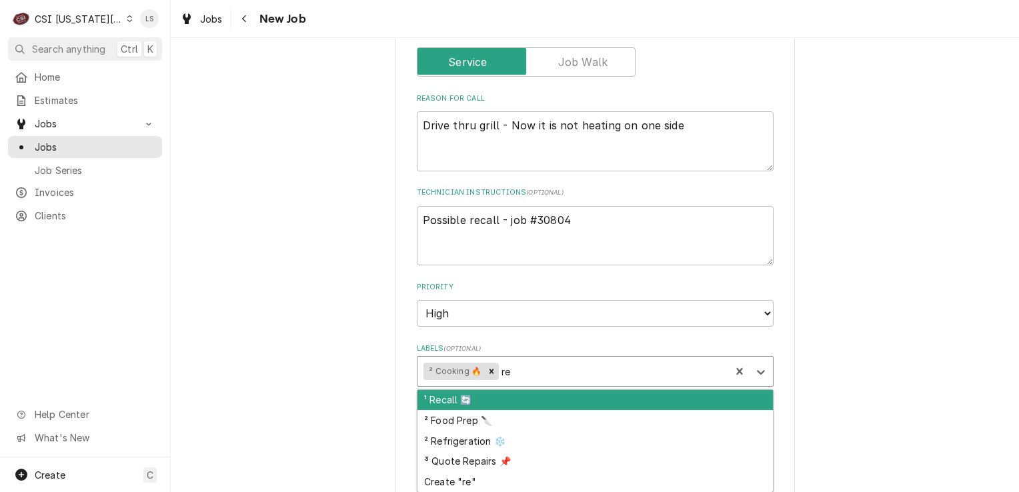
type input "rec"
type textarea "x"
type input "reca"
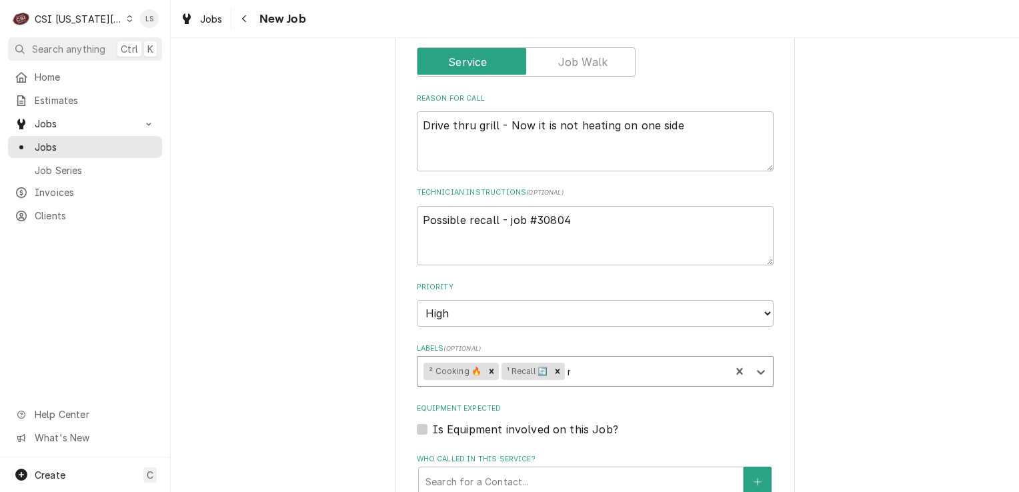
type textarea "x"
click at [417, 206] on textarea "Possible recall - job #30804" at bounding box center [595, 236] width 357 height 60
type textarea "x"
type textarea "Possible recall - job #30804"
type textarea "x"
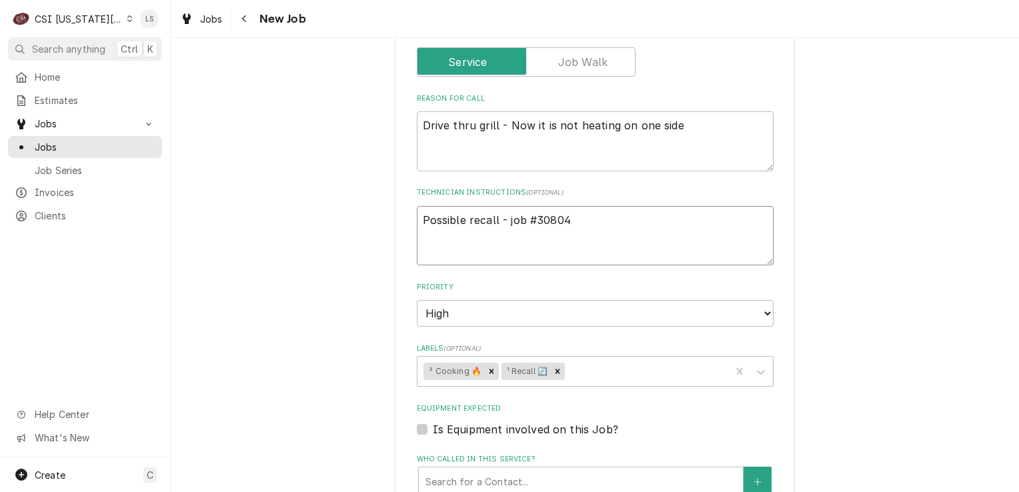
type textarea "Possible recall - job #30804"
click at [417, 206] on textarea "Possible recall - job #30804" at bounding box center [595, 236] width 357 height 60
type textarea "x"
type textarea "e Possible recall - job #30804"
type textarea "x"
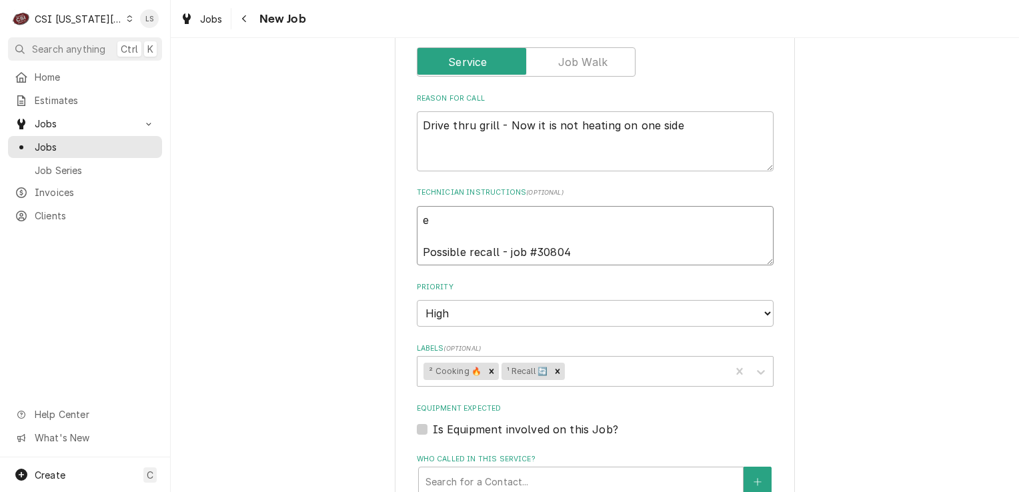
type textarea "em Possible recall - job #30804"
type textarea "x"
type textarea "ema Possible recall - job #30804"
type textarea "x"
type textarea "emai Possible recall - job #30804"
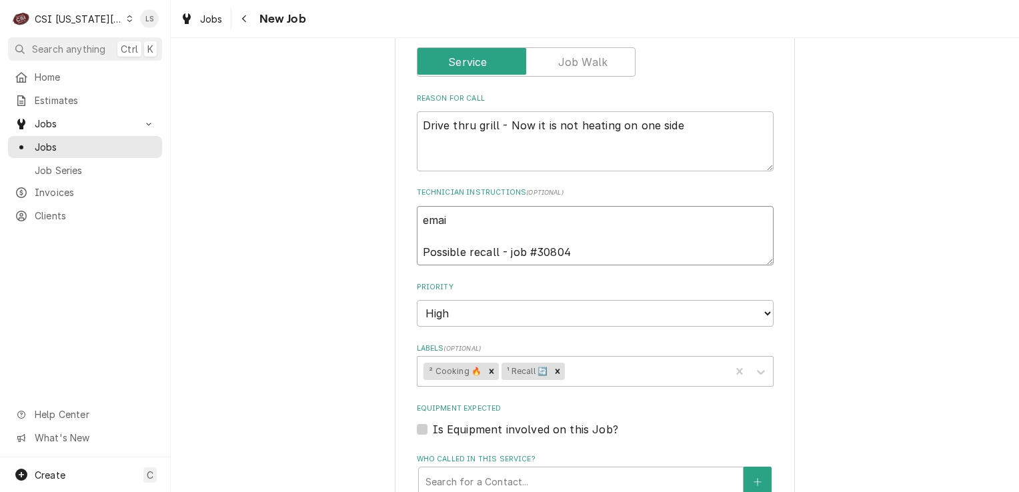
type textarea "x"
type textarea "email Possible recall - job #30804"
type textarea "x"
type textarea "emaile Possible recall - job #30804"
type textarea "x"
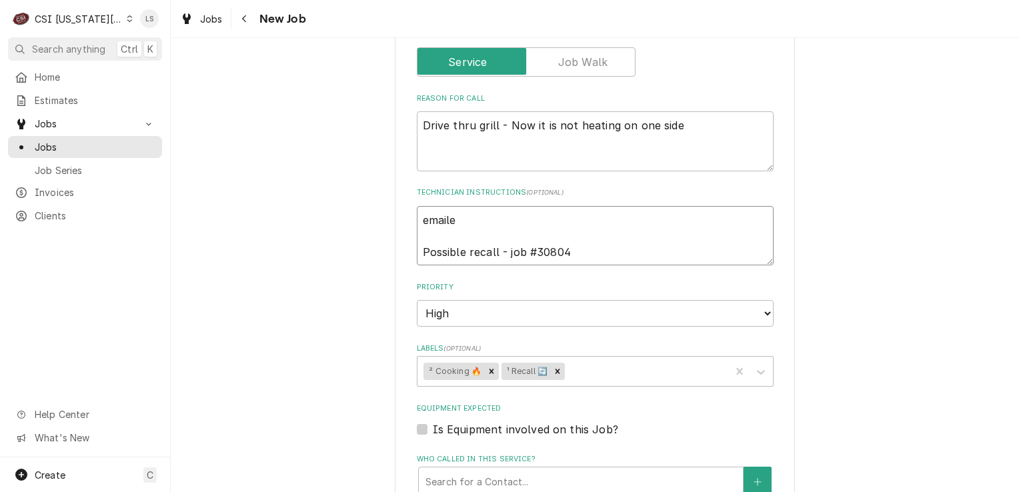
type textarea "emaile Possible recall - job #30804"
type textarea "x"
type textarea "emaile Possible recall - job #30804"
type textarea "x"
type textarea "emailed Possible recall - job #30804"
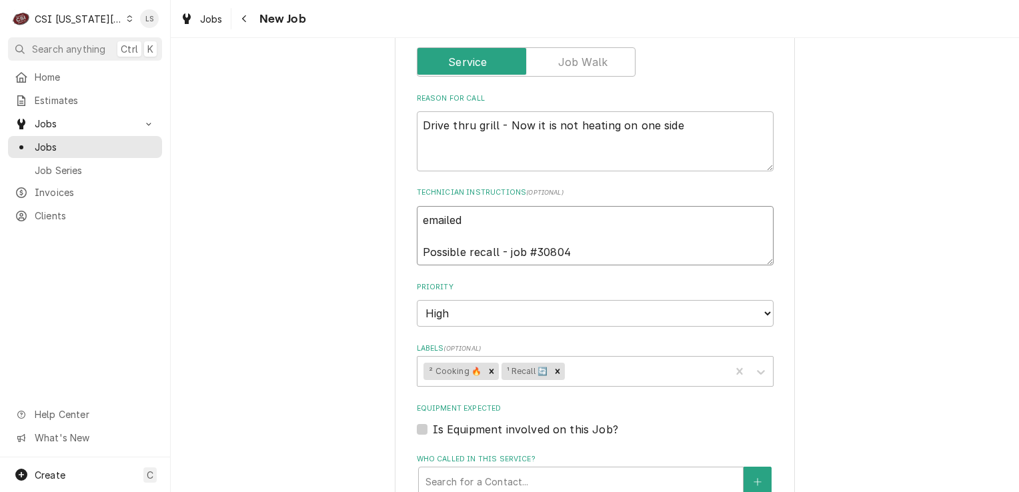
type textarea "x"
type textarea "emailed Possible recall - job #30804"
type textarea "x"
type textarea "emailed d Possible recall - job #30804"
type textarea "x"
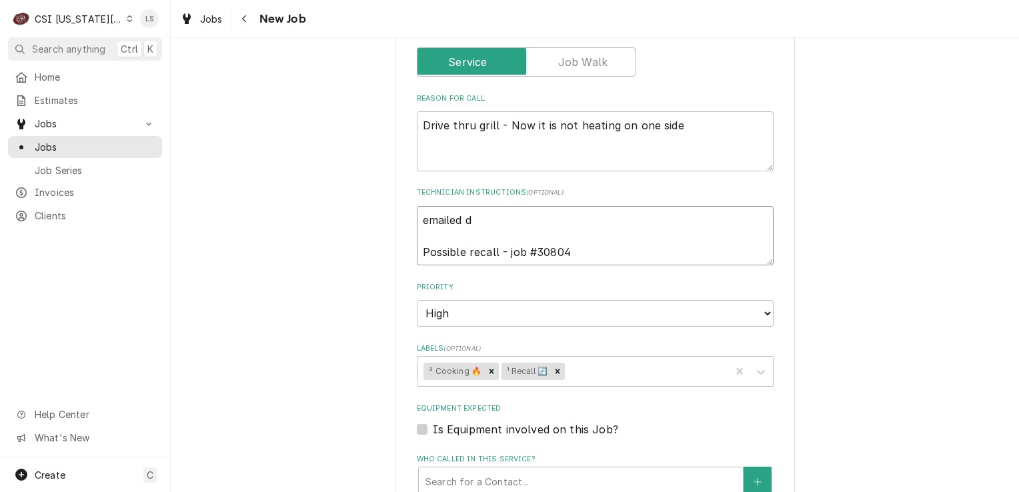
type textarea "emailed da Possible recall - job #30804"
type textarea "x"
type textarea "emailed dav Possible recall - job #30804"
type textarea "x"
type textarea "emailed davi Possible recall - job #30804"
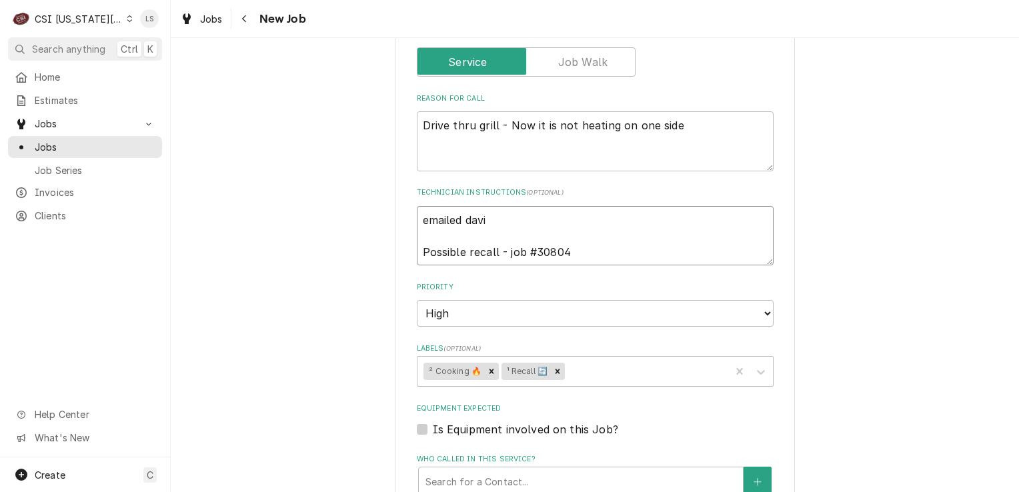
type textarea "x"
type textarea "emailed david Possible recall - job #30804"
type textarea "x"
type textarea "emailed david Possible recall - job #30804"
type textarea "x"
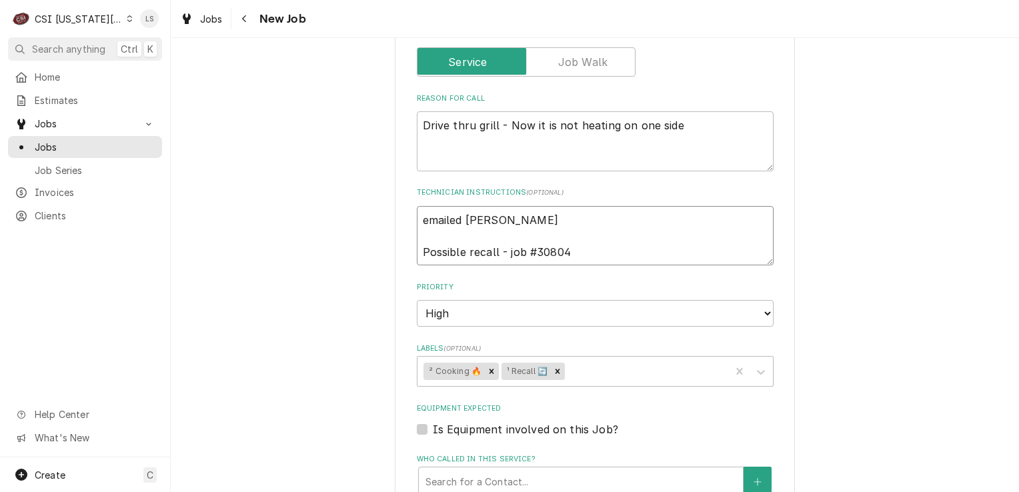
type textarea "emailed david a Possible recall - job #30804"
type textarea "x"
type textarea "emailed david an Possible recall - job #30804"
type textarea "x"
type textarea "emailed david and Possible recall - job #30804"
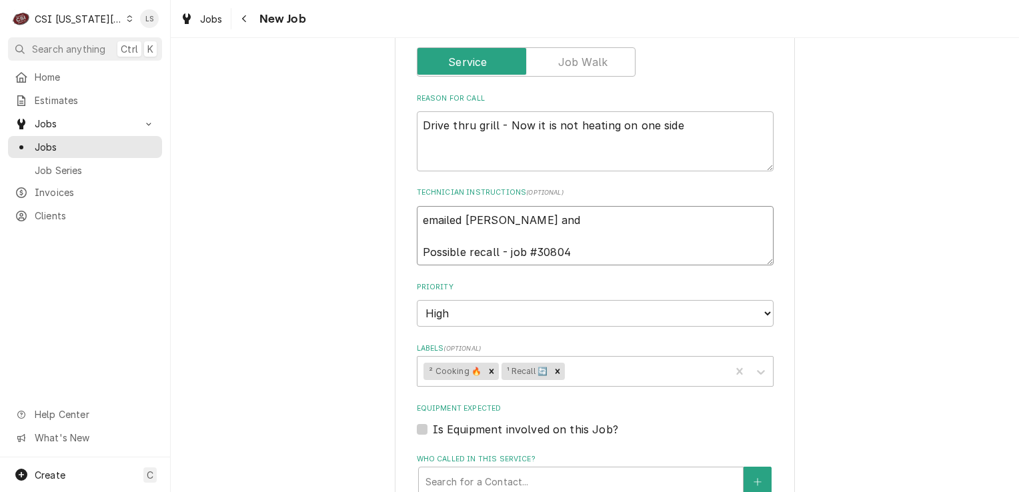
type textarea "x"
type textarea "emailed david andl Possible recall - job #30804"
type textarea "x"
type textarea "emailed david and Possible recall - job #30804"
type textarea "x"
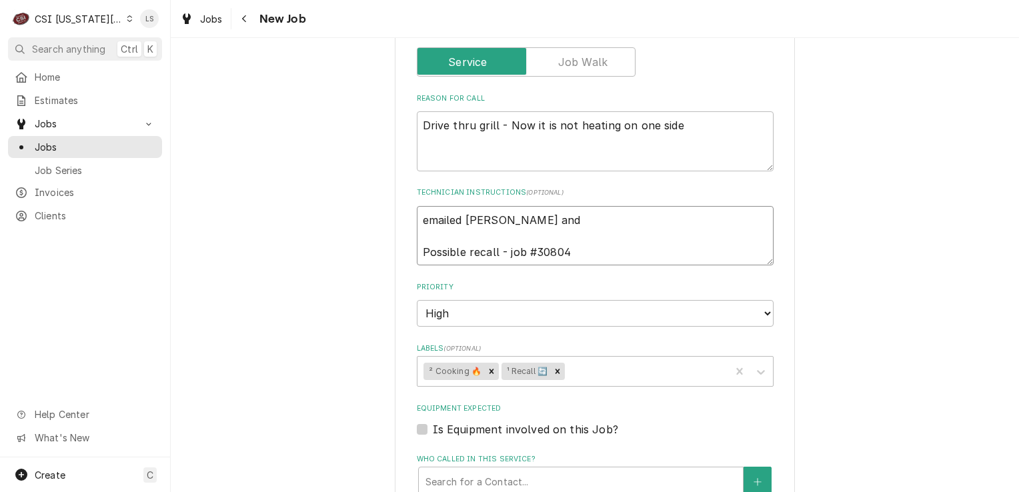
type textarea "emailed david and Possible recall - job #30804"
type textarea "x"
type textarea "emailed david and l Possible recall - job #30804"
type textarea "x"
type textarea "emailed david and li Possible recall - job #30804"
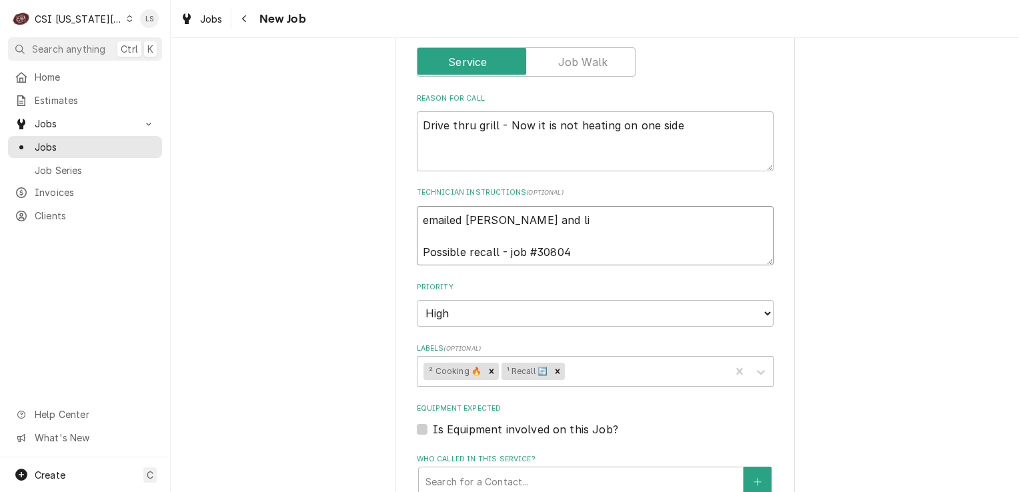
type textarea "x"
type textarea "emailed david and lind Possible recall - job #30804"
type textarea "x"
type textarea "emailed david and lindy Possible recall - job #30804"
type textarea "x"
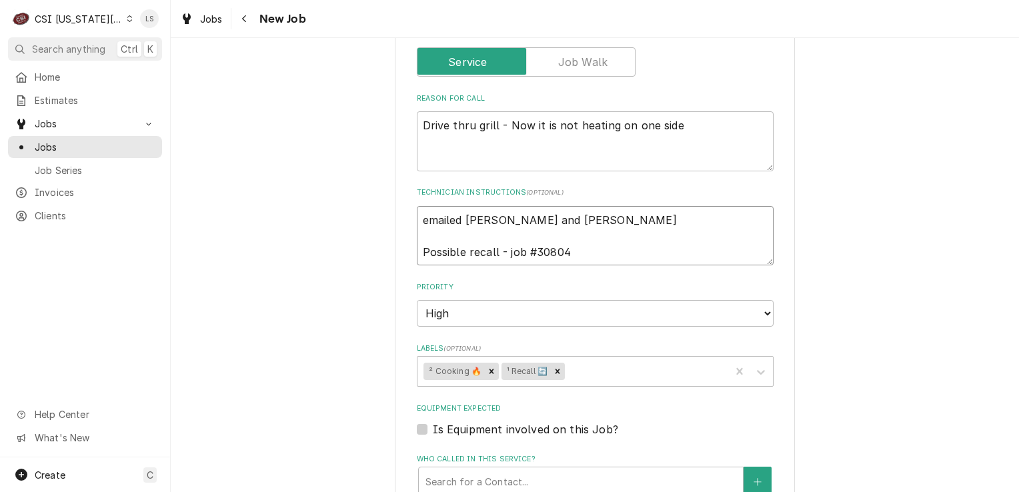
type textarea "emailed david and lindy Possible recall - job #30804"
type textarea "x"
type textarea "emailed david and lindy a Possible recall - job #30804"
type textarea "x"
type textarea "emailed david and lindy ao Possible recall - job #30804"
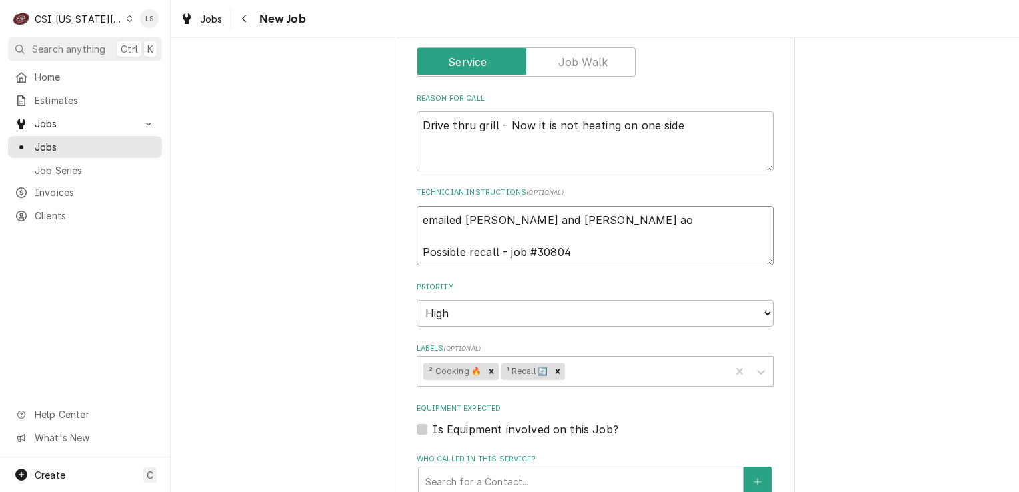
type textarea "x"
type textarea "emailed david and lindy a Possible recall - job #30804"
type textarea "x"
type textarea "emailed david and lindy ab Possible recall - job #30804"
type textarea "x"
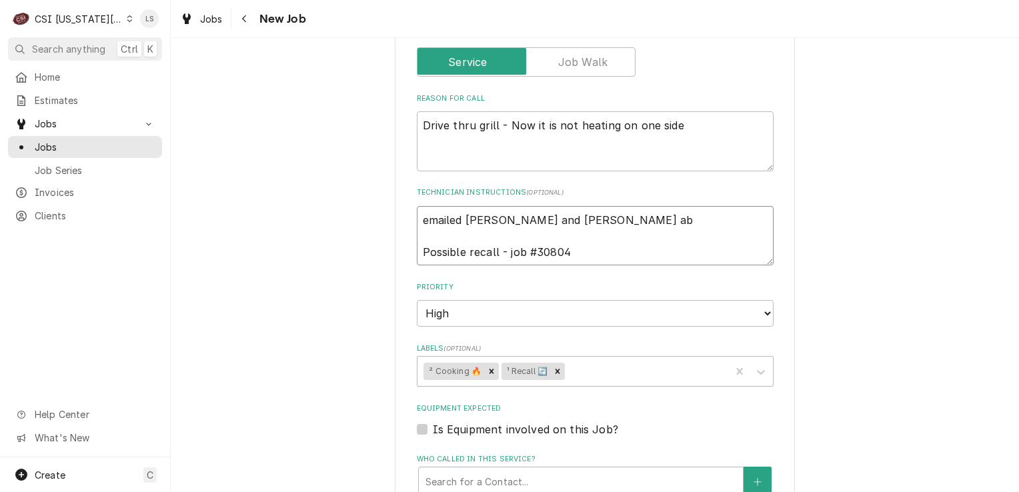
type textarea "emailed david and lindy abo Possible recall - job #30804"
type textarea "x"
type textarea "emailed david and lindy about Possible recall - job #30804"
type textarea "x"
type textarea "emailed david and lindy about Possible recall - job #30804"
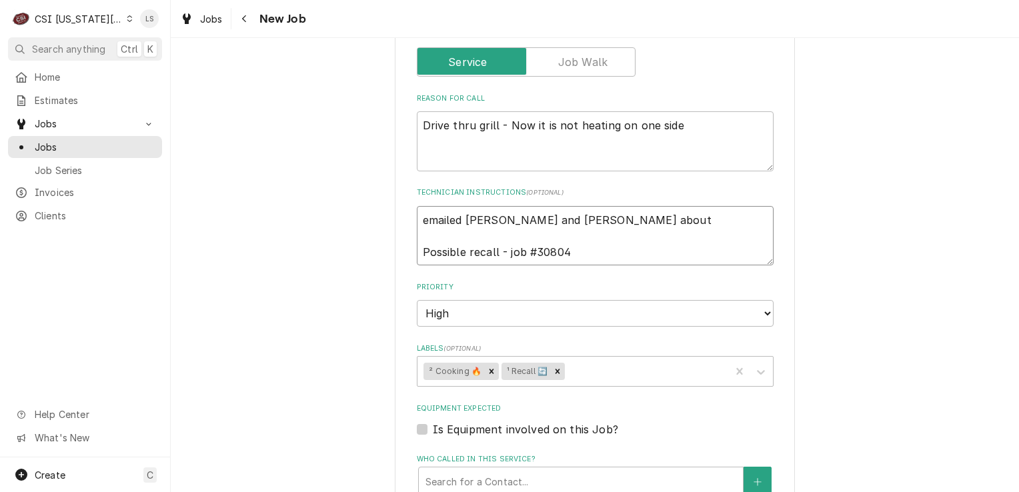
type textarea "x"
type textarea "emailed david and lindy about p Possible recall - job #30804"
type textarea "x"
type textarea "emailed david and lindy about po Possible recall - job #30804"
type textarea "x"
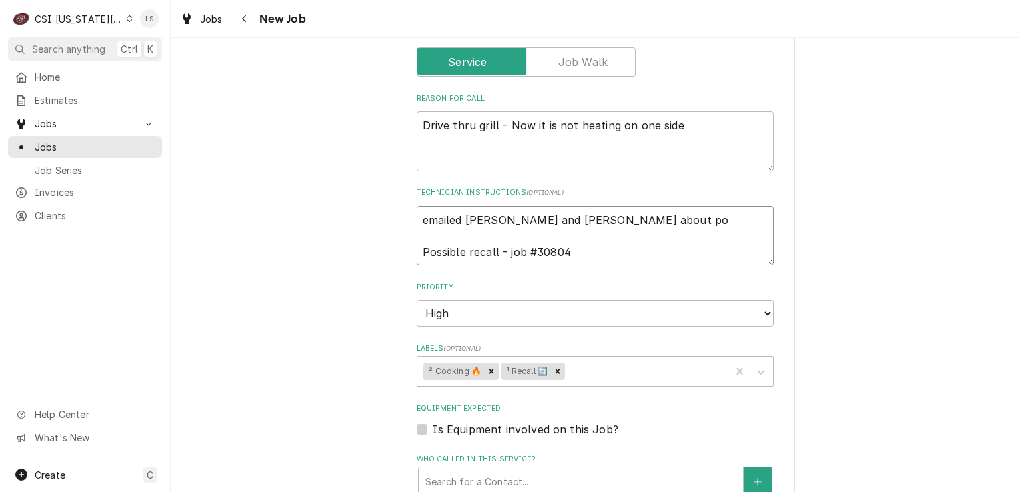
type textarea "emailed david and lindy about pos Possible recall - job #30804"
type textarea "x"
type textarea "emailed david and lindy about possi Possible recall - job #30804"
type textarea "x"
type textarea "emailed david and lindy about possib Possible recall - job #30804"
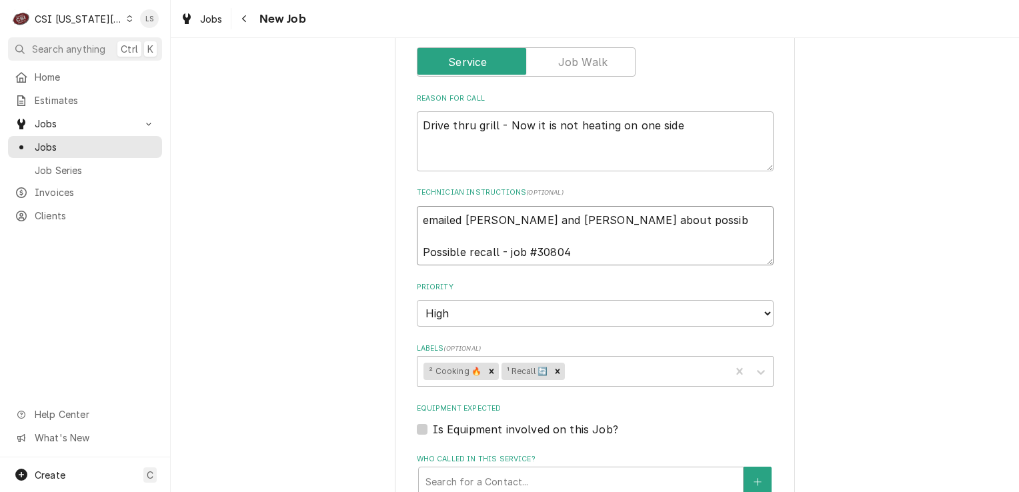
type textarea "x"
type textarea "emailed david and lindy about possibl Possible recall - job #30804"
type textarea "x"
type textarea "emailed david and lindy about possible Possible recall - job #30804"
type textarea "x"
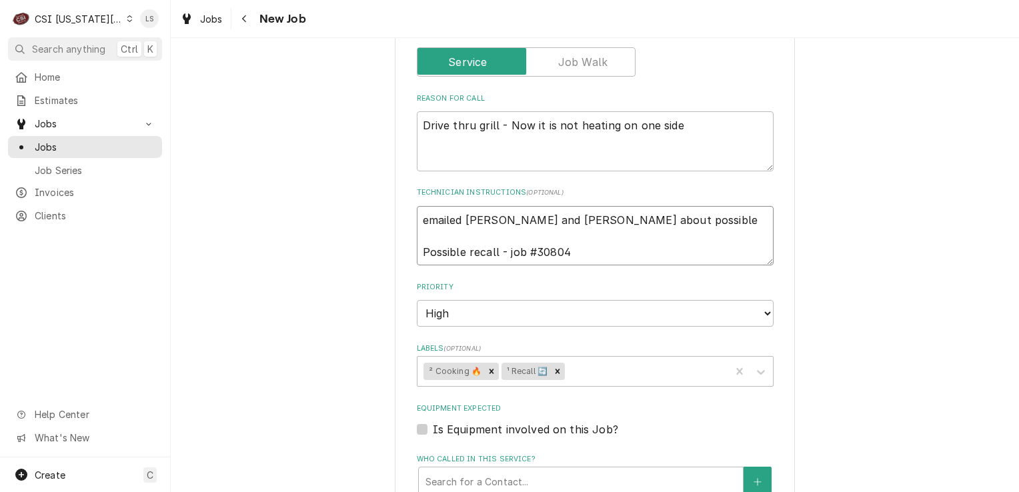
type textarea "emailed david and lindy about possible Possible recall - job #30804"
type textarea "x"
type textarea "emailed david and lindy about possible r Possible recall - job #30804"
type textarea "x"
type textarea "emailed david and lindy about possible re Possible recall - job #30804"
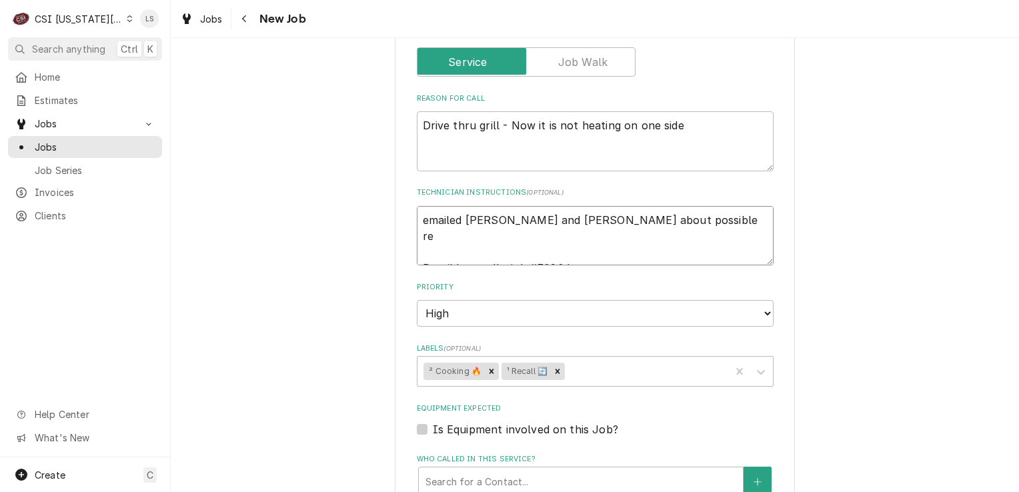
type textarea "x"
type textarea "emailed david and lindy about possible rec Possible recall - job #30804"
type textarea "x"
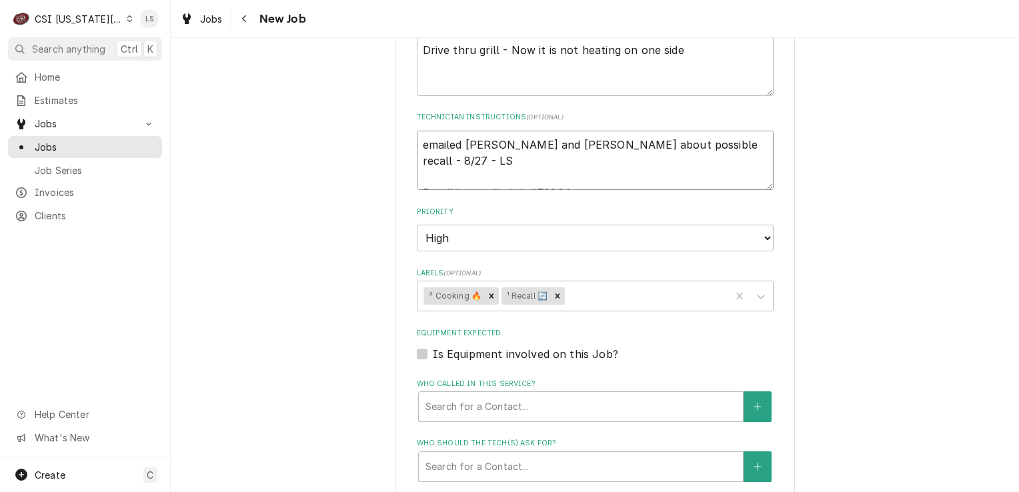
scroll to position [1000, 0]
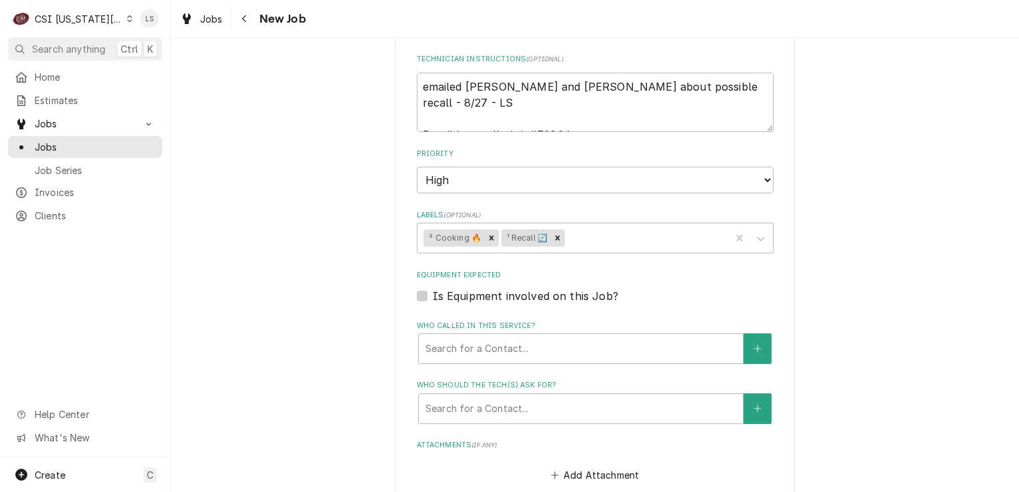
click at [433, 288] on label "Is Equipment involved on this Job?" at bounding box center [525, 296] width 185 height 16
click at [433, 288] on input "Equipment Expected" at bounding box center [611, 302] width 357 height 29
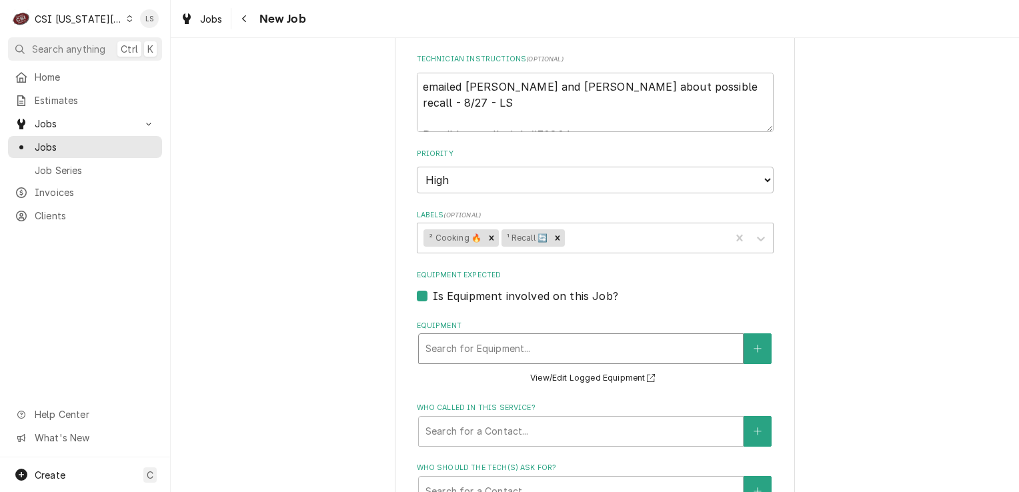
drag, startPoint x: 461, startPoint y: 303, endPoint x: 457, endPoint y: 297, distance: 7.2
click at [462, 337] on div "Equipment" at bounding box center [580, 349] width 311 height 24
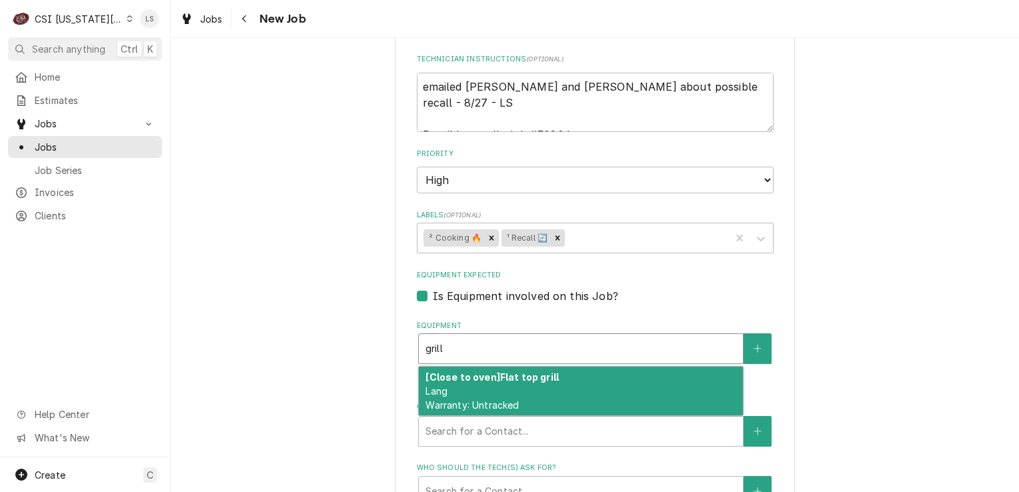
click at [469, 371] on strong "[Close to oven] Flat top grill" at bounding box center [491, 376] width 133 height 11
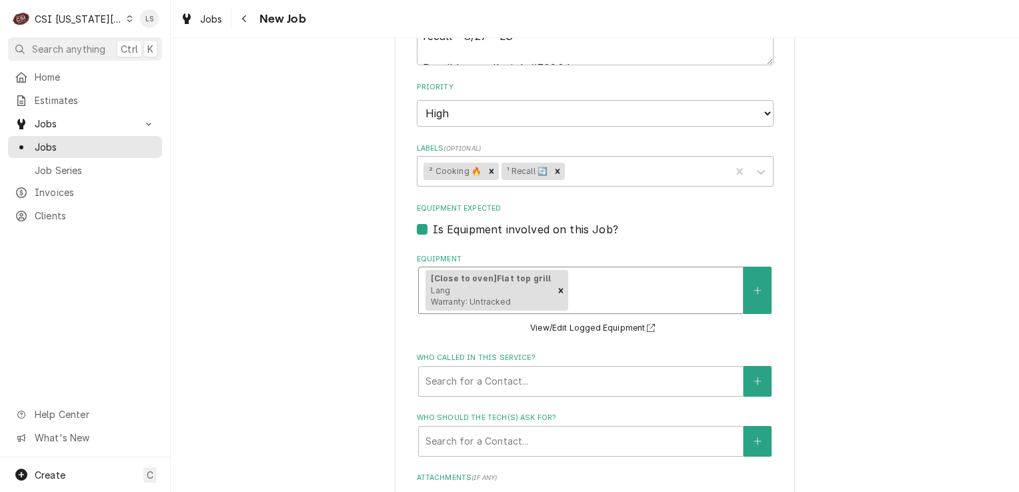
scroll to position [1200, 0]
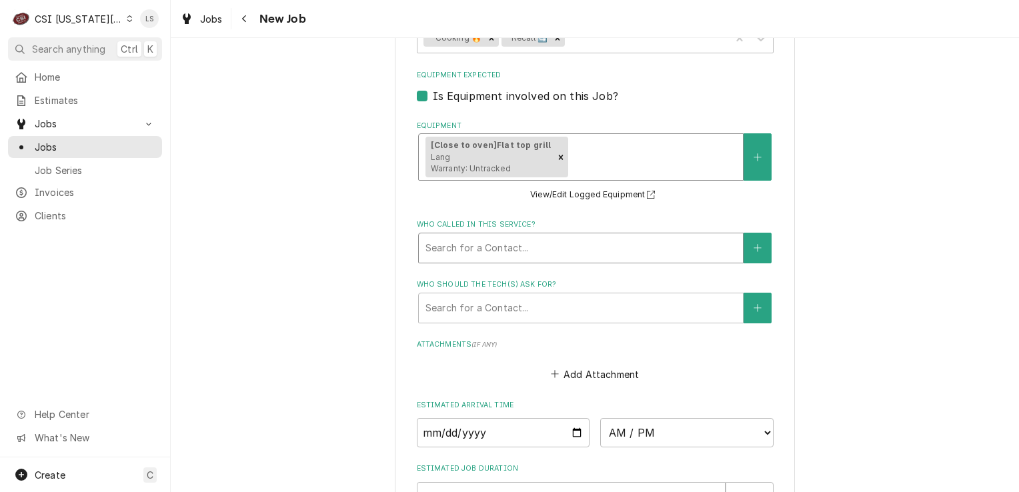
click at [440, 236] on div "Who called in this service?" at bounding box center [580, 248] width 311 height 24
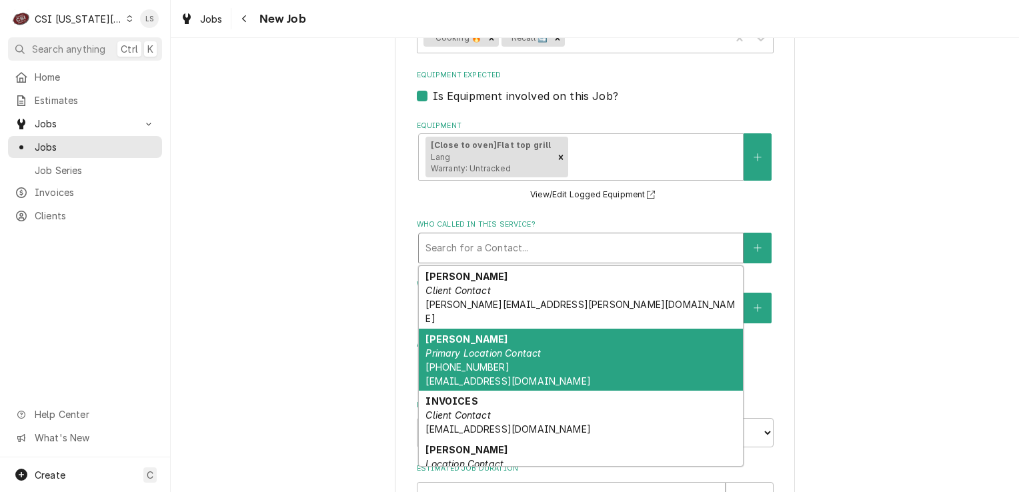
click at [453, 347] on em "Primary Location Contact" at bounding box center [482, 352] width 115 height 11
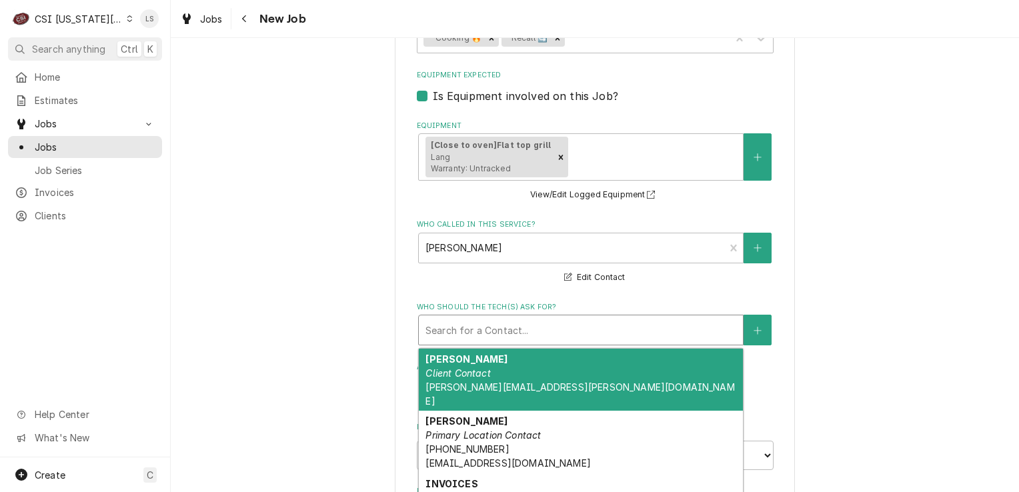
click at [451, 318] on div "Who should the tech(s) ask for?" at bounding box center [580, 330] width 311 height 24
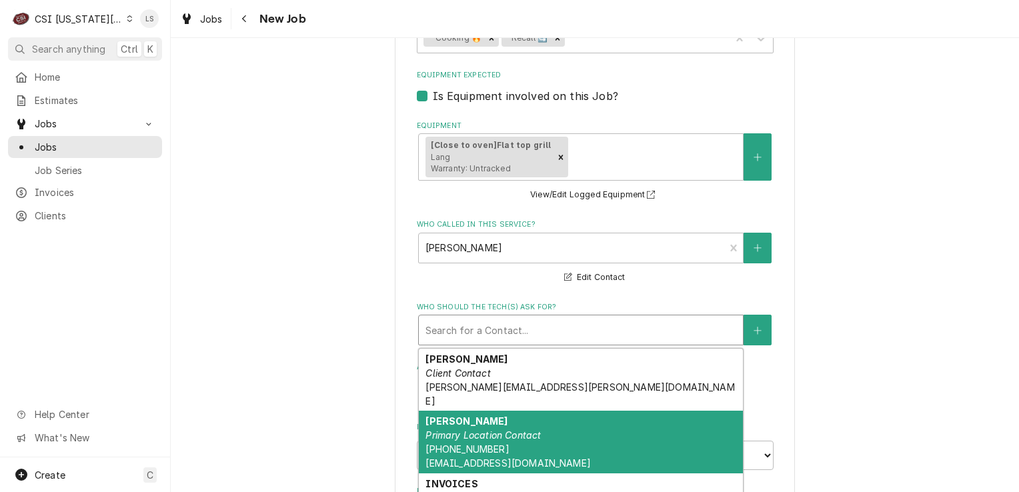
click at [463, 429] on em "Primary Location Contact" at bounding box center [482, 434] width 115 height 11
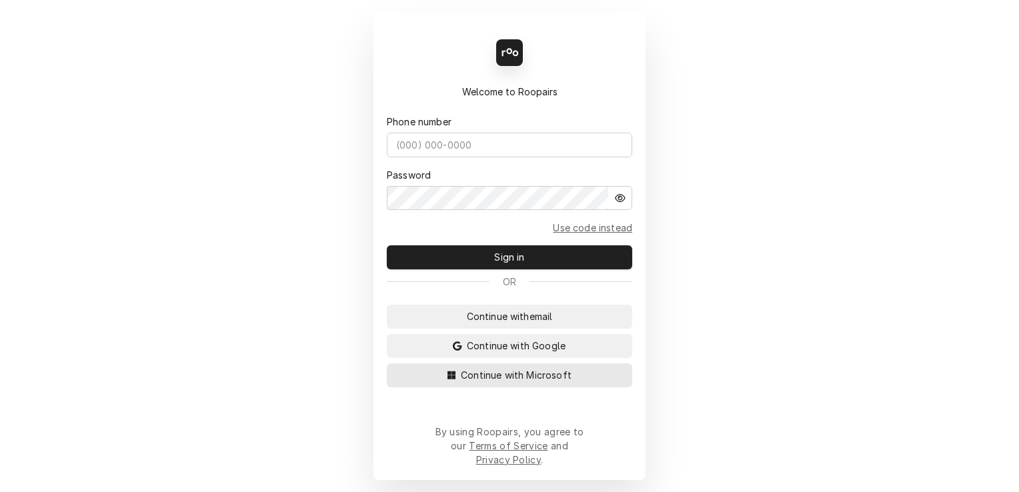
click at [576, 387] on button "Continue with Microsoft" at bounding box center [509, 375] width 245 height 24
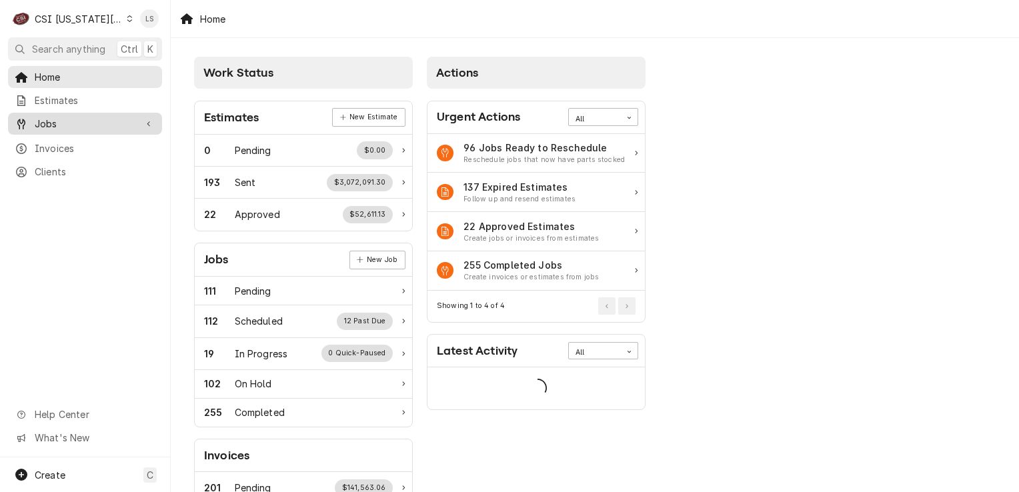
click at [45, 124] on span "Jobs" at bounding box center [85, 124] width 101 height 14
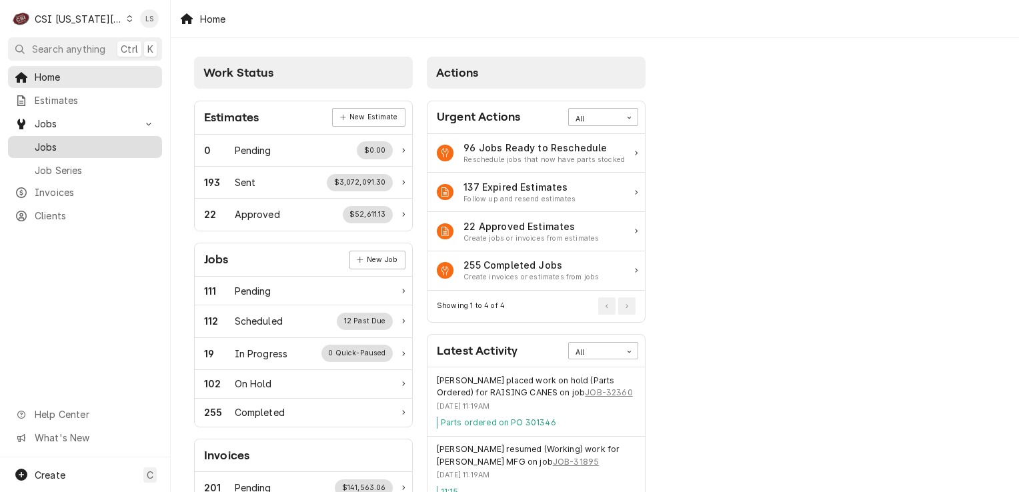
click at [45, 143] on span "Jobs" at bounding box center [95, 147] width 121 height 14
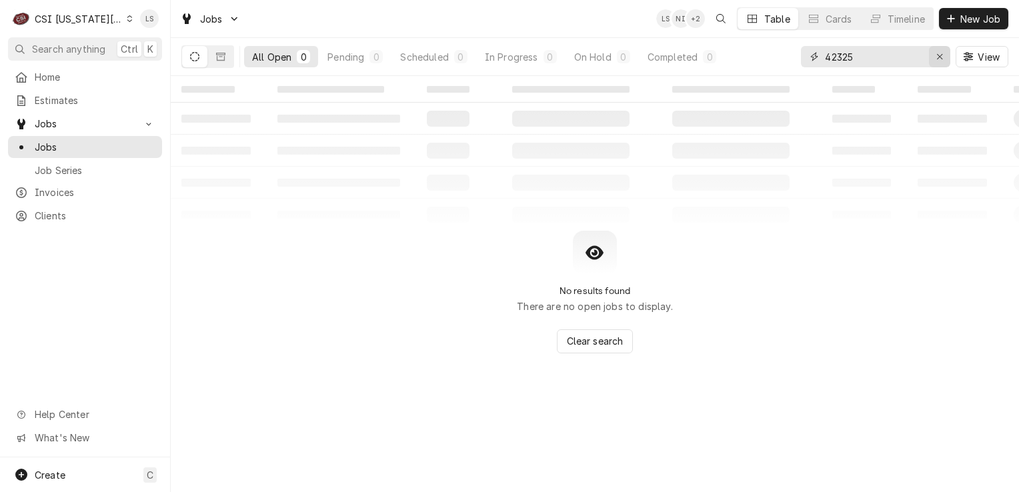
click at [942, 55] on icon "Erase input" at bounding box center [939, 56] width 7 height 9
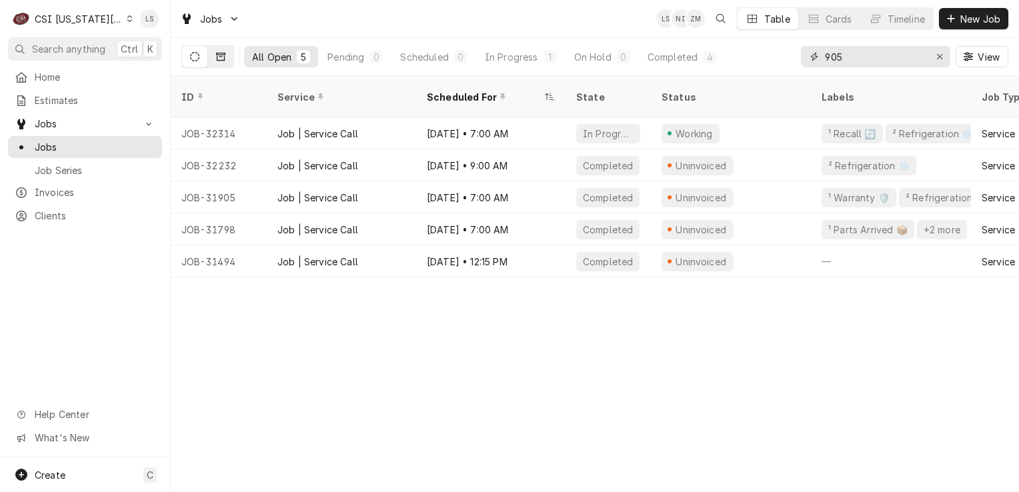
type input "905"
click at [216, 52] on icon "Dynamic Content Wrapper" at bounding box center [220, 56] width 9 height 9
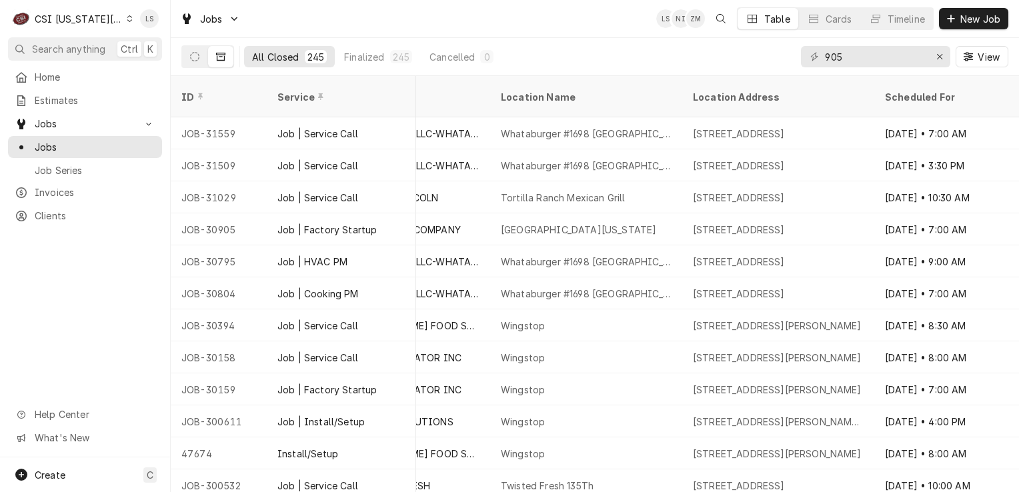
scroll to position [0, 662]
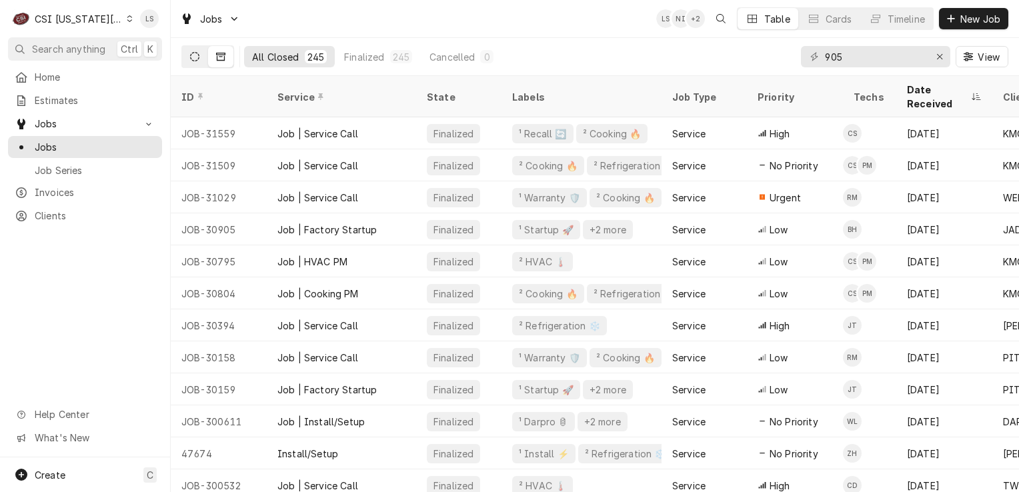
click at [198, 60] on icon "Dynamic Content Wrapper" at bounding box center [194, 56] width 9 height 9
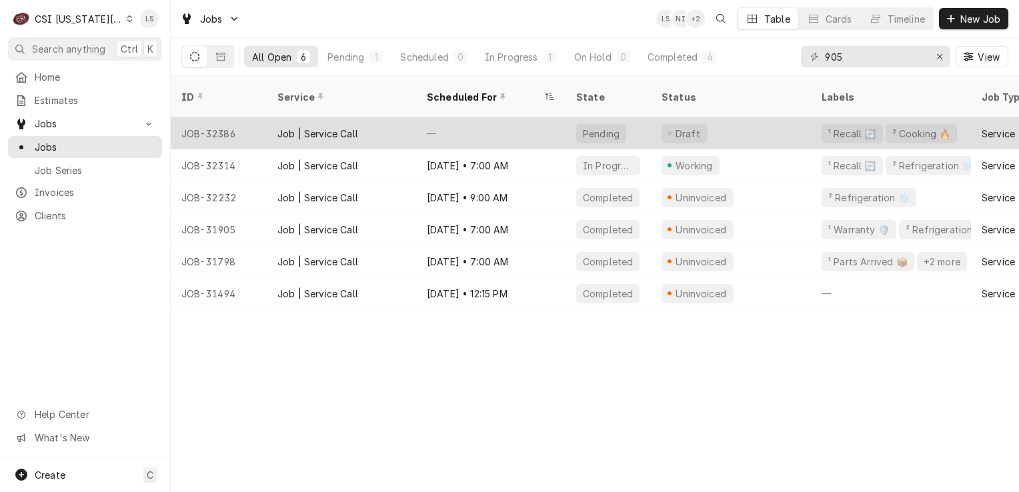
click at [224, 121] on div "JOB-32386" at bounding box center [219, 133] width 96 height 32
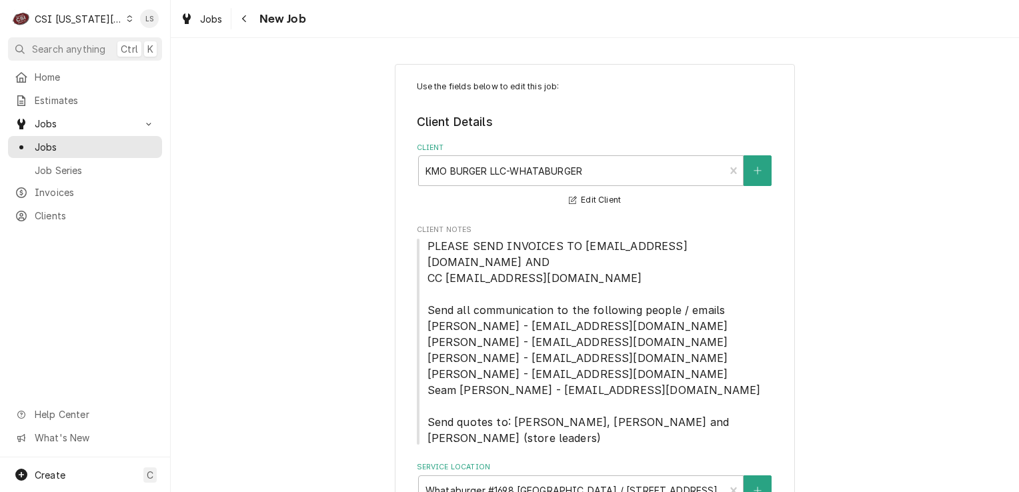
type textarea "x"
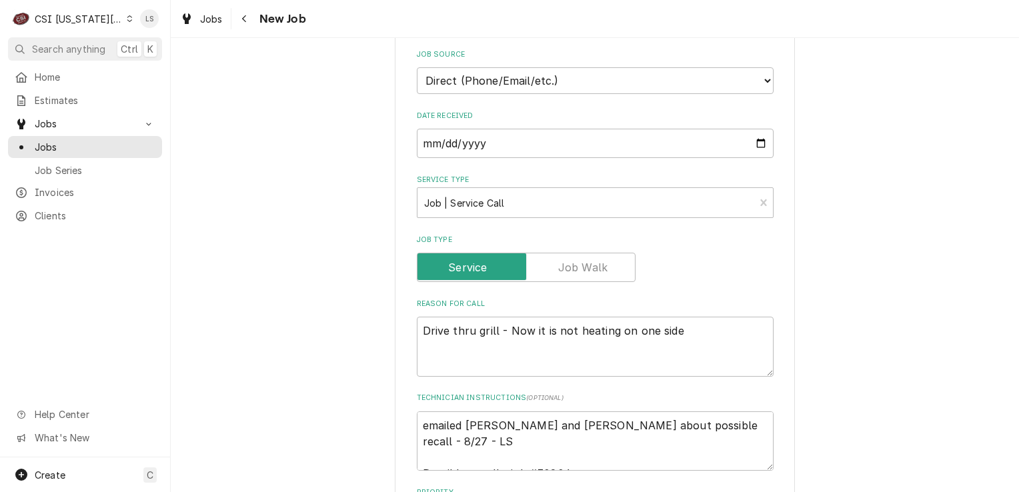
scroll to position [667, 0]
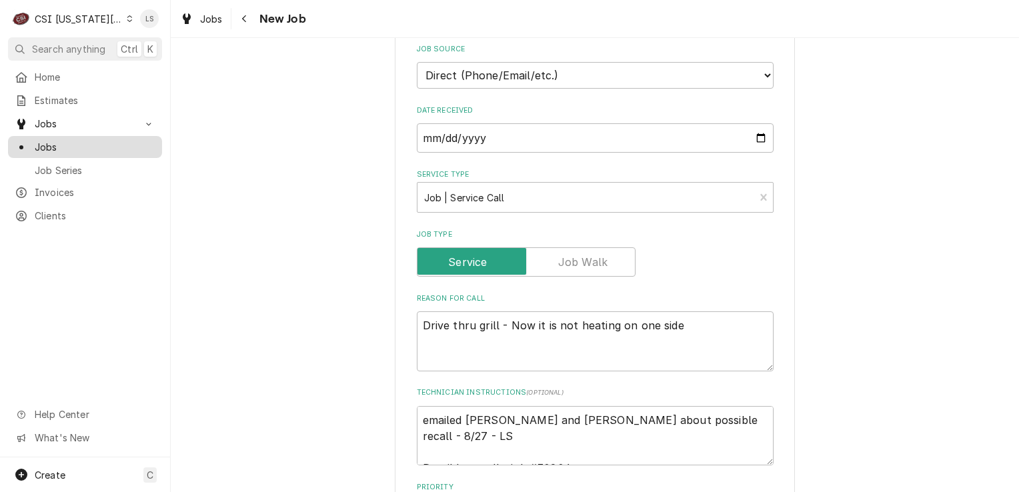
click at [96, 144] on span "Jobs" at bounding box center [95, 147] width 121 height 14
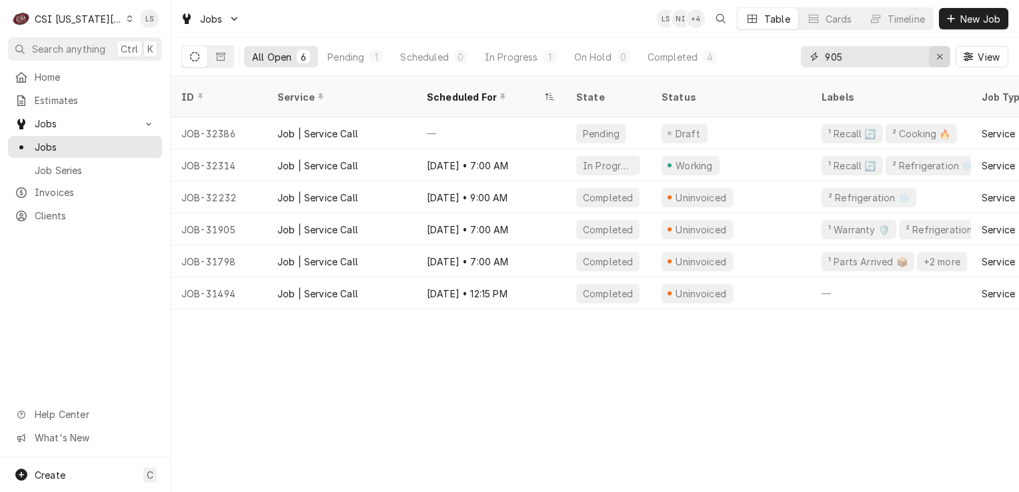
click at [933, 65] on button "Erase input" at bounding box center [939, 56] width 21 height 21
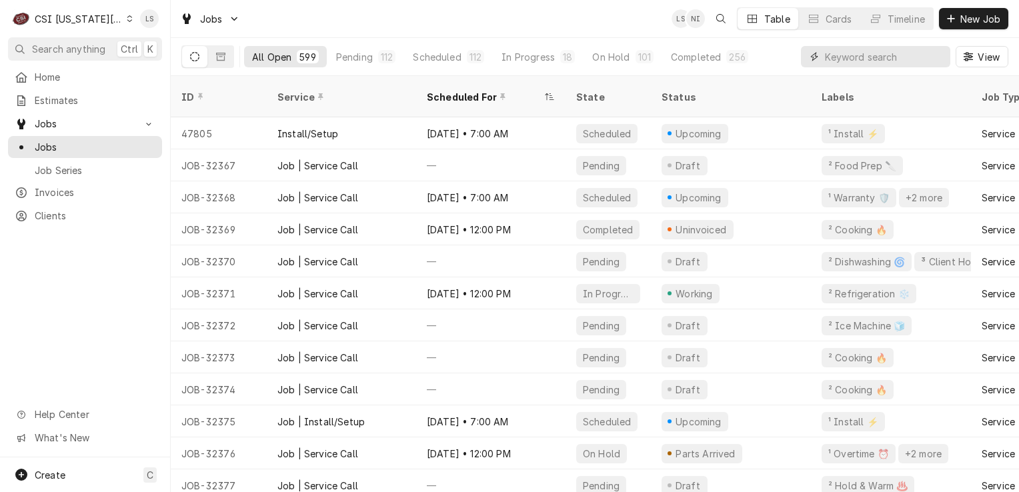
click at [875, 56] on input "Dynamic Content Wrapper" at bounding box center [884, 56] width 119 height 21
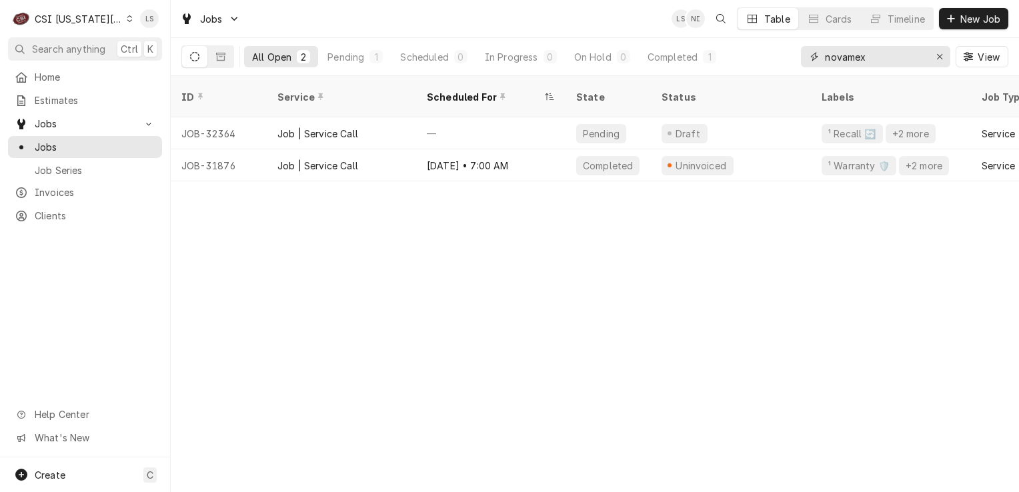
type input "novamex"
click at [127, 17] on icon "Dynamic Content Wrapper" at bounding box center [130, 18] width 6 height 7
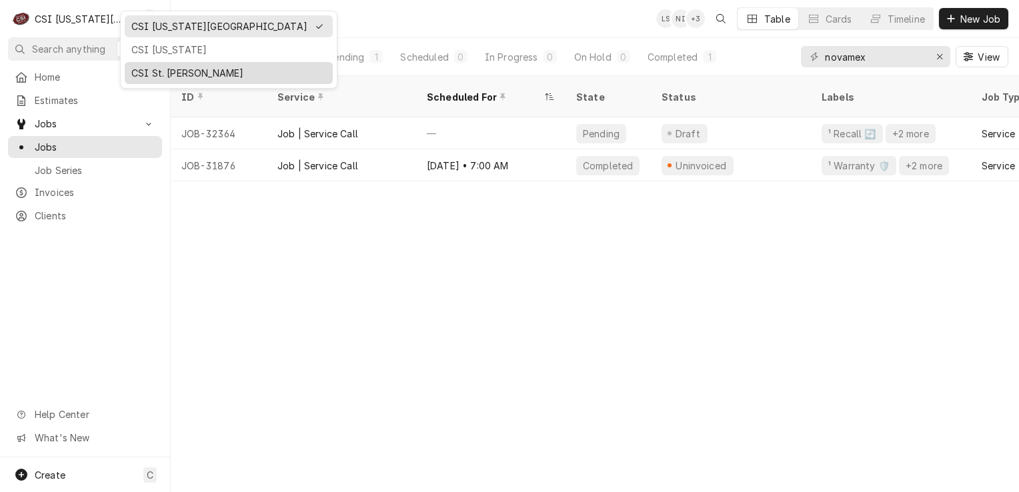
click at [145, 67] on div "CSI St. [PERSON_NAME]" at bounding box center [228, 73] width 195 height 14
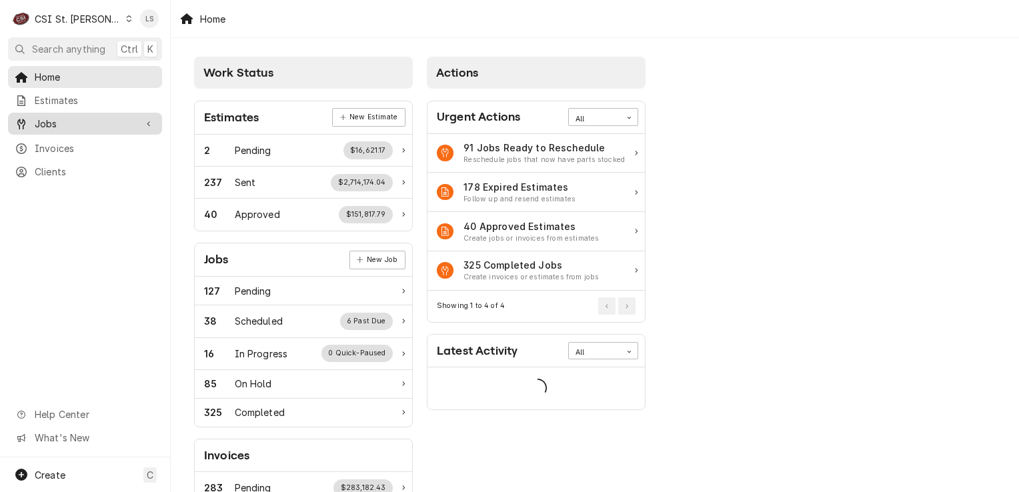
click at [82, 125] on span "Jobs" at bounding box center [85, 124] width 101 height 14
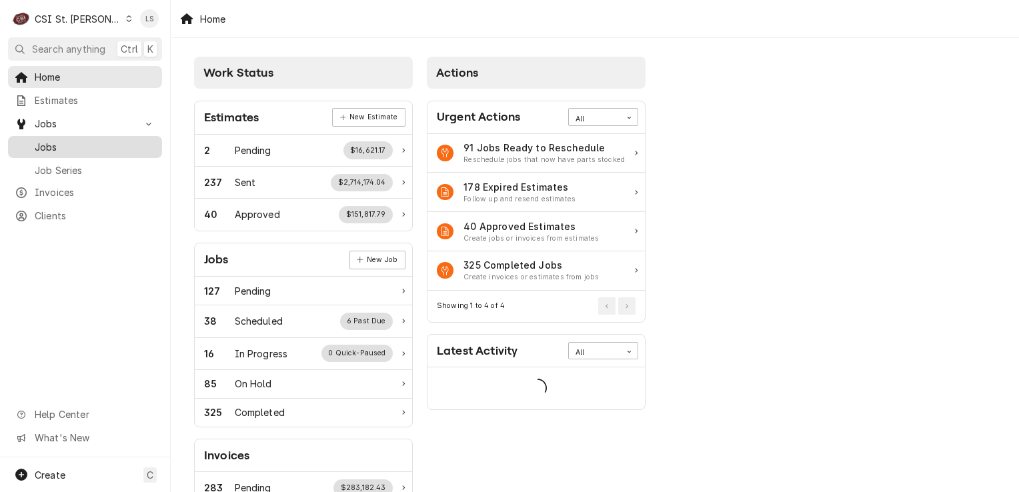
click at [79, 143] on span "Jobs" at bounding box center [95, 147] width 121 height 14
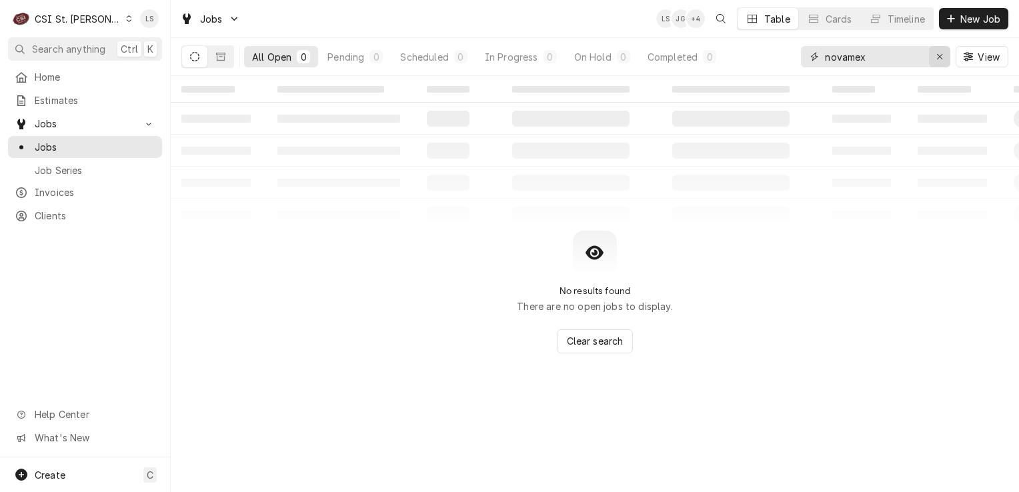
click at [931, 61] on button "Erase input" at bounding box center [939, 56] width 21 height 21
type input "scar"
click at [940, 60] on icon "Erase input" at bounding box center [939, 56] width 7 height 9
type input "s"
type input "4253"
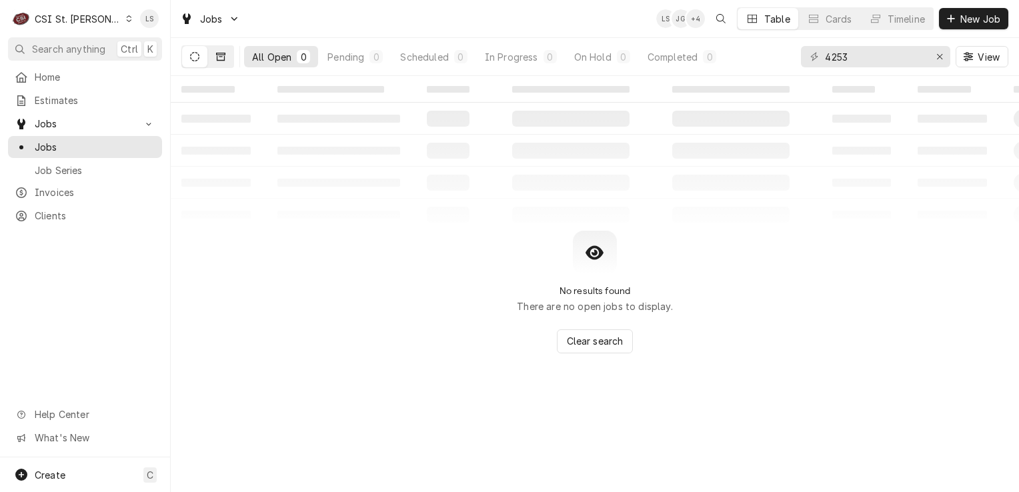
click at [219, 53] on icon "Dynamic Content Wrapper" at bounding box center [220, 56] width 9 height 9
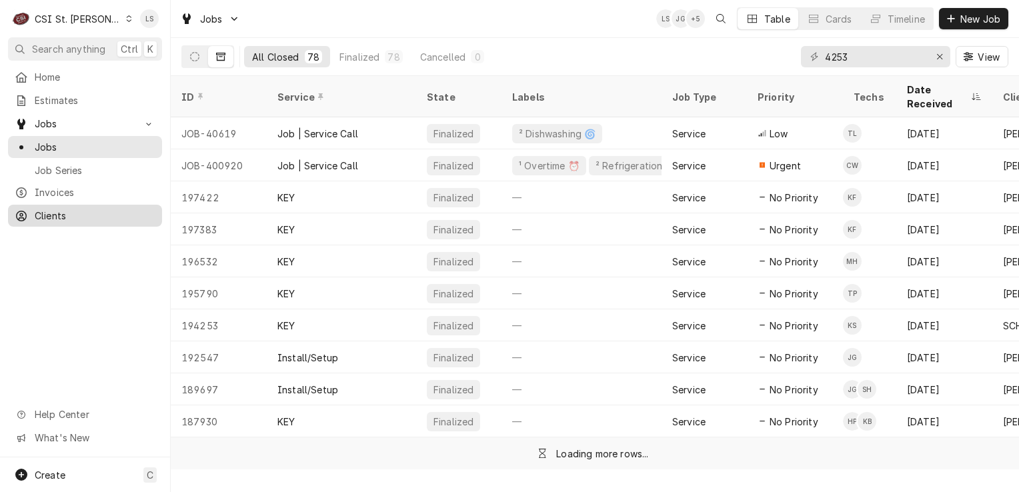
click at [45, 212] on span "Clients" at bounding box center [95, 216] width 121 height 14
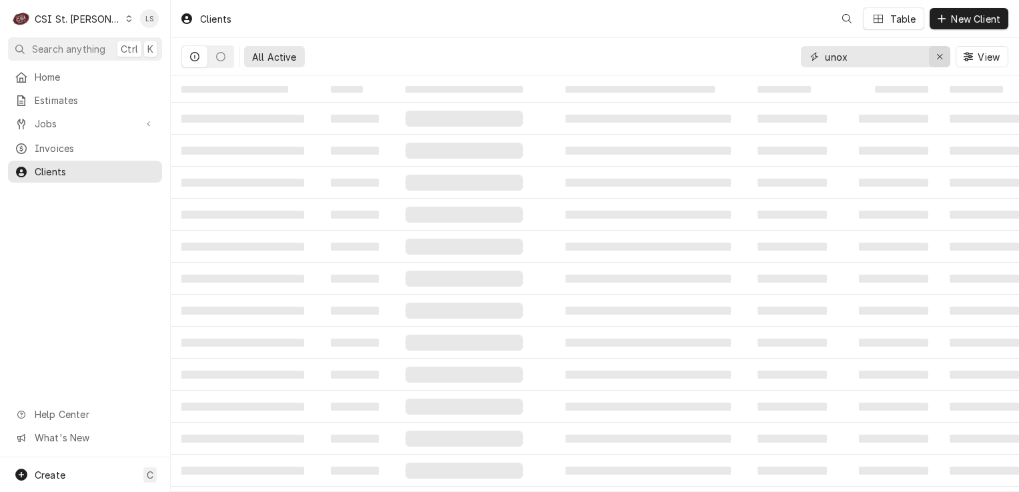
click at [931, 63] on button "Erase input" at bounding box center [939, 56] width 21 height 21
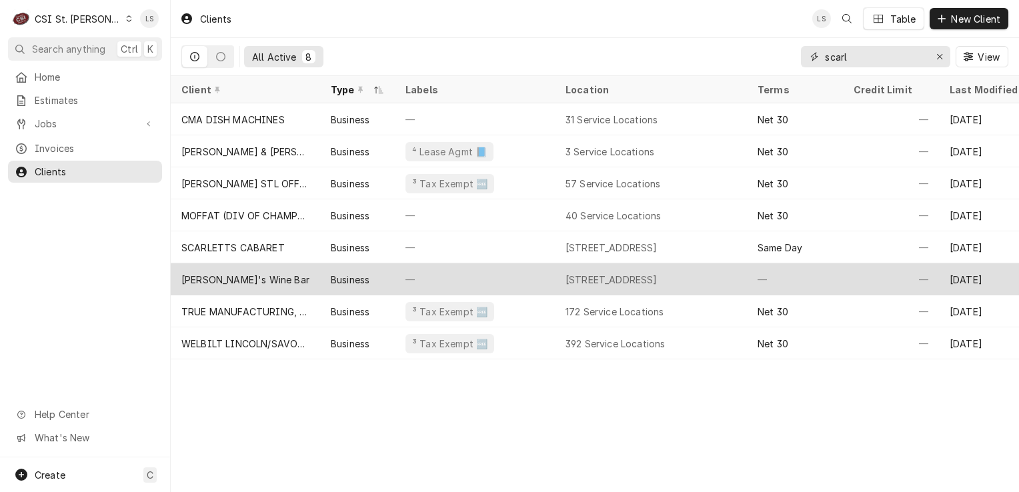
type input "scarl"
click at [463, 287] on div "—" at bounding box center [475, 279] width 160 height 32
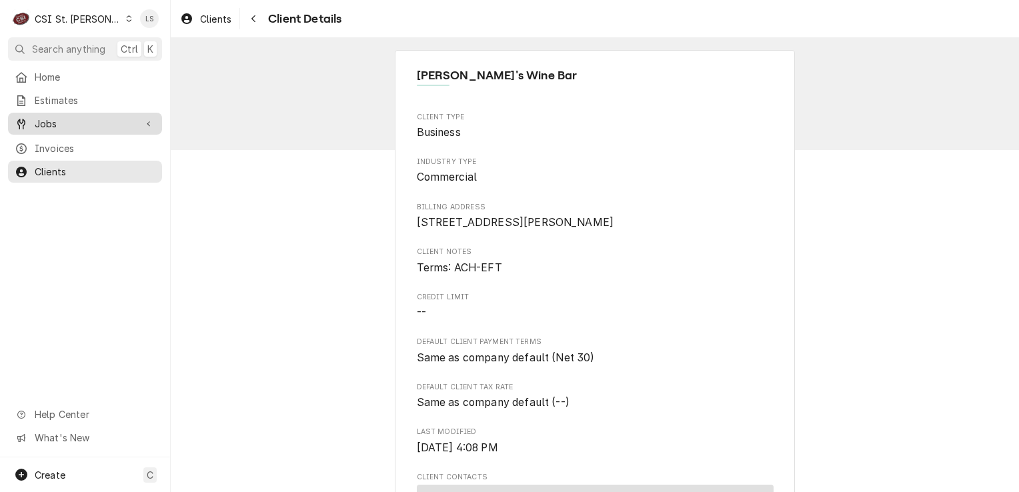
click at [90, 119] on span "Jobs" at bounding box center [85, 124] width 101 height 14
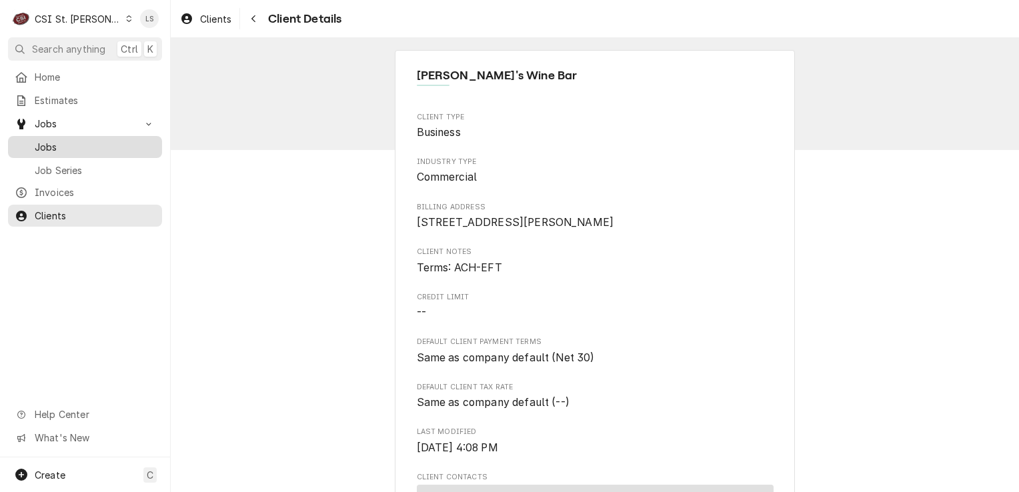
click at [69, 142] on span "Jobs" at bounding box center [95, 147] width 121 height 14
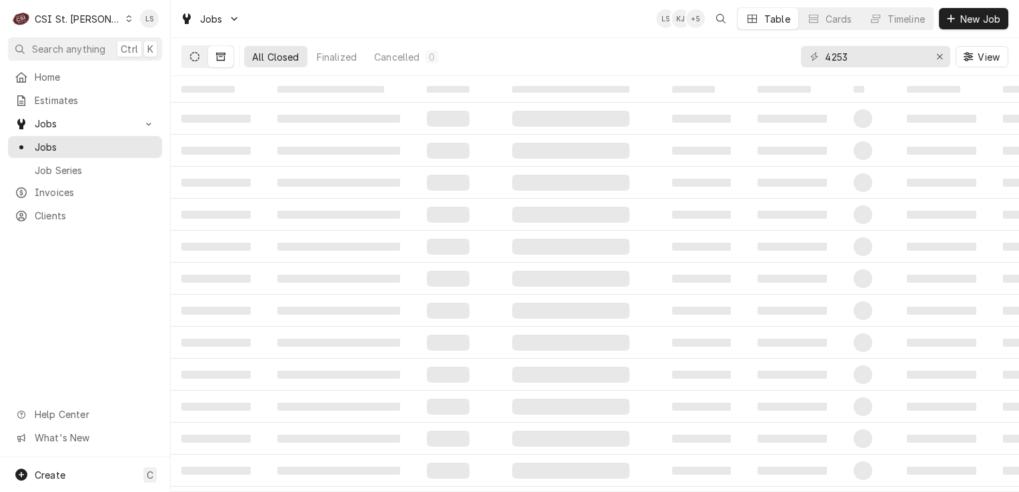
click at [195, 55] on icon "Dynamic Content Wrapper" at bounding box center [194, 56] width 9 height 9
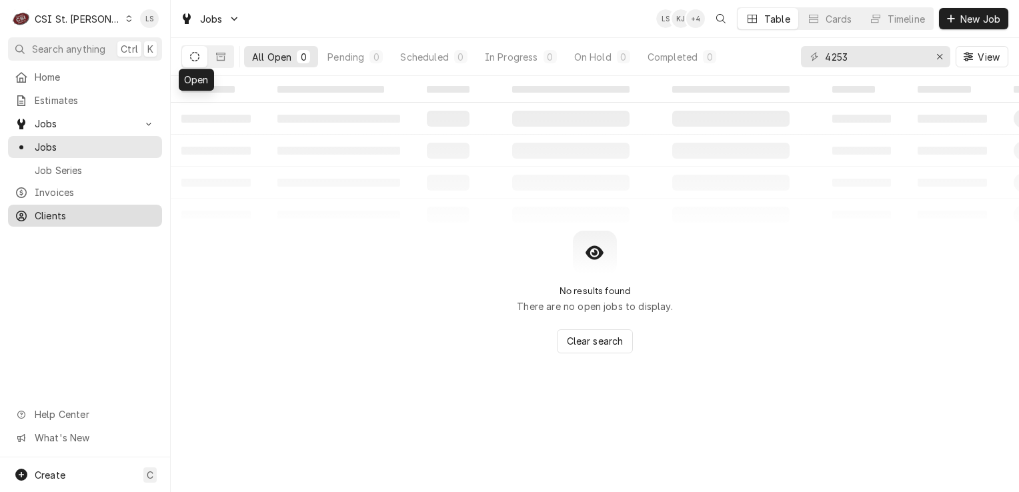
click at [85, 219] on link "Clients" at bounding box center [85, 216] width 154 height 22
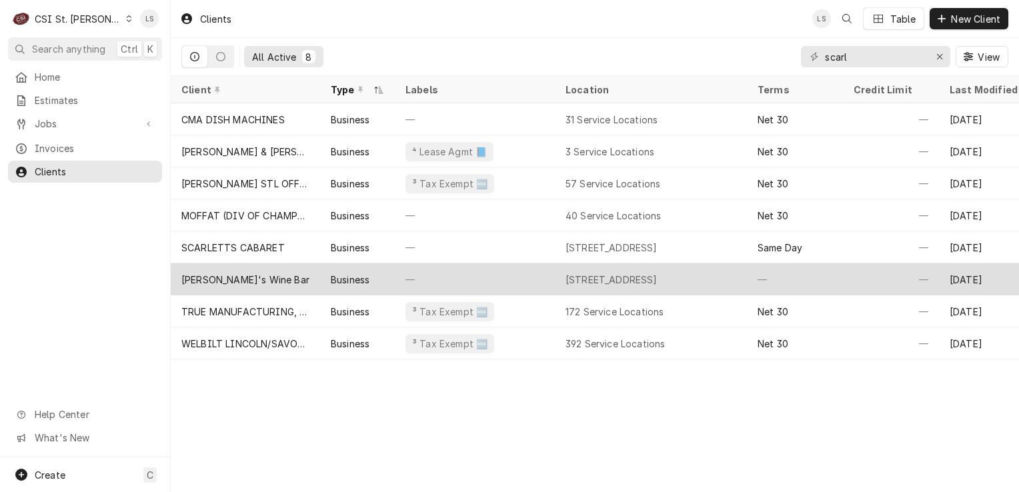
click at [252, 281] on div "[PERSON_NAME]'s Wine Bar" at bounding box center [245, 280] width 128 height 14
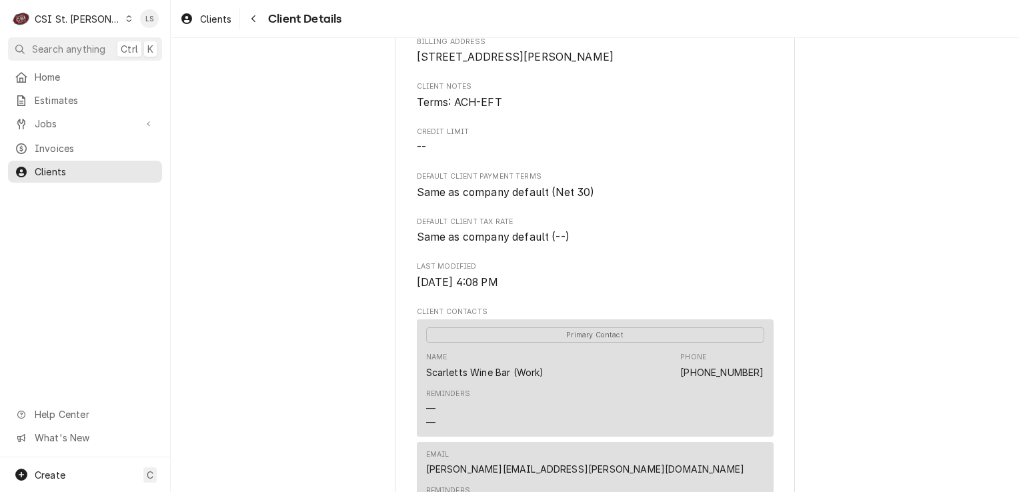
scroll to position [133, 0]
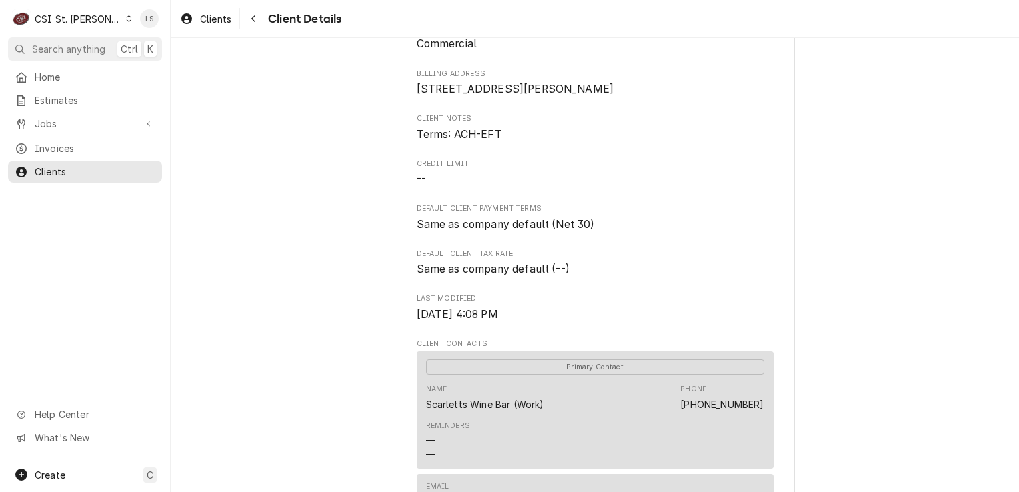
click at [125, 23] on div "Dynamic Content Wrapper" at bounding box center [128, 18] width 7 height 9
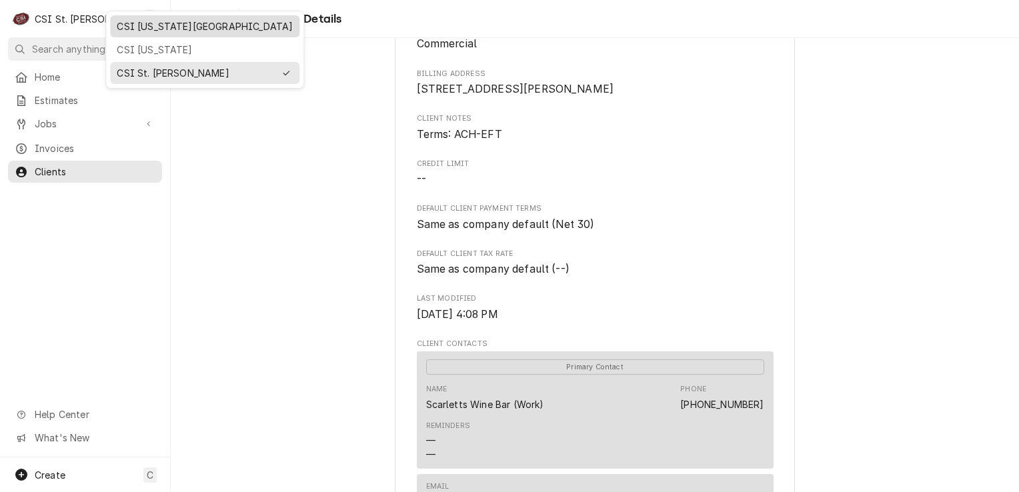
drag, startPoint x: 119, startPoint y: 26, endPoint x: 195, endPoint y: 65, distance: 85.6
click at [120, 26] on div "CSI [US_STATE][GEOGRAPHIC_DATA]" at bounding box center [205, 26] width 176 height 14
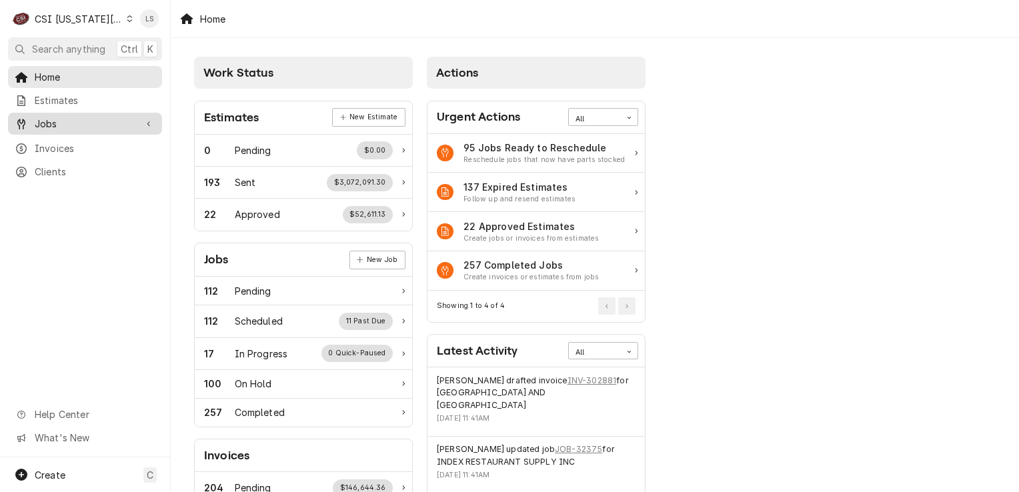
click at [93, 119] on span "Jobs" at bounding box center [85, 124] width 101 height 14
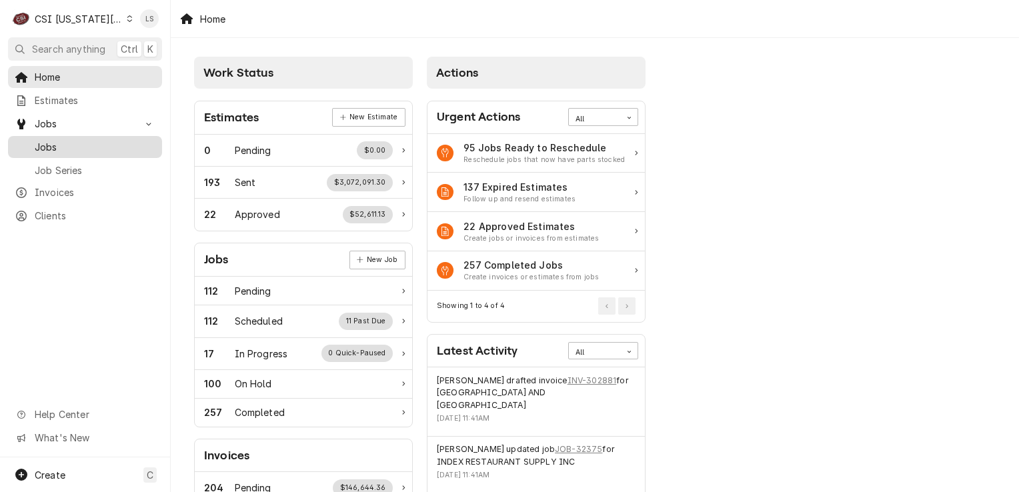
click at [69, 143] on span "Jobs" at bounding box center [95, 147] width 121 height 14
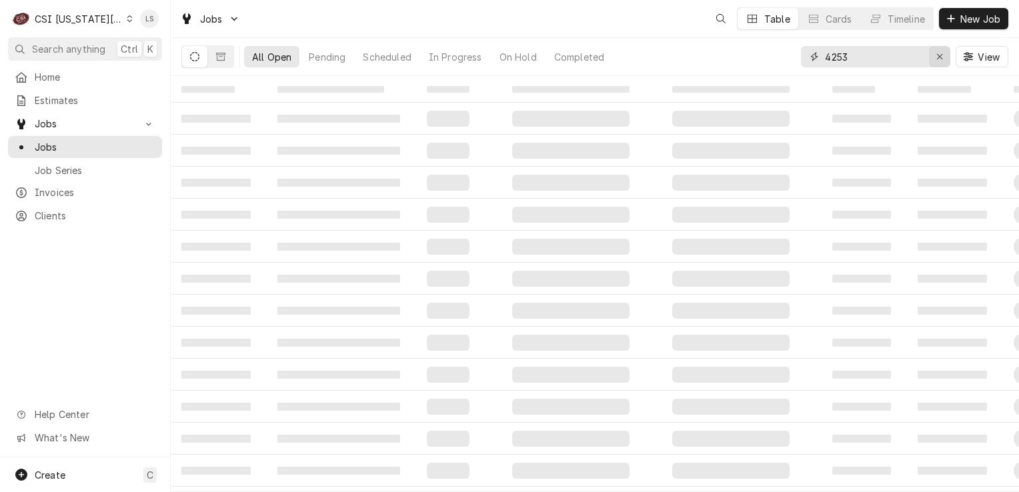
click at [933, 57] on div "Erase input" at bounding box center [939, 56] width 13 height 13
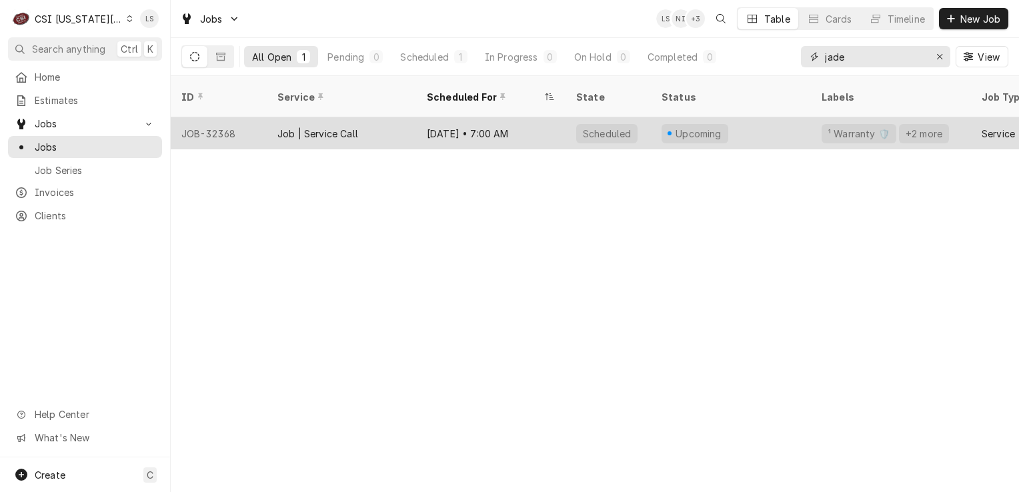
type input "jade"
click at [211, 117] on div "JOB-32368" at bounding box center [219, 133] width 96 height 32
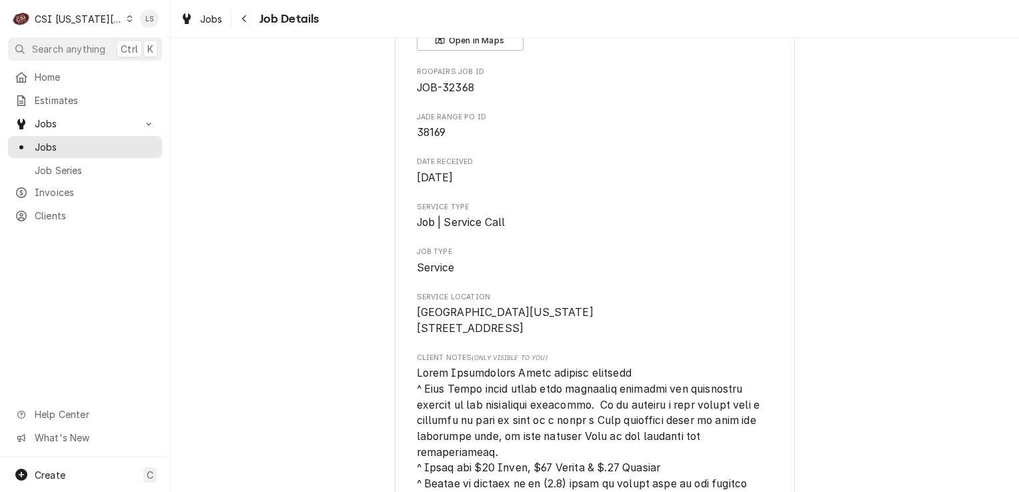
scroll to position [128, 0]
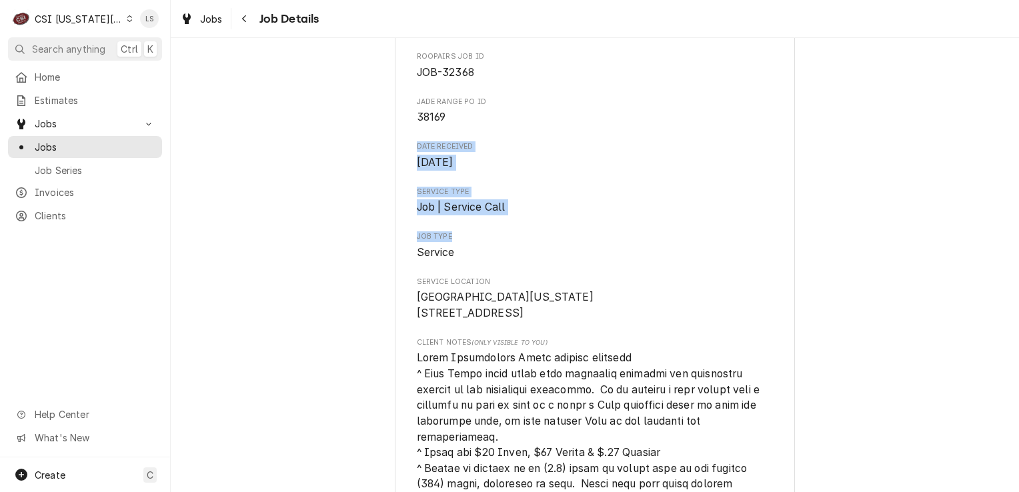
drag, startPoint x: 1007, startPoint y: 108, endPoint x: 994, endPoint y: 233, distance: 126.1
drag, startPoint x: 994, startPoint y: 233, endPoint x: 784, endPoint y: 205, distance: 212.0
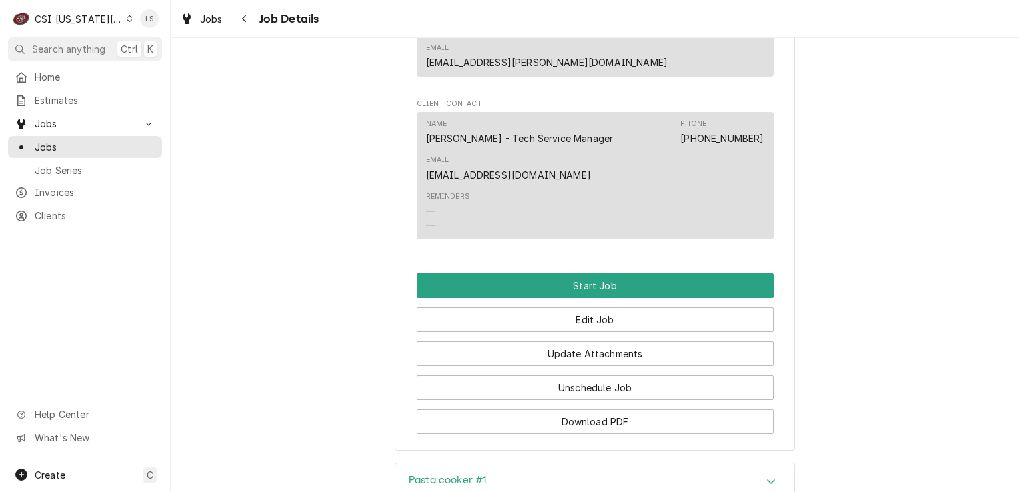
scroll to position [2000, 0]
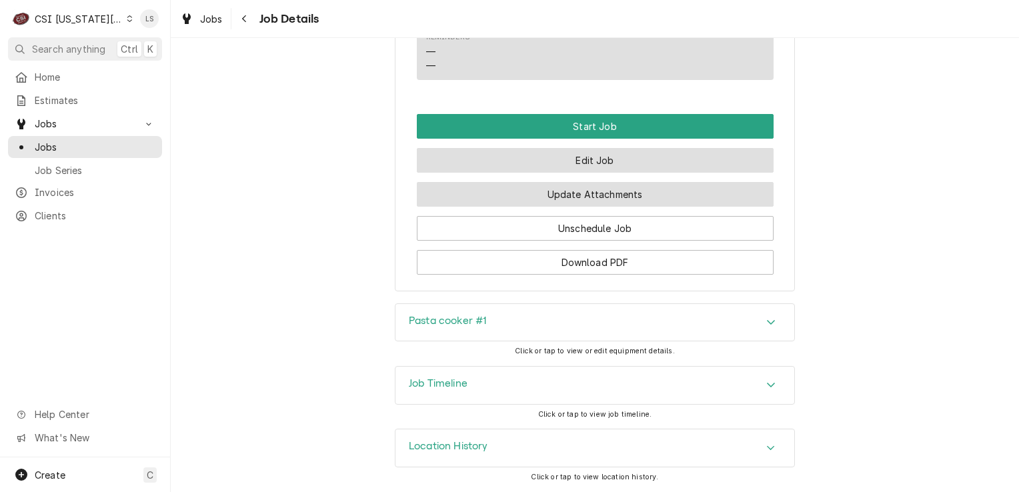
drag, startPoint x: 615, startPoint y: 164, endPoint x: 521, endPoint y: 197, distance: 99.8
click at [615, 164] on button "Edit Job" at bounding box center [595, 160] width 357 height 25
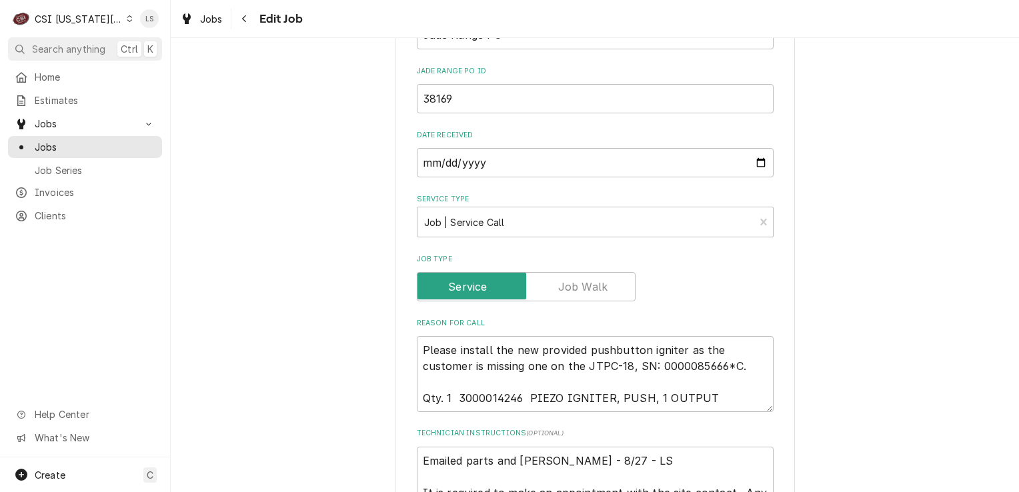
scroll to position [1134, 0]
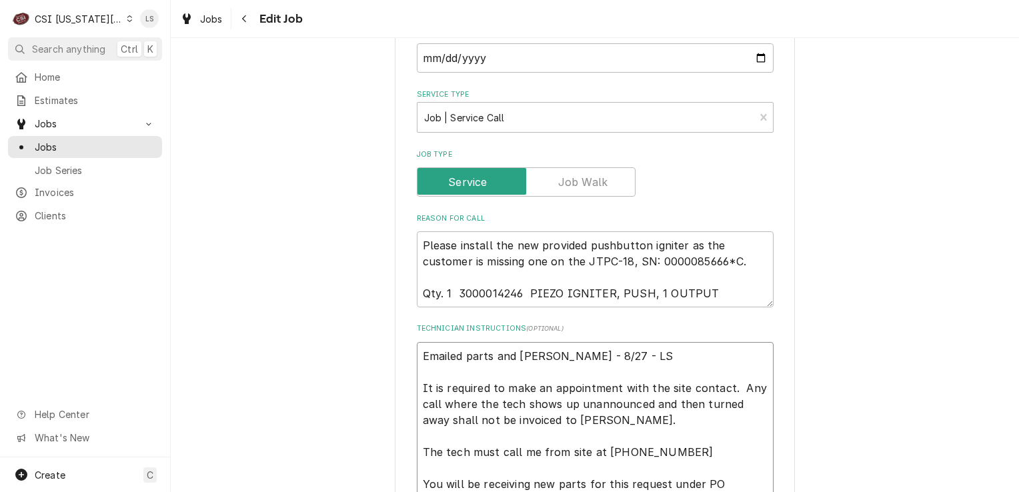
click at [421, 342] on textarea "Emailed parts and [PERSON_NAME] - 8/27 - LS It is required to make an appointme…" at bounding box center [595, 476] width 357 height 268
type textarea "x"
type textarea "Emailed parts and [PERSON_NAME] - 8/27 - LS It is required to make an appointme…"
type textarea "x"
type textarea "Emailed parts and [PERSON_NAME] - 8/27 - LS It is required to make an appointme…"
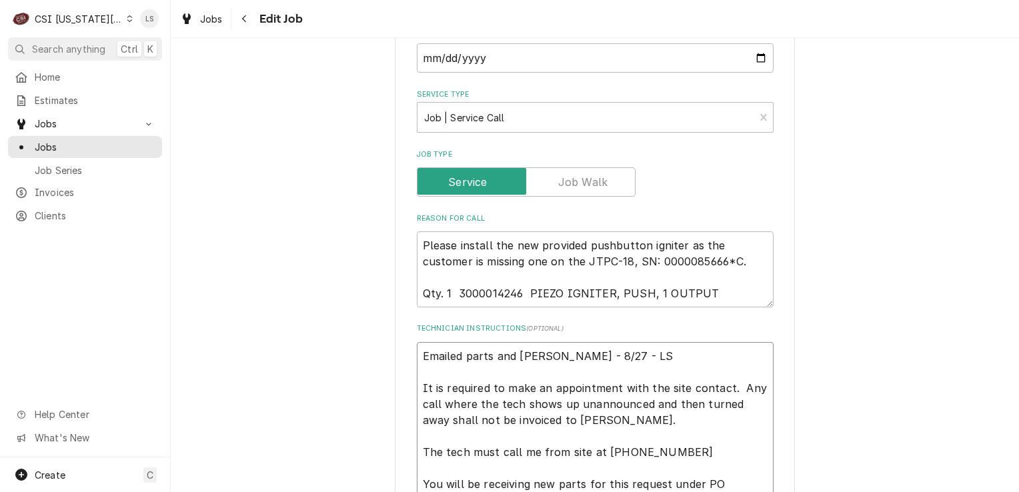
click at [421, 342] on textarea "Emailed parts and [PERSON_NAME] - 8/27 - LS It is required to make an appointme…" at bounding box center [595, 492] width 357 height 300
type textarea "x"
type textarea "O Emailed parts and [PERSON_NAME] - 8/27 - LS It is required to make an appoint…"
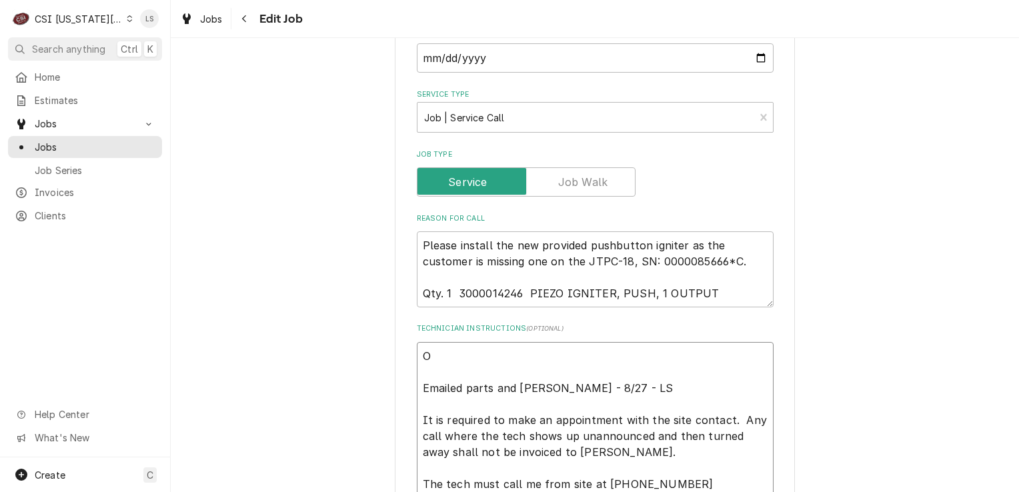
type textarea "x"
type textarea "OT Emailed parts and [PERSON_NAME] - 8/27 - LS It is required to make an appoin…"
type textarea "x"
type textarea "OT Emailed parts and [PERSON_NAME] - 8/27 - LS It is required to make an appoin…"
type textarea "x"
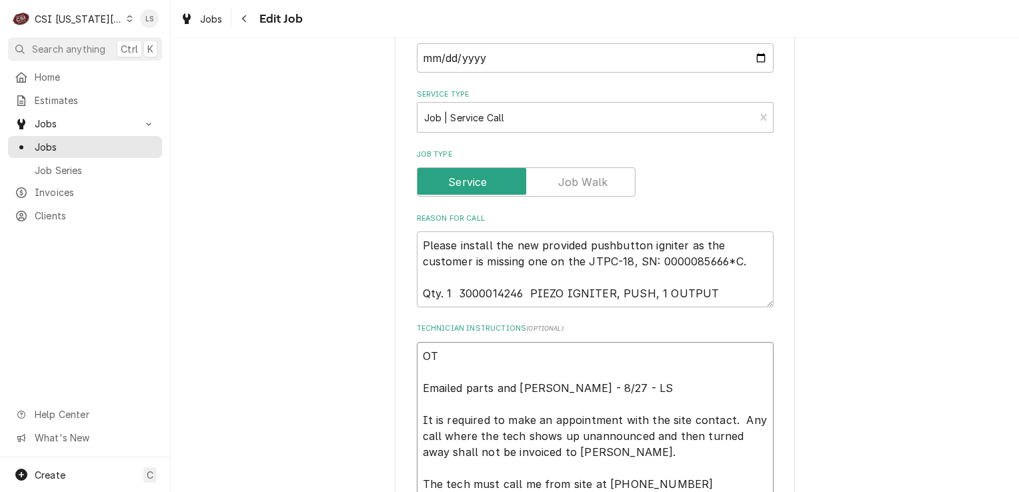
type textarea "OT i Emailed parts and lindy - 8/27 - LS It is required to make an appointment …"
type textarea "x"
type textarea "OT is Emailed parts and lindy - 8/27 - LS It is required to make an appointment…"
type textarea "x"
type textarea "OT is Emailed parts and lindy - 8/27 - LS It is required to make an appointment…"
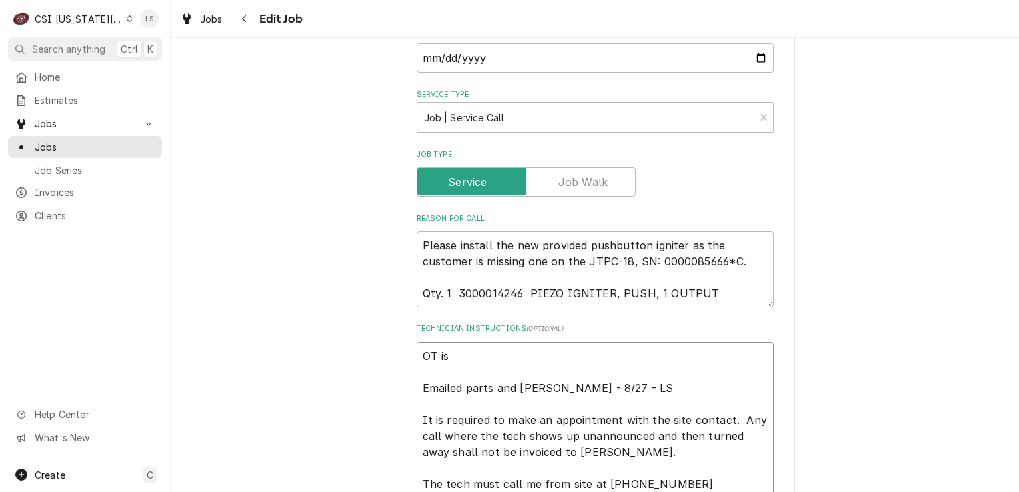
type textarea "x"
type textarea "OT is a Emailed parts and lindy - 8/27 - LS It is required to make an appointme…"
type textarea "x"
type textarea "OT is ap Emailed parts and lindy - 8/27 - LS It is required to make an appointm…"
type textarea "x"
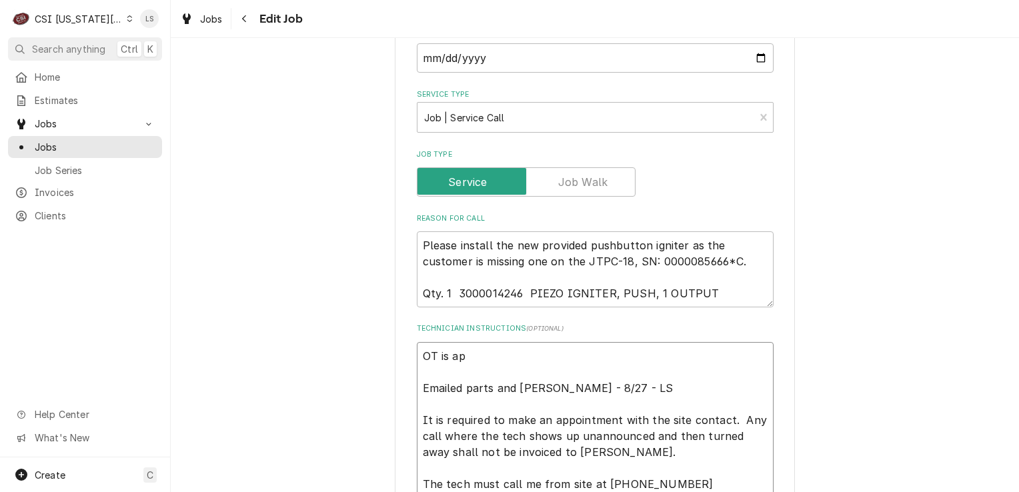
type textarea "OT is app Emailed parts and lindy - 8/27 - LS It is required to make an appoint…"
type textarea "x"
type textarea "OT is appro Emailed parts and lindy - 8/27 - LS It is required to make an appoi…"
type textarea "x"
type textarea "OT is approv Emailed parts and lindy - 8/27 - LS It is required to make an appo…"
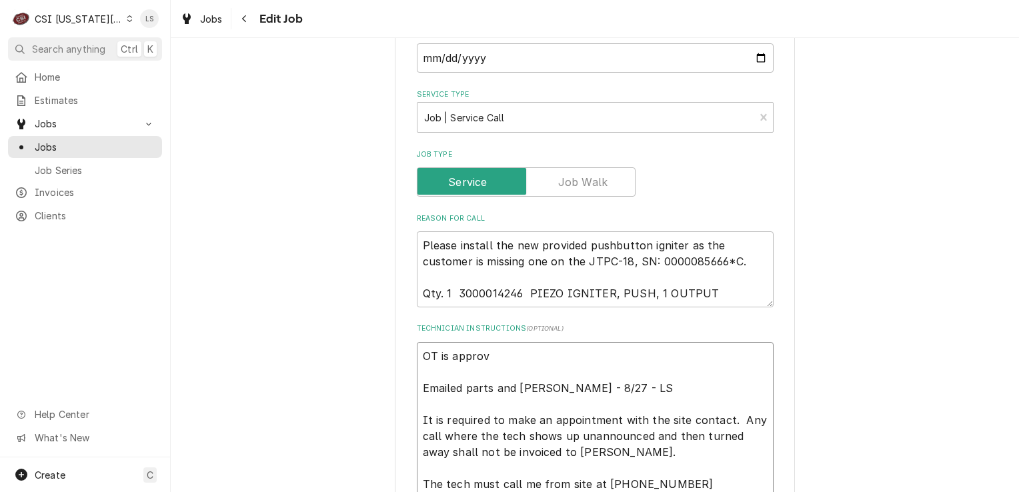
type textarea "x"
type textarea "OT is approve Emailed parts and lindy - 8/27 - LS It is required to make an app…"
type textarea "x"
type textarea "OT is approved Emailed parts and lindy - 8/27 - LS It is required to make an ap…"
type textarea "x"
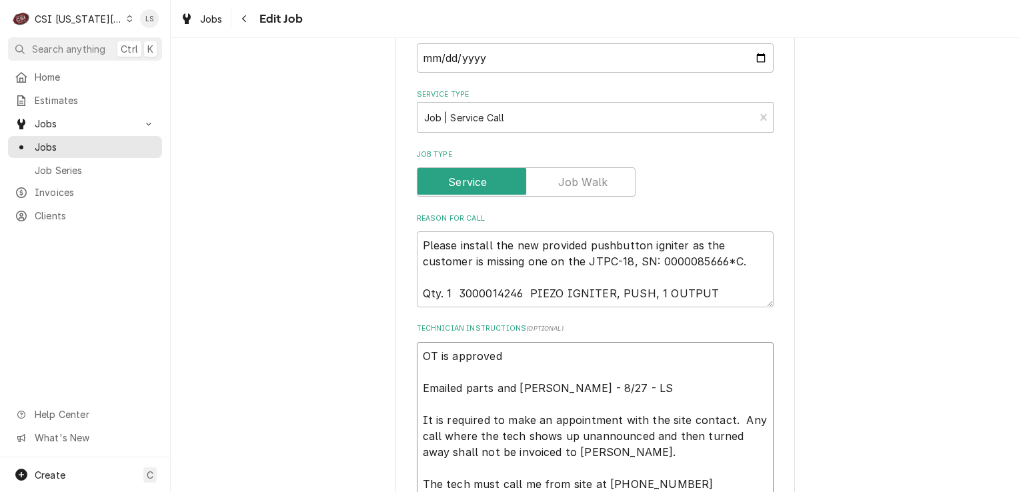
type textarea "OT is approved Emailed parts and lindy - 8/27 - LS It is required to make an ap…"
type textarea "x"
type textarea "OT is approved i Emailed parts and lindy - 8/27 - LS It is required to make an …"
type textarea "x"
type textarea "OT is approved if Emailed parts and lindy - 8/27 - LS It is required to make an…"
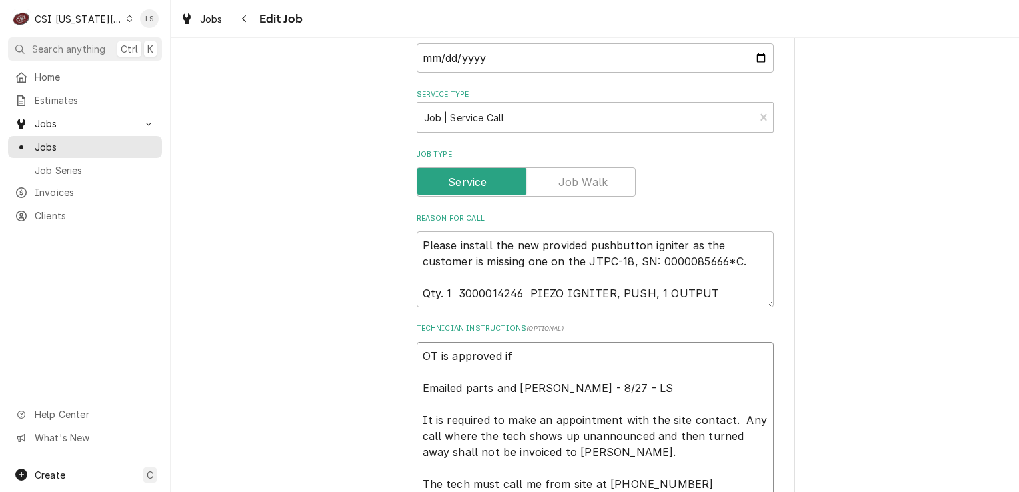
type textarea "x"
type textarea "OT is approved if Emailed parts and lindy - 8/27 - LS It is required to make an…"
type textarea "x"
type textarea "OT is approved if n Emailed parts and lindy - 8/27 - LS It is required to make …"
type textarea "x"
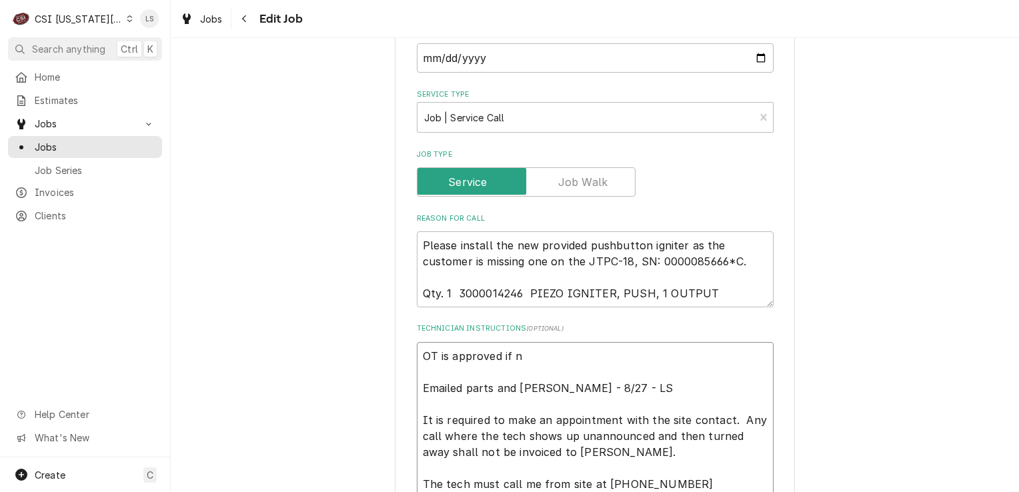
type textarea "OT is approved if ne Emailed parts and lindy - 8/27 - LS It is required to make…"
type textarea "x"
type textarea "OT is approved if nee Emailed parts and lindy - 8/27 - LS It is required to mak…"
type textarea "x"
type textarea "OT is approved if neee Emailed parts and lindy - 8/27 - LS It is required to ma…"
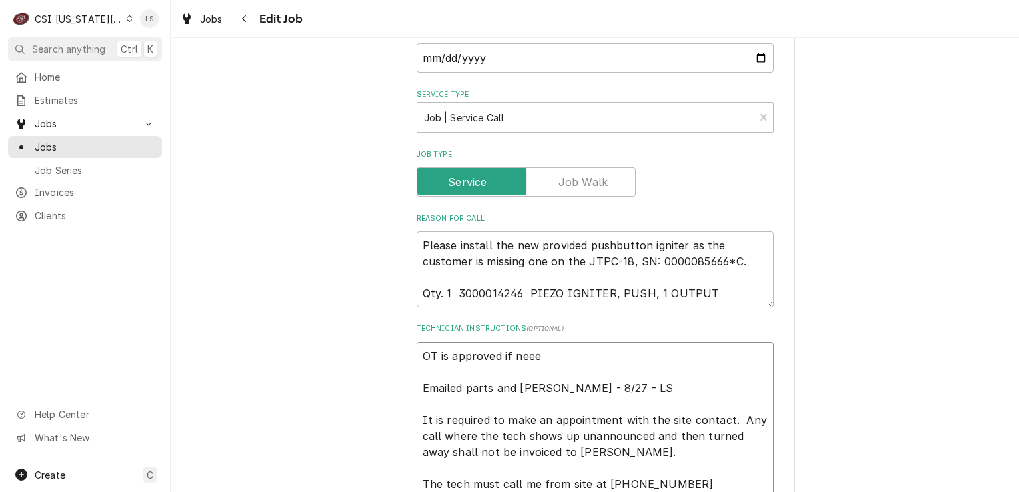
type textarea "x"
type textarea "OT is approved if nee Emailed parts and lindy - 8/27 - LS It is required to mak…"
type textarea "x"
type textarea "OT is approved if need Emailed parts and lindy - 8/27 - LS It is required to ma…"
type textarea "x"
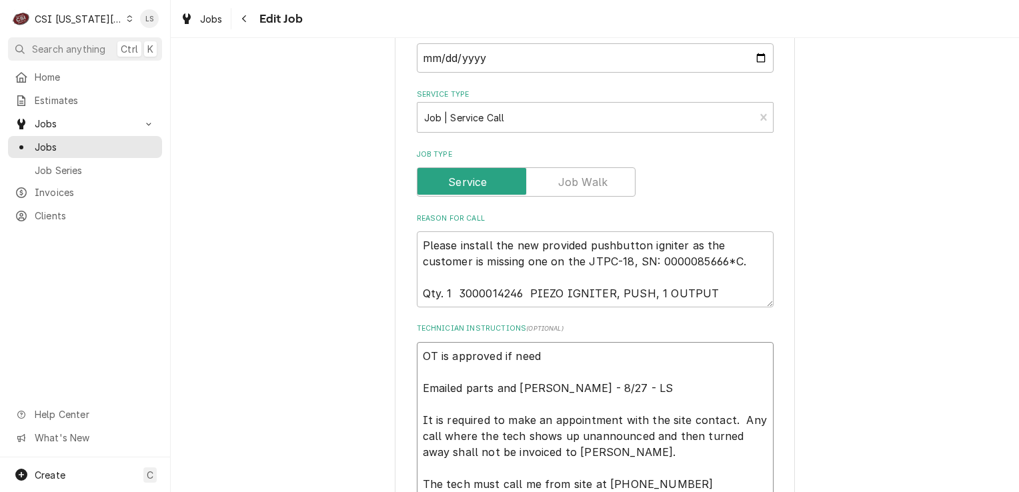
type textarea "OT is approved if neede Emailed parts and lindy - 8/27 - LS It is required to m…"
type textarea "x"
type textarea "OT is approved if needed Emailed parts and lindy - 8/27 - LS It is required to …"
type textarea "x"
type textarea "OT is approved if needed Emailed parts and lindy - 8/27 - LS It is required to …"
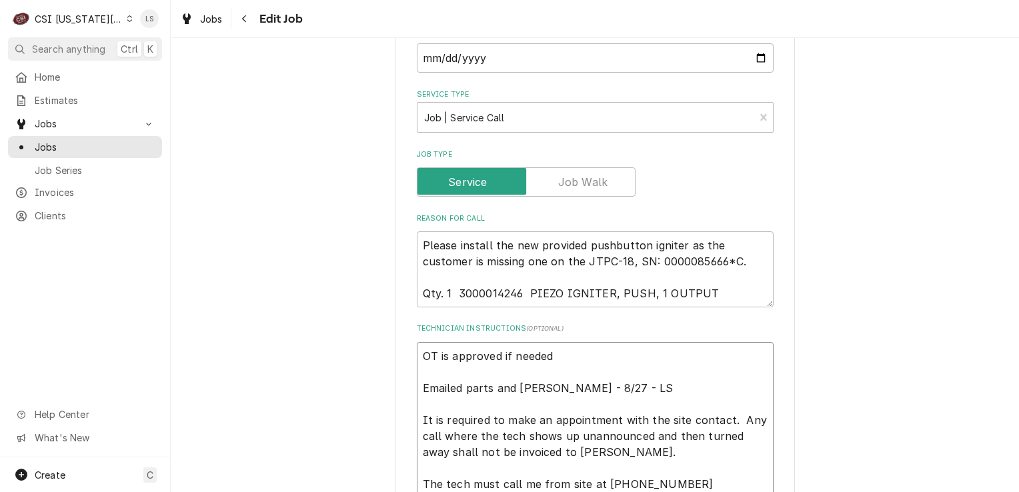
type textarea "x"
type textarea "OT is approved if needed - Emailed parts and lindy - 8/27 - LS It is required t…"
type textarea "x"
type textarea "OT is approved if needed - Emailed parts and lindy - 8/27 - LS It is required t…"
type textarea "x"
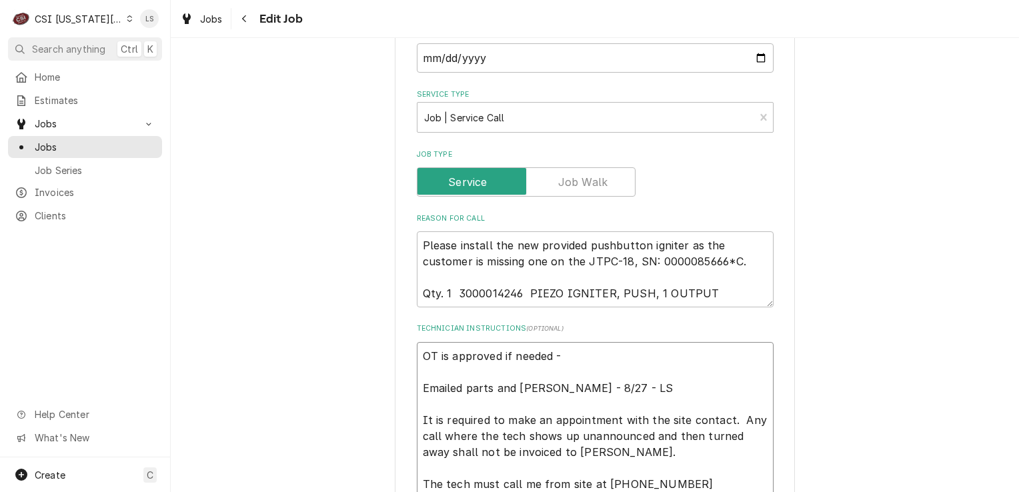
type textarea "OT is approved if needed - 8 Emailed parts and lindy - 8/27 - LS It is required…"
type textarea "x"
type textarea "OT is approved if needed - 8/ Emailed parts and lindy - 8/27 - LS It is require…"
type textarea "x"
type textarea "OT is approved if needed - 8/2 Emailed parts and lindy - 8/27 - LS It is requir…"
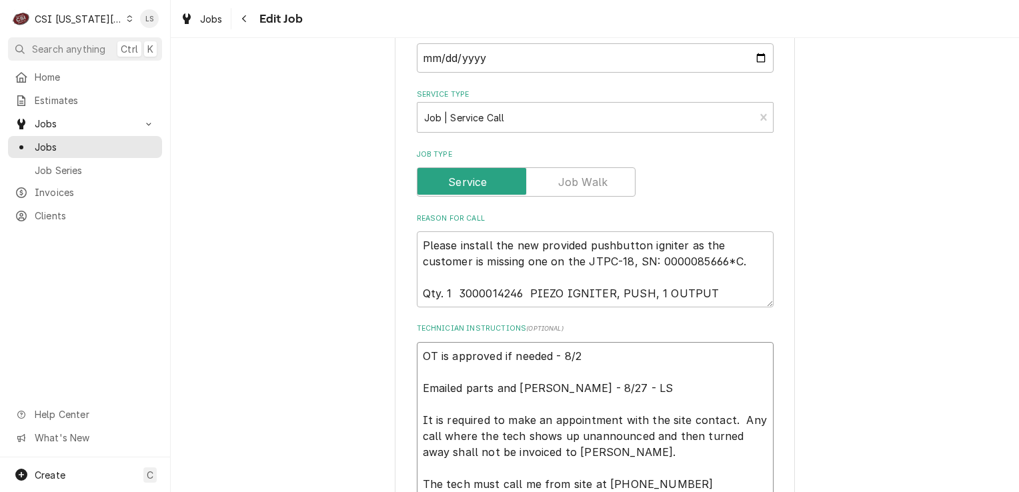
type textarea "x"
type textarea "OT is approved if needed - 8/27 Emailed parts and lindy - 8/27 - LS It is requi…"
type textarea "x"
type textarea "OT is approved if needed - 8/27 - Emailed parts and lindy - 8/27 - LS It is req…"
type textarea "x"
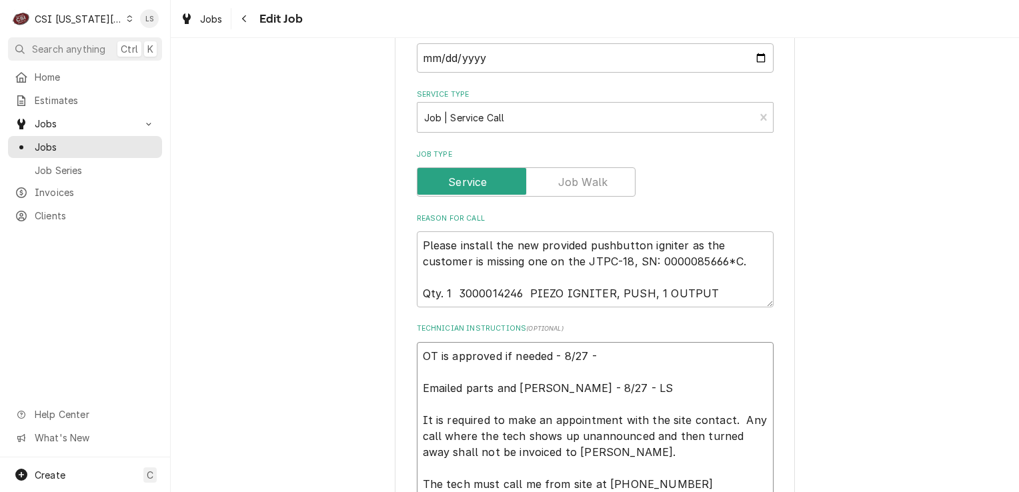
type textarea "OT is approved if needed - 8/27 - Emailed parts and lindy - 8/27 - LS It is req…"
type textarea "x"
type textarea "OT is approved if needed - 8/27 - L Emailed parts and lindy - 8/27 - LS It is r…"
type textarea "x"
type textarea "OT is approved if needed - 8/27 - LS Emailed parts and [PERSON_NAME] - 8/27 - L…"
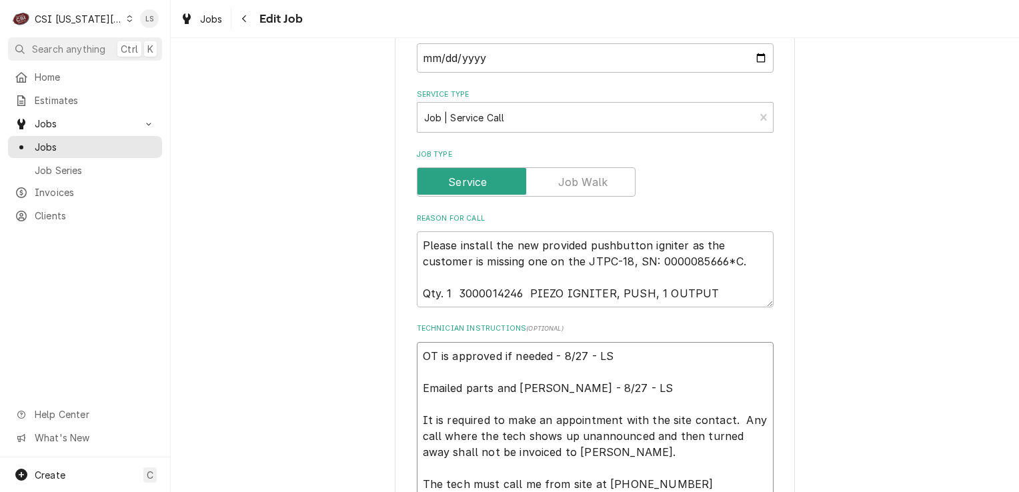
type textarea "x"
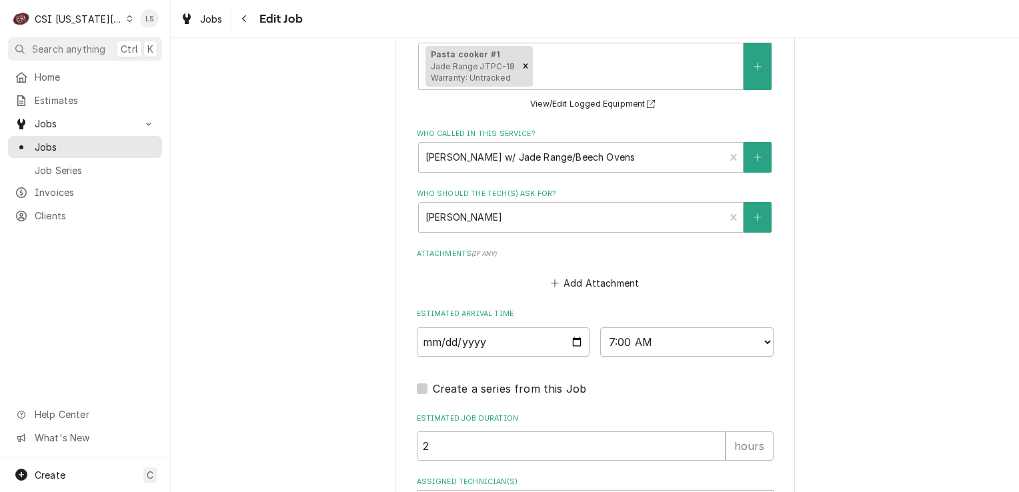
scroll to position [2022, 0]
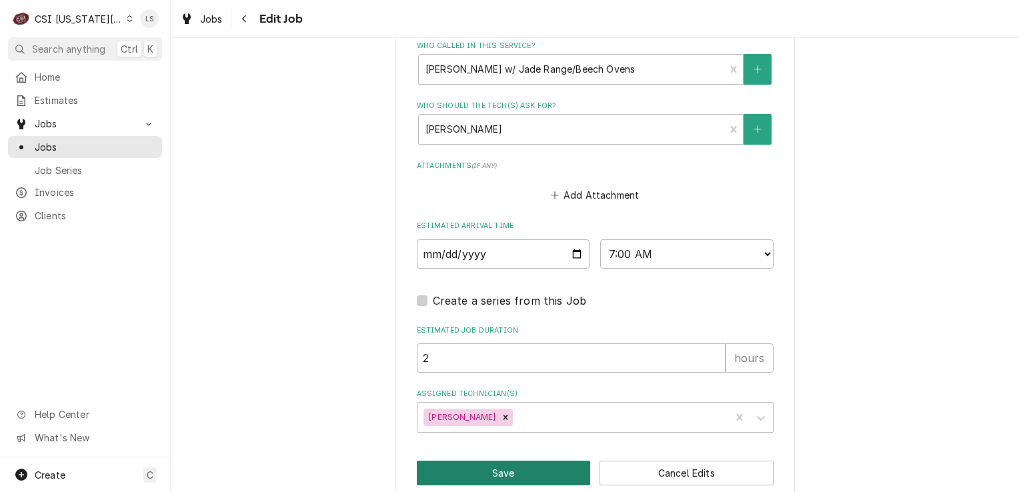
type textarea "OT is approved if needed - 8/27 - LS Emailed parts and [PERSON_NAME] - 8/27 - L…"
click at [528, 461] on button "Save" at bounding box center [504, 473] width 174 height 25
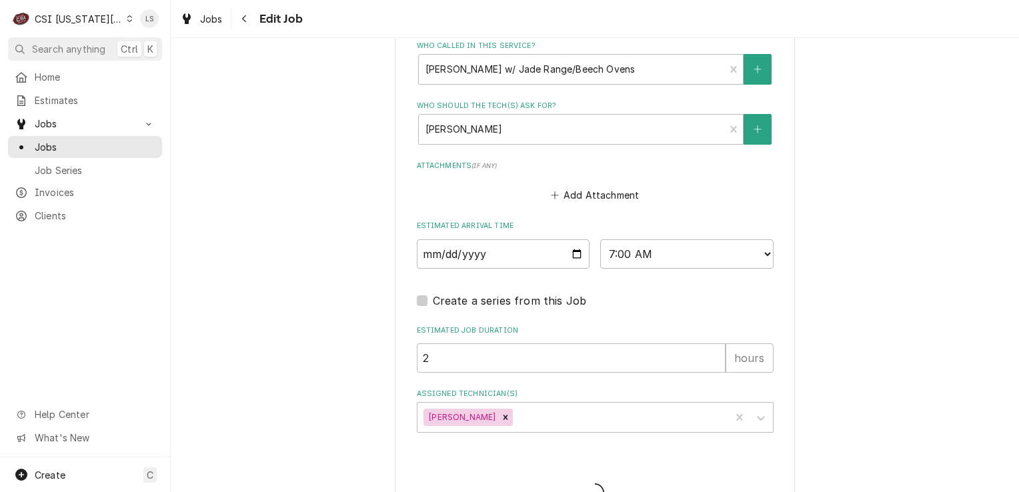
type textarea "x"
